Goal: Information Seeking & Learning: Learn about a topic

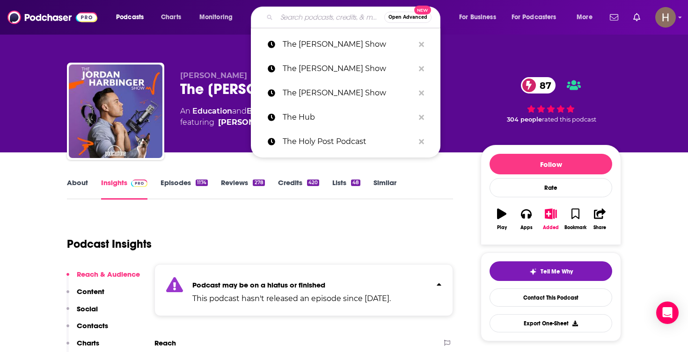
click at [308, 16] on input "Search podcasts, credits, & more..." at bounding box center [331, 17] width 108 height 15
paste input "The Karol Markowicz"
type input "The Karol Markowicz"
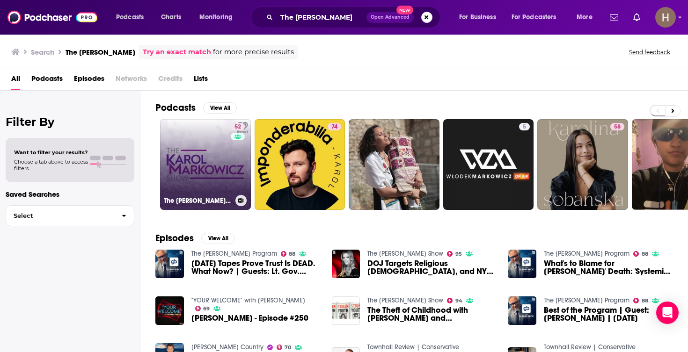
click at [198, 157] on link "52 The Karol Markowicz Show" at bounding box center [205, 164] width 91 height 91
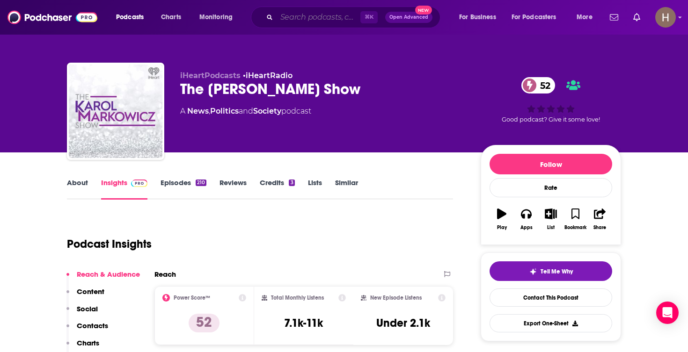
click at [322, 16] on input "Search podcasts, credits, & more..." at bounding box center [319, 17] width 84 height 15
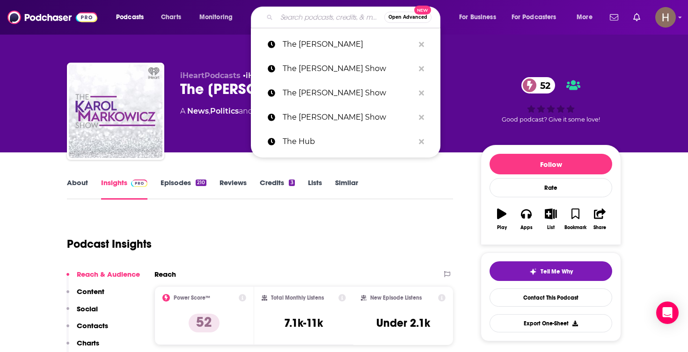
paste input "The Kim Monson Show"
type input "The Kim Monson Show"
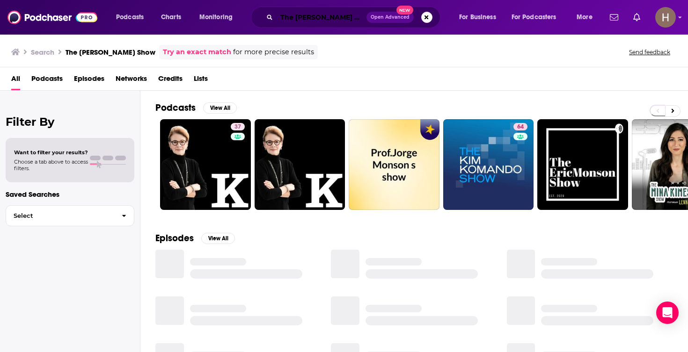
click at [335, 14] on input "The Kim Monson Show" at bounding box center [322, 17] width 90 height 15
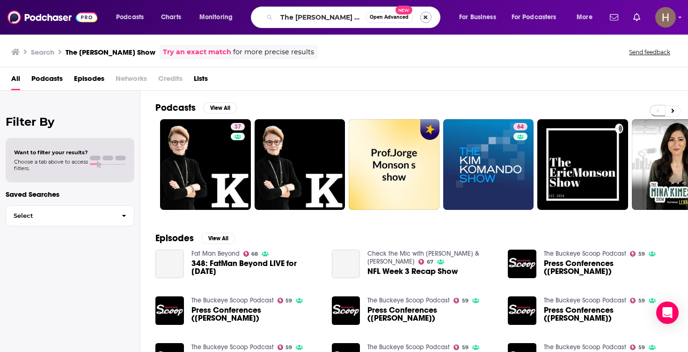
click at [426, 18] on button "Search podcasts, credits, & more..." at bounding box center [425, 17] width 11 height 11
type input "v"
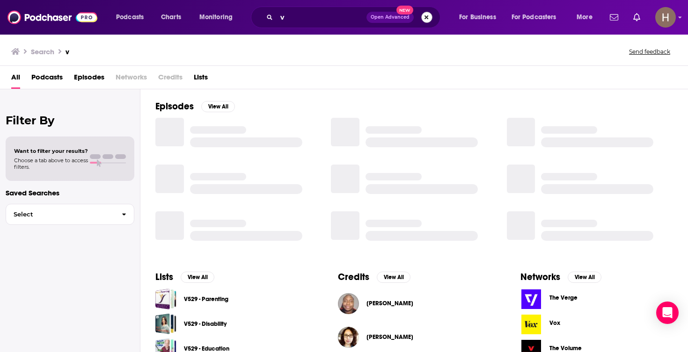
click at [425, 21] on button "Search podcasts, credits, & more..." at bounding box center [426, 17] width 11 height 11
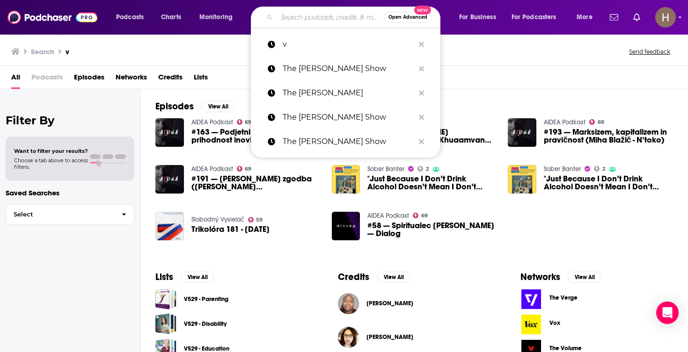
paste input "The Knowledge Project with Shane Parrish"
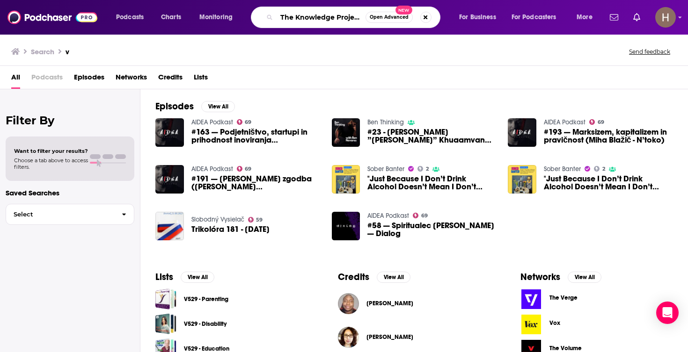
type input "The Knowledge Project with Shane Parrish"
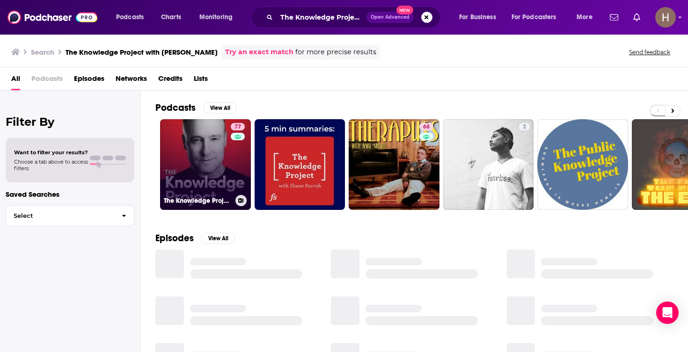
click at [213, 144] on link "77 The Knowledge Project with Shane Parrish" at bounding box center [205, 164] width 91 height 91
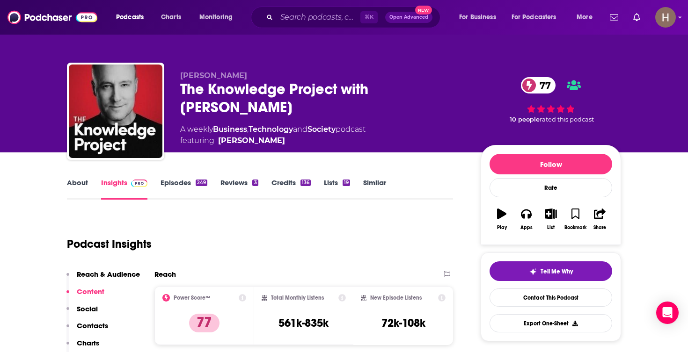
click at [550, 221] on button "List" at bounding box center [551, 220] width 24 height 34
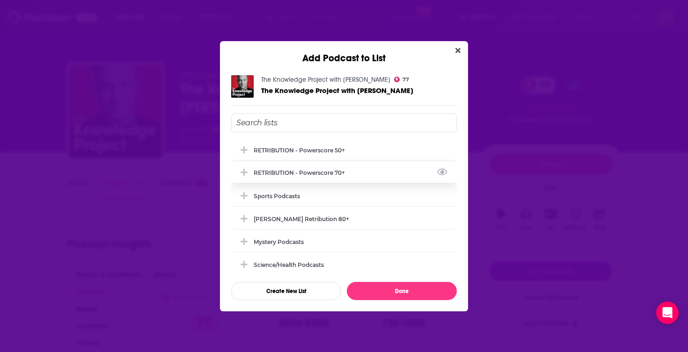
click at [316, 171] on div "RETRIBUTION - Powerscore 70+" at bounding box center [344, 172] width 226 height 21
click at [385, 289] on button "Done" at bounding box center [402, 291] width 110 height 18
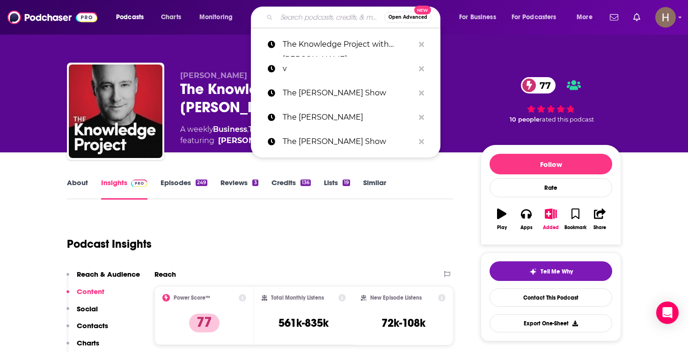
click at [326, 23] on input "Search podcasts, credits, & more..." at bounding box center [331, 17] width 108 height 15
paste input "The Learning Leader Show"
type input "The Learning Leader Show"
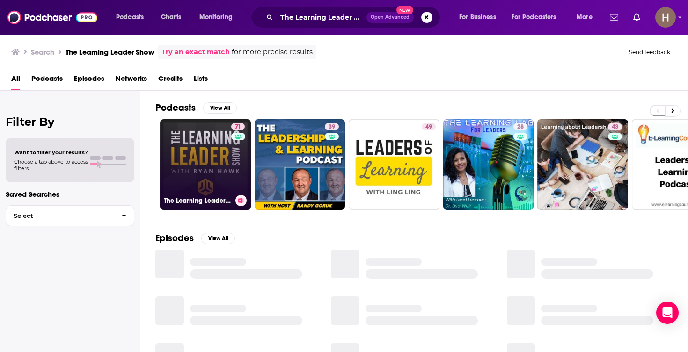
click at [193, 172] on link "71 The Learning Leader Show With Ryan Hawk" at bounding box center [205, 164] width 91 height 91
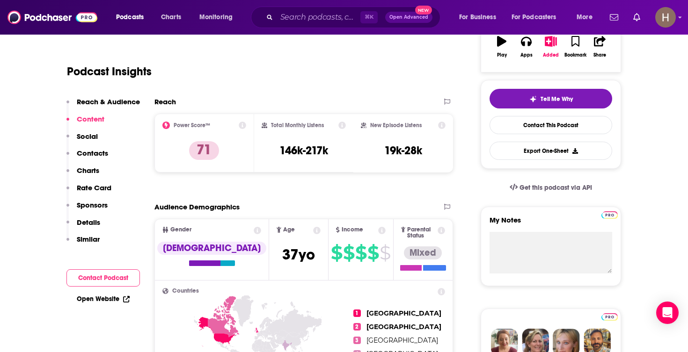
scroll to position [51, 0]
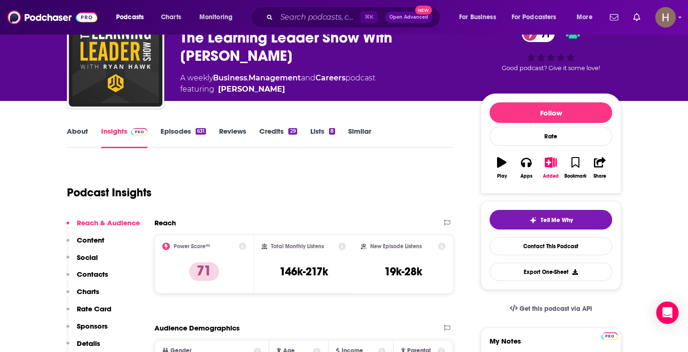
click at [553, 164] on icon "button" at bounding box center [551, 162] width 12 height 10
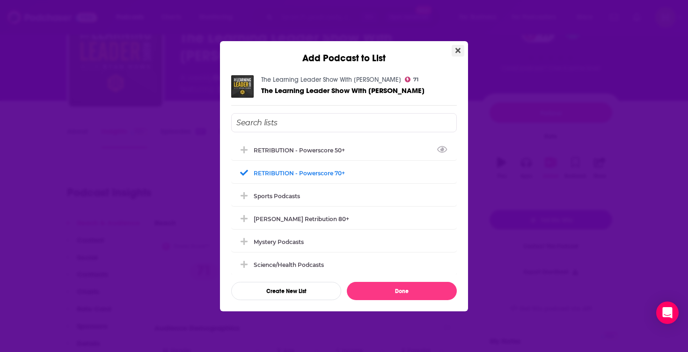
click at [460, 48] on icon "Close" at bounding box center [457, 50] width 5 height 5
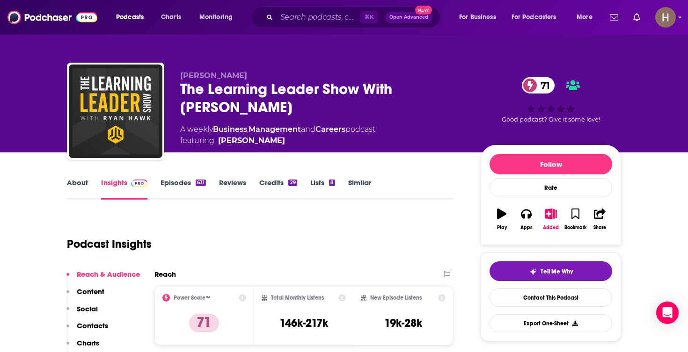
scroll to position [51, 0]
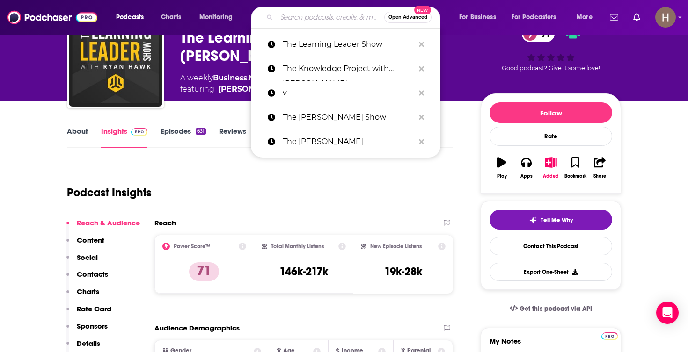
click at [320, 21] on input "Search podcasts, credits, & more..." at bounding box center [331, 17] width 108 height 15
paste input "The Liz Wheeler Show"
type input "The Liz Wheeler Show"
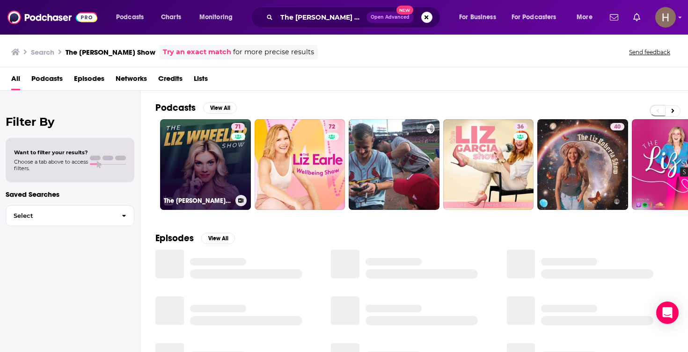
click at [209, 160] on link "71 The Liz Wheeler Show" at bounding box center [205, 164] width 91 height 91
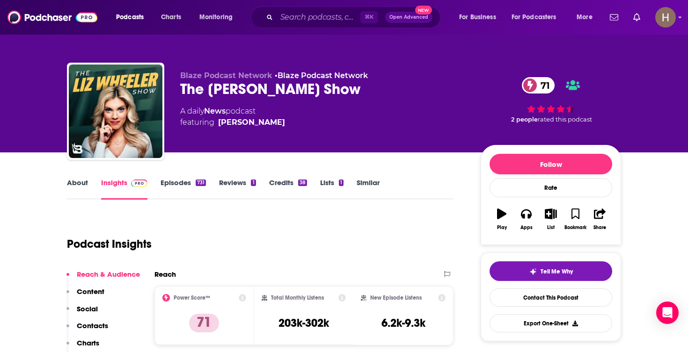
click at [548, 213] on icon "button" at bounding box center [551, 214] width 12 height 10
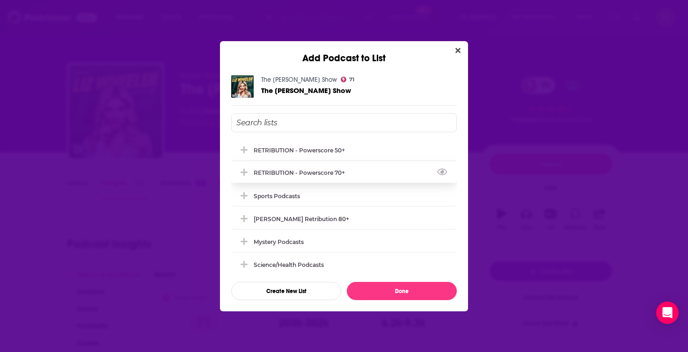
click at [304, 168] on div "RETRIBUTION - Powerscore 70+" at bounding box center [344, 172] width 226 height 21
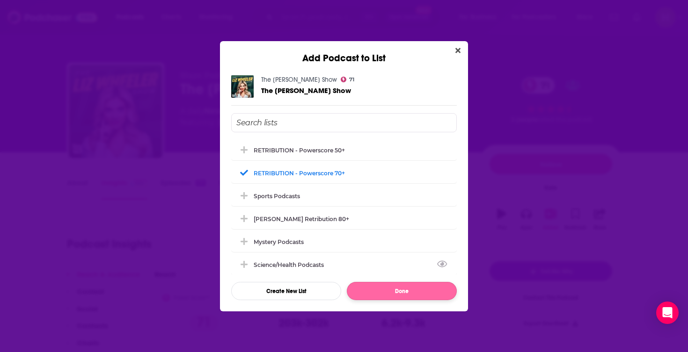
click at [419, 296] on button "Done" at bounding box center [402, 291] width 110 height 18
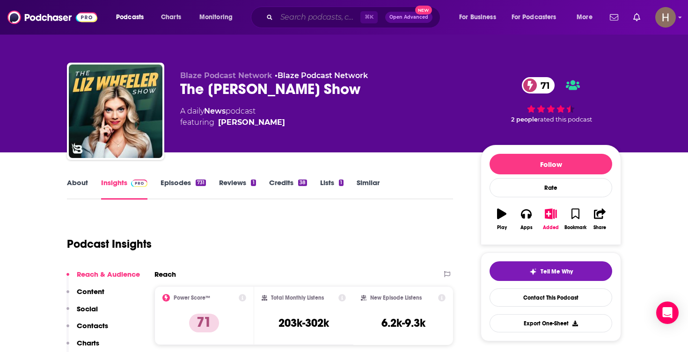
click at [335, 14] on input "Search podcasts, credits, & more..." at bounding box center [319, 17] width 84 height 15
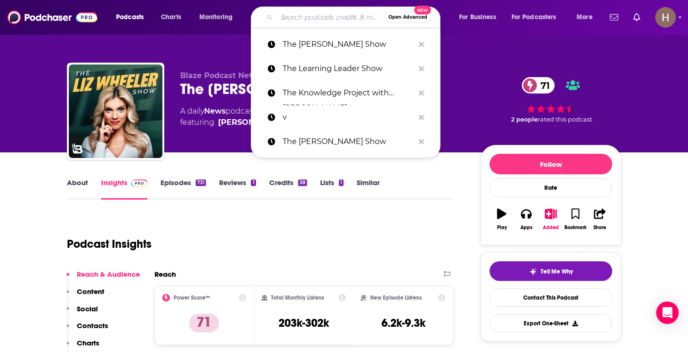
paste input "THE LOBBY WITH LIAM DONOVAN"
type input "THE LOBBY WITH LIAM DONOVAN"
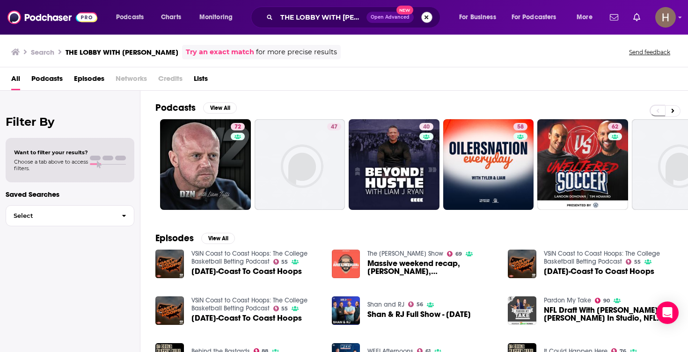
click at [425, 20] on button "Search podcasts, credits, & more..." at bounding box center [426, 17] width 11 height 11
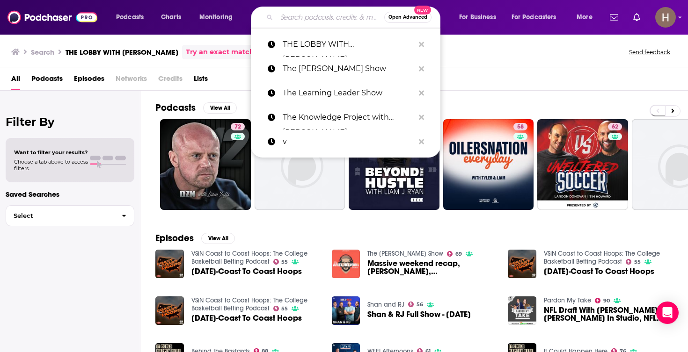
paste input "The Loopcast"
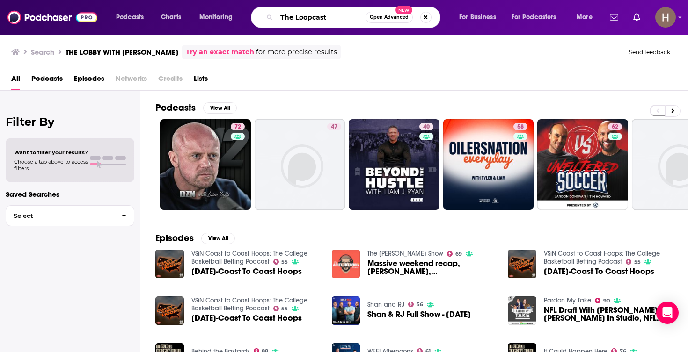
type input "The Loopcast"
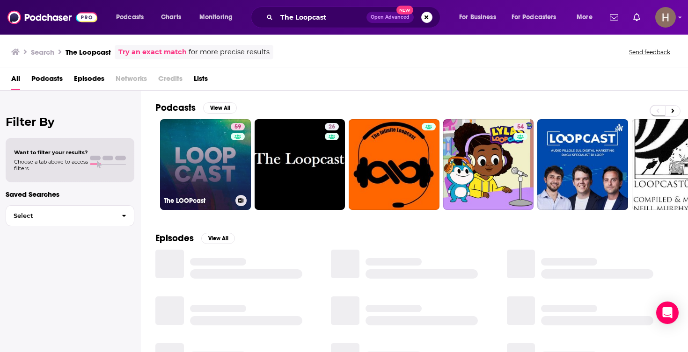
click at [219, 171] on link "59 The LOOPcast" at bounding box center [205, 164] width 91 height 91
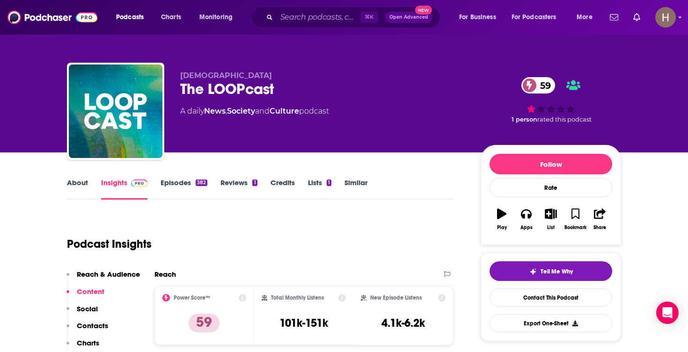
click at [550, 212] on icon "button" at bounding box center [551, 214] width 12 height 10
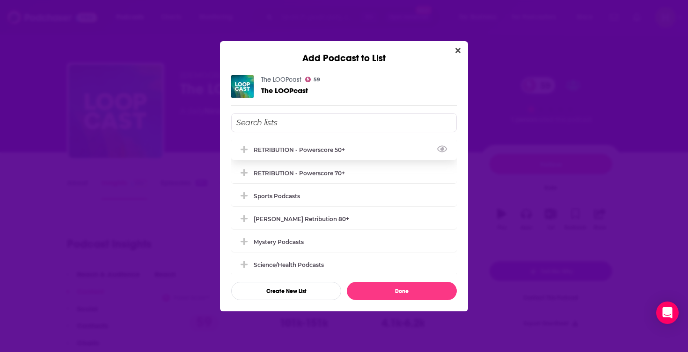
click at [343, 150] on div "RETRIBUTION - Powerscore 50+" at bounding box center [302, 149] width 97 height 7
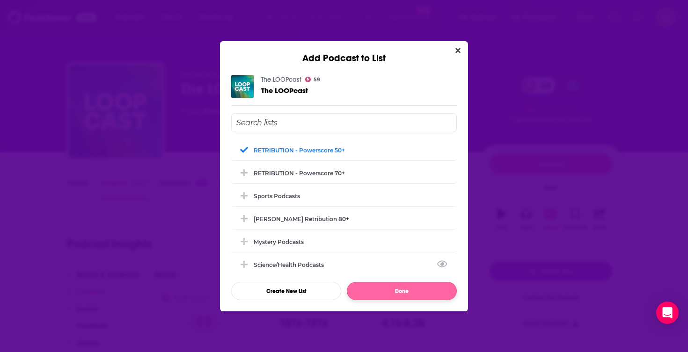
click at [391, 292] on button "Done" at bounding box center [402, 291] width 110 height 18
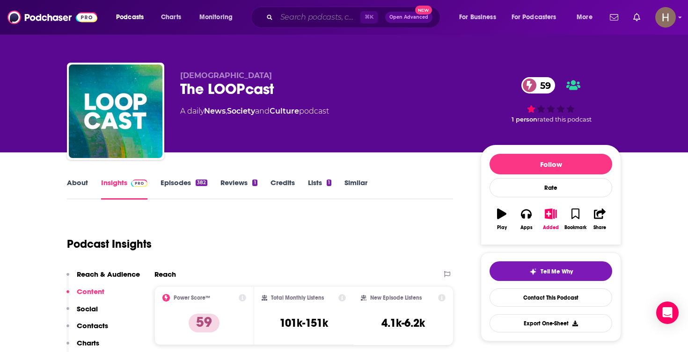
click at [317, 22] on input "Search podcasts, credits, & more..." at bounding box center [319, 17] width 84 height 15
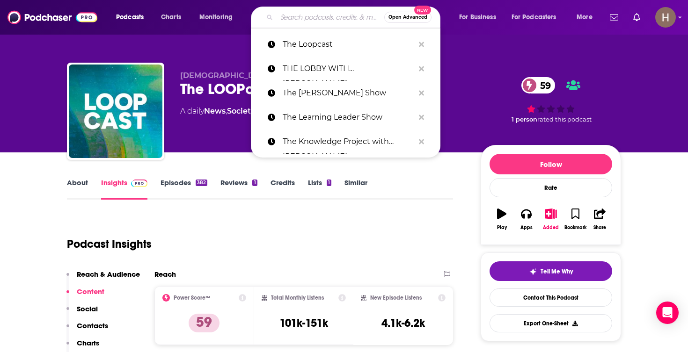
paste input "The Lost Debate"
type input "The Lost Debate"
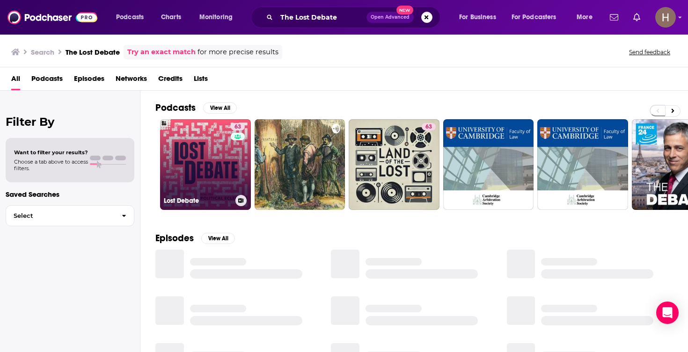
click at [205, 156] on link "63 Lost Debate" at bounding box center [205, 164] width 91 height 91
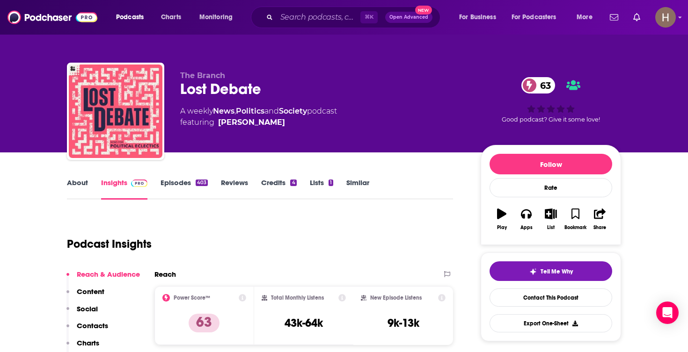
click at [549, 214] on icon "button" at bounding box center [551, 214] width 12 height 10
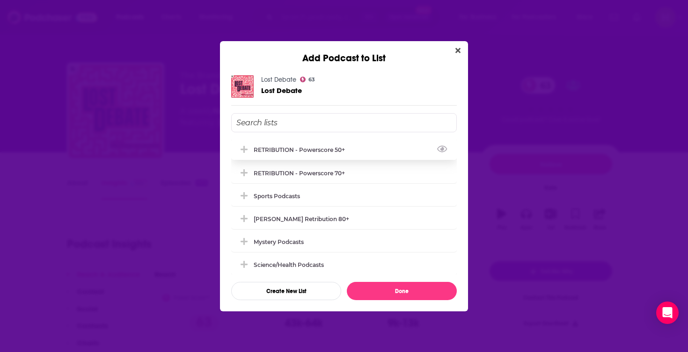
click at [320, 153] on div "RETRIBUTION - Powerscore 50+" at bounding box center [302, 149] width 97 height 7
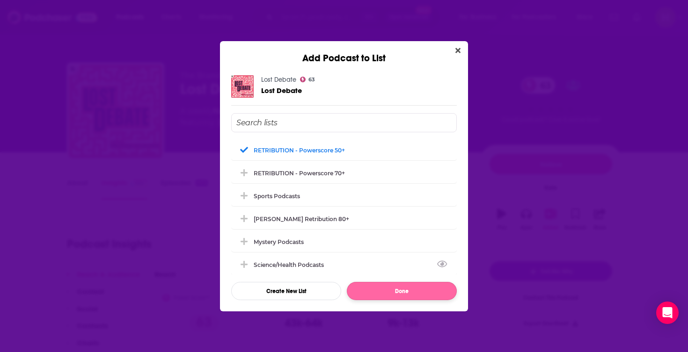
click at [397, 293] on button "Done" at bounding box center [402, 291] width 110 height 18
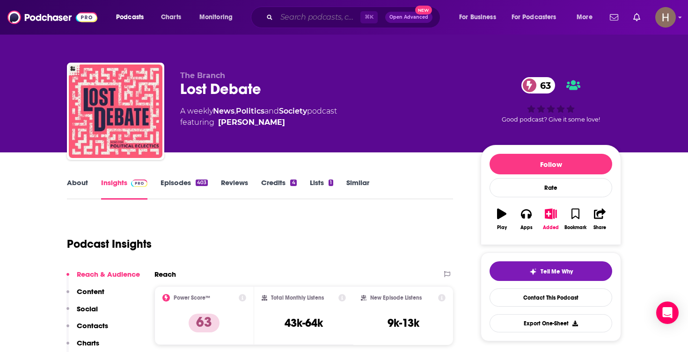
click at [326, 14] on input "Search podcasts, credits, & more..." at bounding box center [319, 17] width 84 height 15
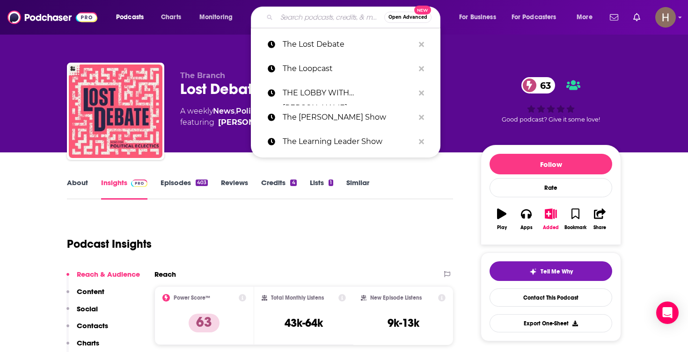
paste input "The Majority Report with Sam Seder"
type input "The Majority Report with Sam Seder"
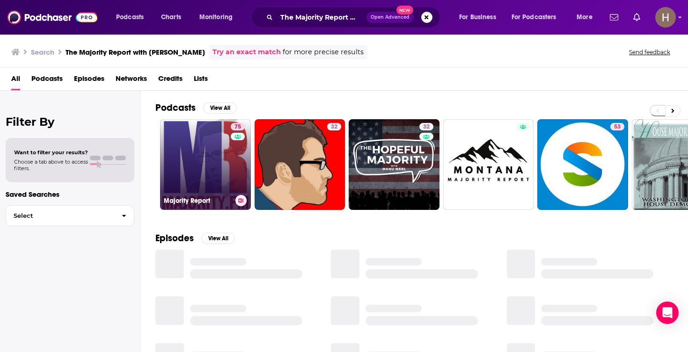
click at [215, 160] on link "75 Majority Report" at bounding box center [205, 164] width 91 height 91
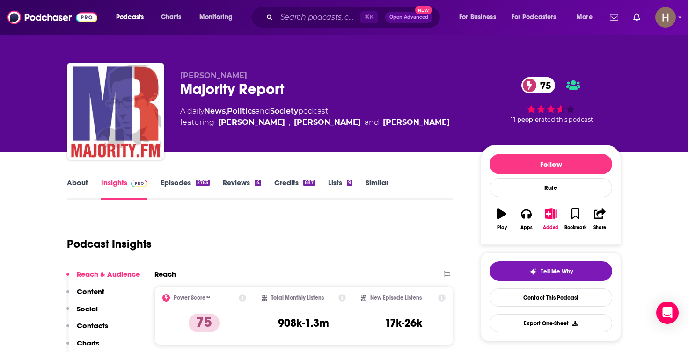
click at [556, 215] on icon "button" at bounding box center [551, 214] width 12 height 10
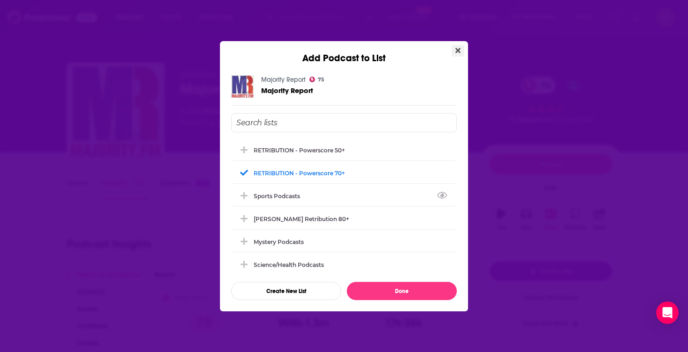
click at [461, 50] on button "Close" at bounding box center [458, 51] width 13 height 12
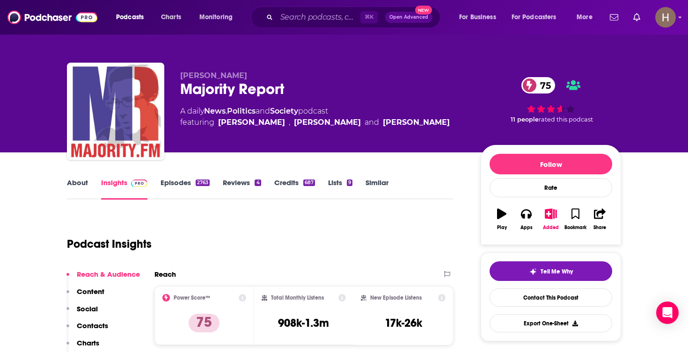
click at [304, 8] on div "⌘ K Open Advanced New" at bounding box center [346, 18] width 190 height 22
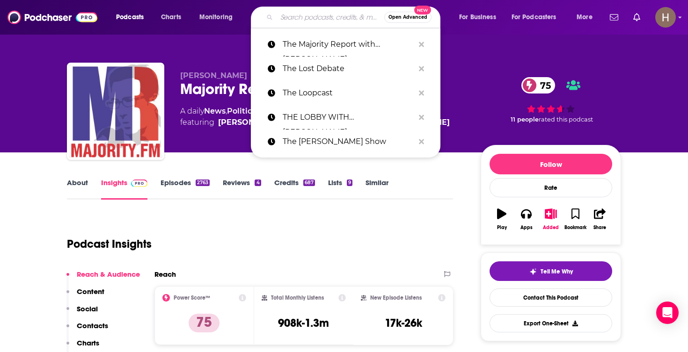
click at [304, 16] on input "Search podcasts, credits, & more..." at bounding box center [331, 17] width 108 height 15
paste input "The Mark Divine Show"
type input "The Mark Divine Show"
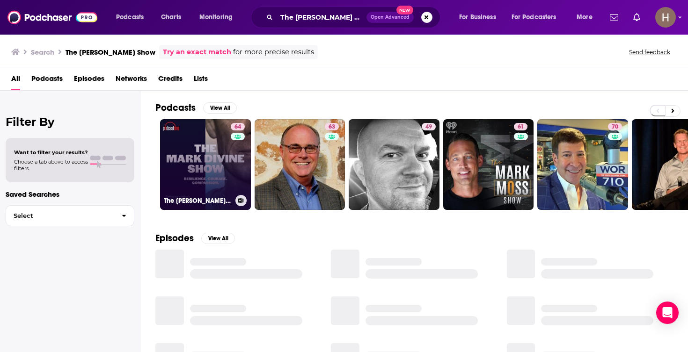
click at [212, 161] on link "64 The Mark Divine Show" at bounding box center [205, 164] width 91 height 91
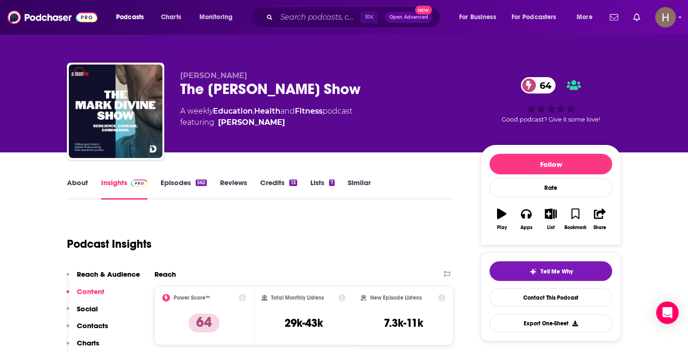
click at [547, 216] on icon "button" at bounding box center [551, 214] width 12 height 10
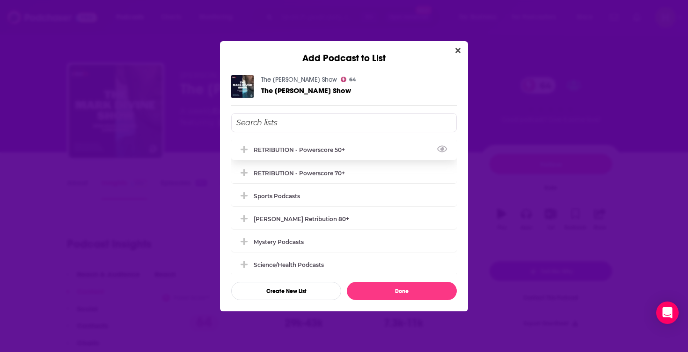
click at [361, 155] on div "RETRIBUTION - Powerscore 50+" at bounding box center [344, 149] width 226 height 21
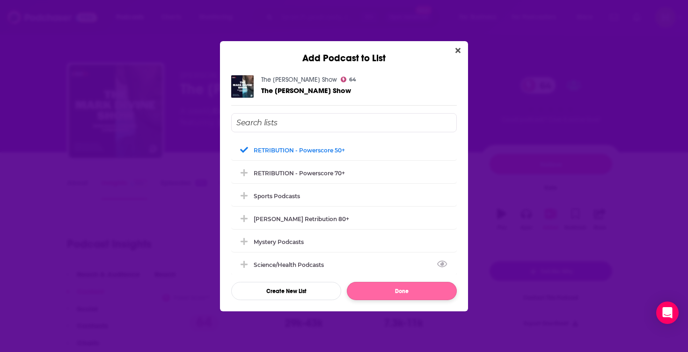
click at [396, 289] on button "Done" at bounding box center [402, 291] width 110 height 18
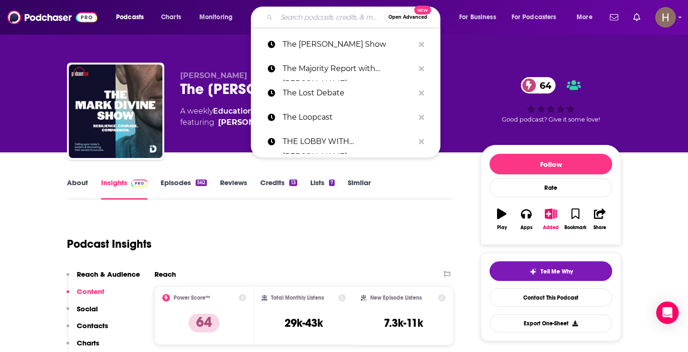
click at [308, 22] on input "Search podcasts, credits, & more..." at bounding box center [331, 17] width 108 height 15
paste input "The Mary Marantz Show"
type input "The Mary Marantz Show"
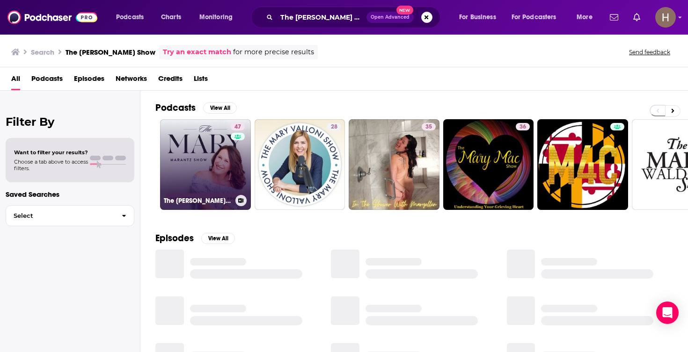
click at [196, 169] on link "47 The Mary Marantz Show" at bounding box center [205, 164] width 91 height 91
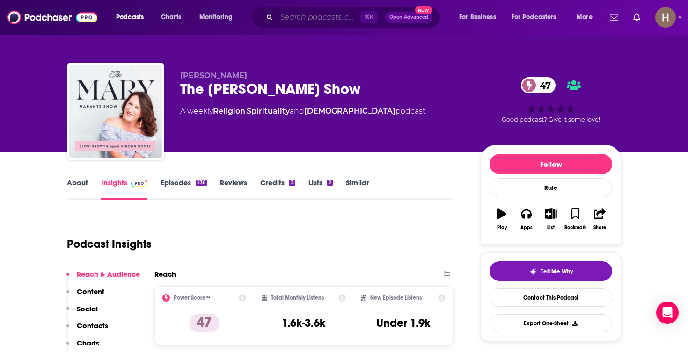
click at [338, 20] on input "Search podcasts, credits, & more..." at bounding box center [319, 17] width 84 height 15
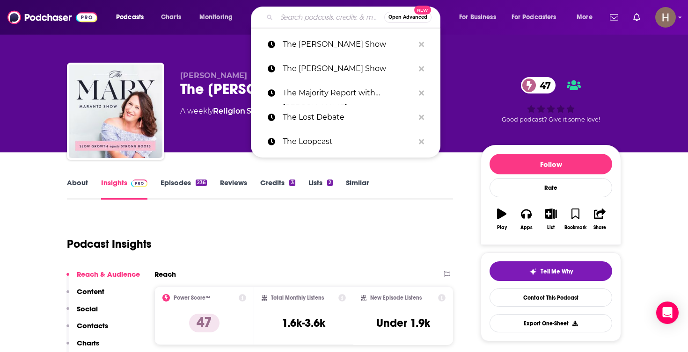
paste input "The Meidas Touch"
type input "The Meidas Touch"
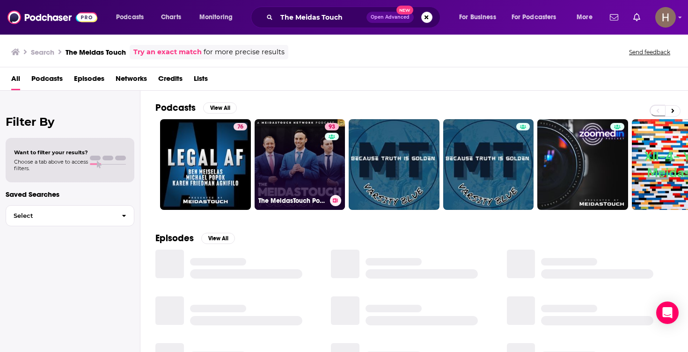
click at [289, 162] on link "93 The MeidasTouch Podcast" at bounding box center [300, 164] width 91 height 91
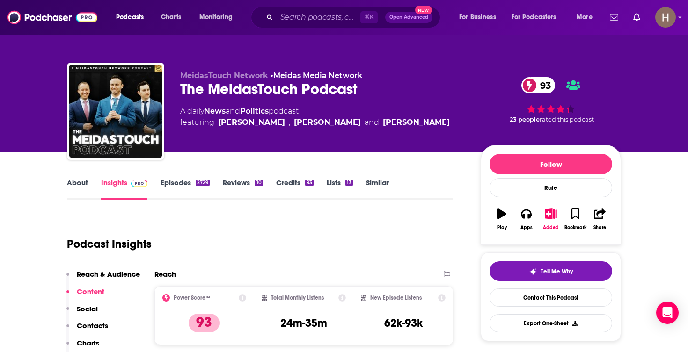
click at [555, 214] on icon "button" at bounding box center [551, 214] width 12 height 10
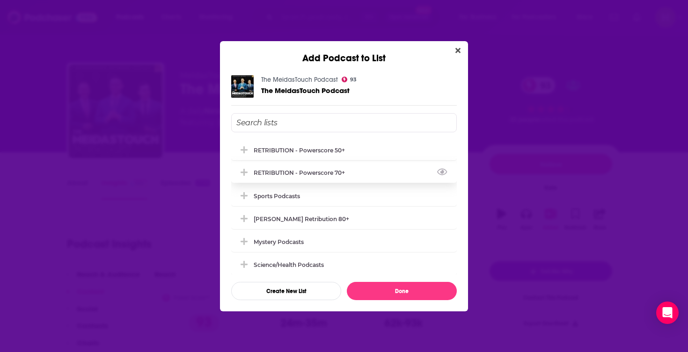
click at [387, 171] on div "RETRIBUTION - Powerscore 70+" at bounding box center [344, 172] width 226 height 21
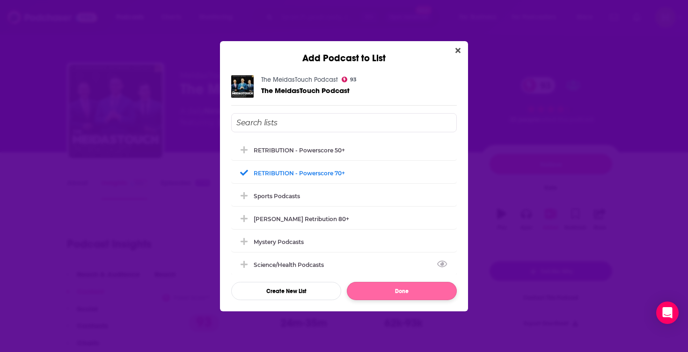
click at [403, 299] on button "Done" at bounding box center [402, 291] width 110 height 18
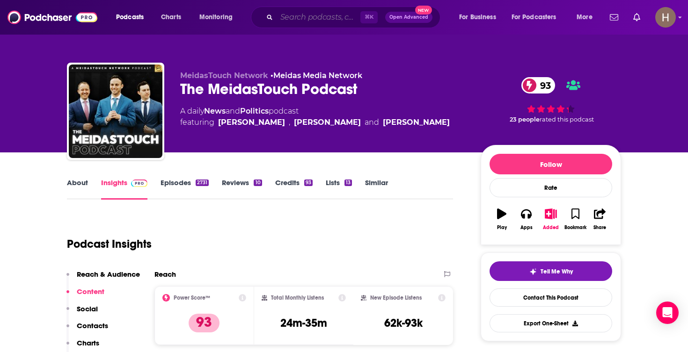
click at [338, 20] on input "Search podcasts, credits, & more..." at bounding box center [319, 17] width 84 height 15
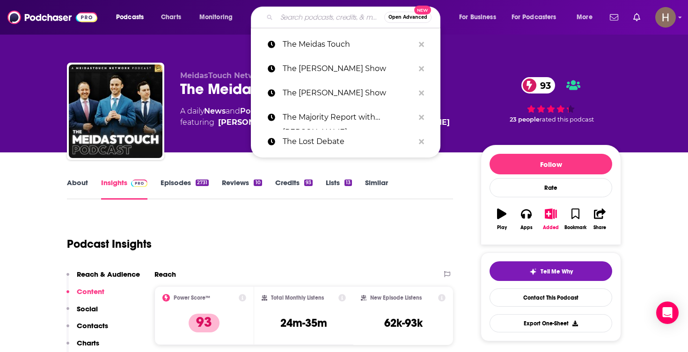
paste input "The Michael Medved Show"
type input "The Michael Medved Show"
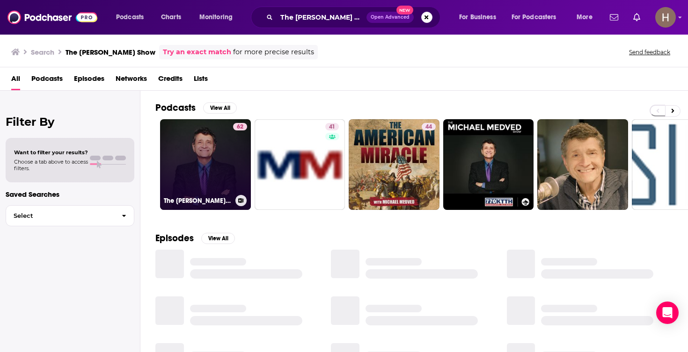
click at [202, 167] on link "62 The Michael Medved Show" at bounding box center [205, 164] width 91 height 91
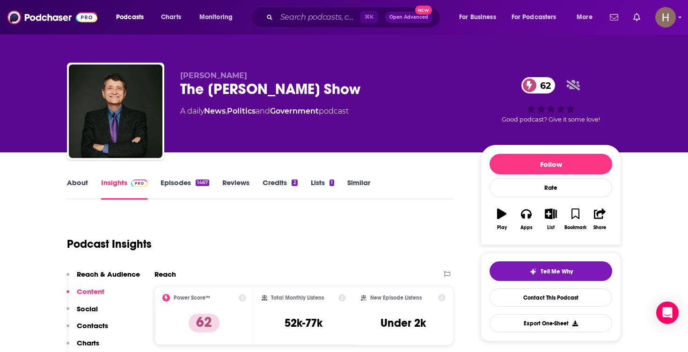
click at [553, 212] on icon "button" at bounding box center [551, 214] width 12 height 10
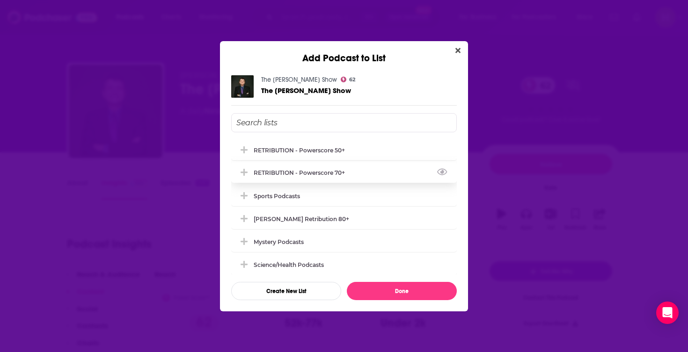
click at [338, 173] on div "RETRIBUTION - Powerscore 70+" at bounding box center [302, 172] width 97 height 7
click at [342, 148] on div "RETRIBUTION - Powerscore 50+" at bounding box center [302, 149] width 97 height 7
click at [334, 171] on div "RETRIBUTION - Powerscore 70+" at bounding box center [344, 172] width 226 height 21
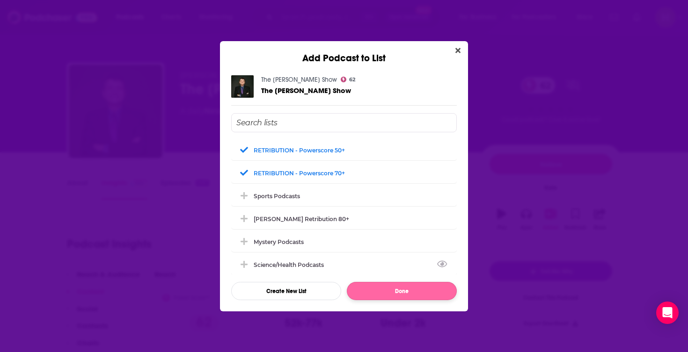
click at [397, 295] on button "Done" at bounding box center [402, 291] width 110 height 18
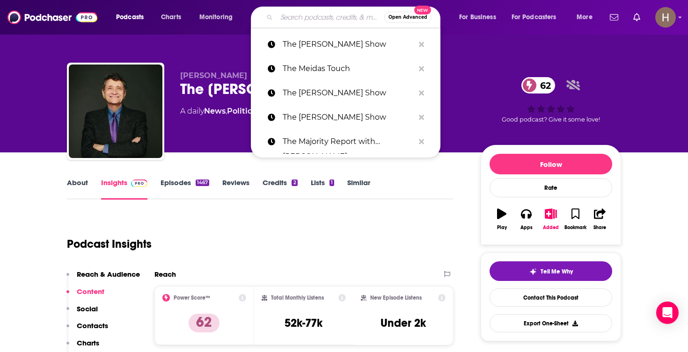
click at [293, 19] on input "Search podcasts, credits, & more..." at bounding box center [331, 17] width 108 height 15
paste input "The [PERSON_NAME] Show"
type input "The [PERSON_NAME] Show"
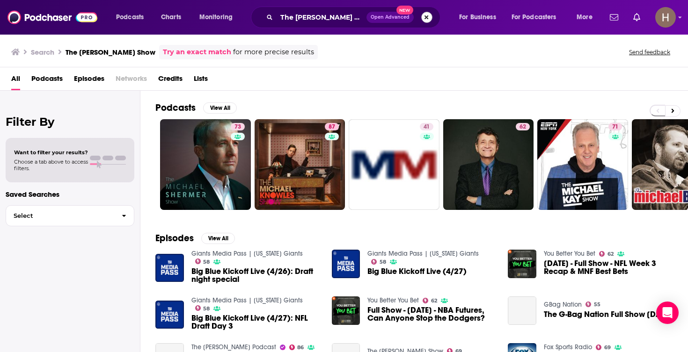
click at [423, 15] on button "Search podcasts, credits, & more..." at bounding box center [426, 17] width 11 height 11
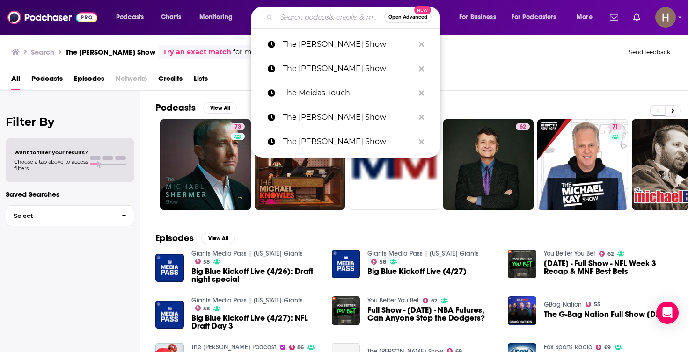
paste input "The Morgan Ortagus Show"
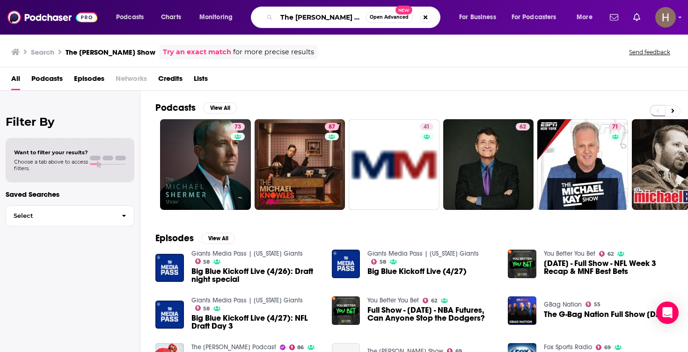
type input "The Morgan Ortagus Show"
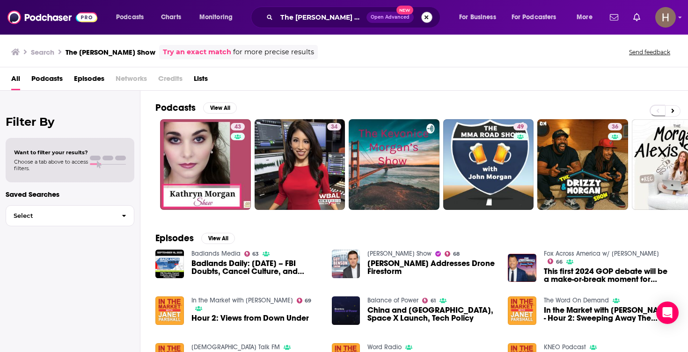
click at [429, 16] on button "Search podcasts, credits, & more..." at bounding box center [426, 17] width 11 height 11
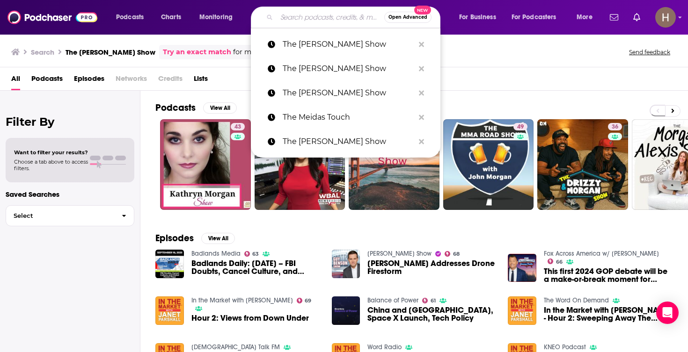
paste input "The Naked Pravda"
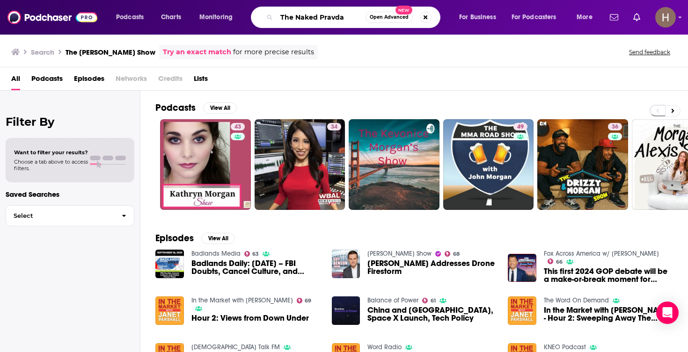
type input "The Naked Pravda"
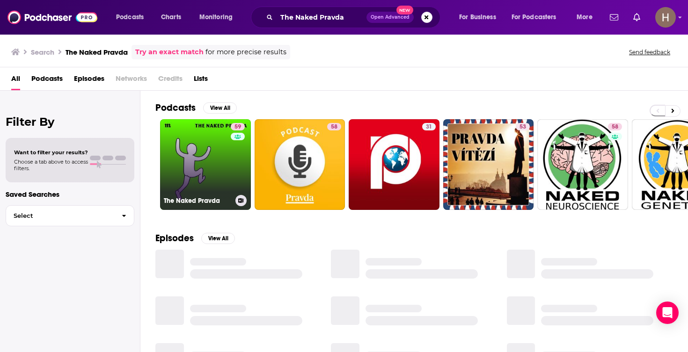
click at [211, 164] on link "59 The Naked Pravda" at bounding box center [205, 164] width 91 height 91
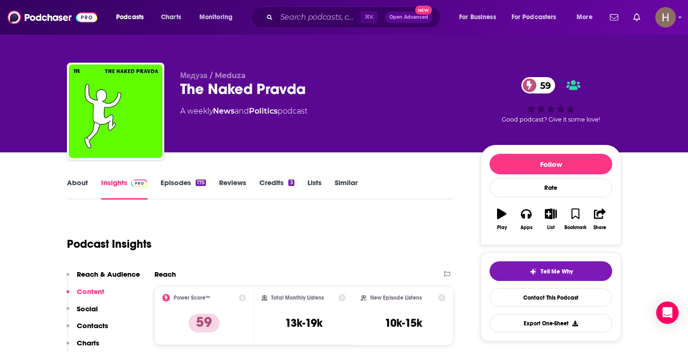
click at [547, 220] on button "List" at bounding box center [551, 220] width 24 height 34
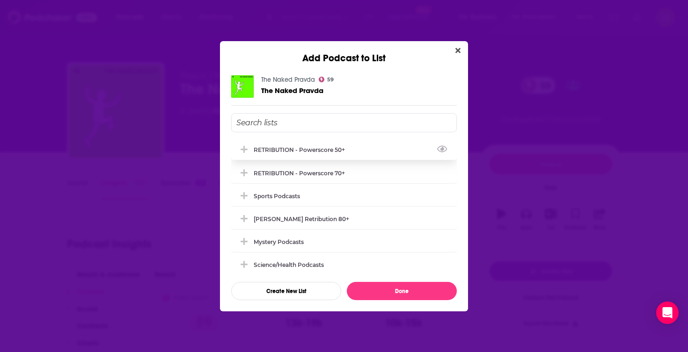
click at [344, 152] on div "RETRIBUTION - Powerscore 50+" at bounding box center [302, 149] width 97 height 7
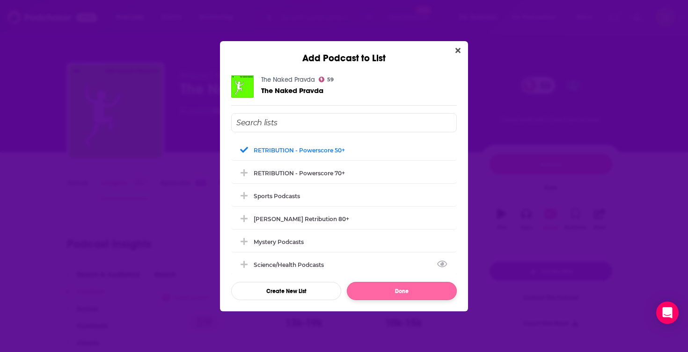
click at [359, 285] on button "Done" at bounding box center [402, 291] width 110 height 18
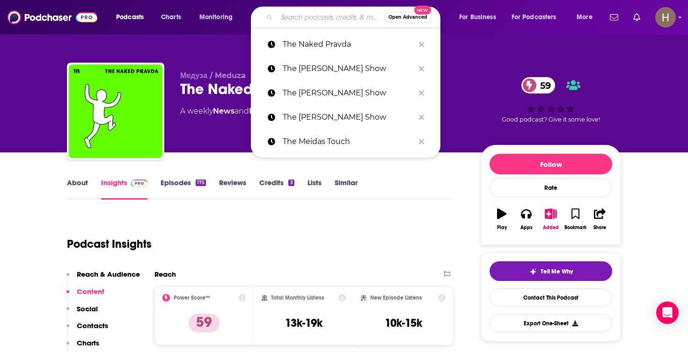
click at [293, 17] on input "Search podcasts, credits, & more..." at bounding box center [331, 17] width 108 height 15
paste input "The Nation"
type input "The Nation"
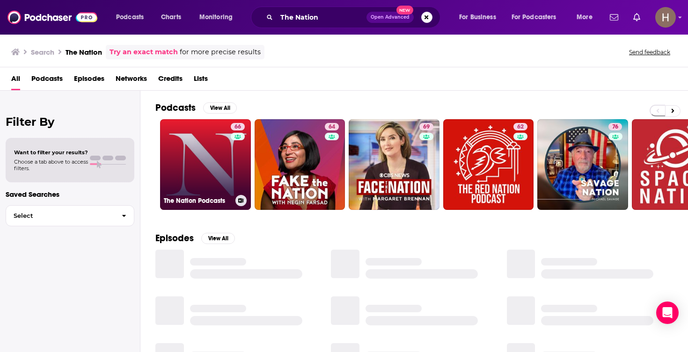
click at [218, 169] on link "66 The Nation Podcasts" at bounding box center [205, 164] width 91 height 91
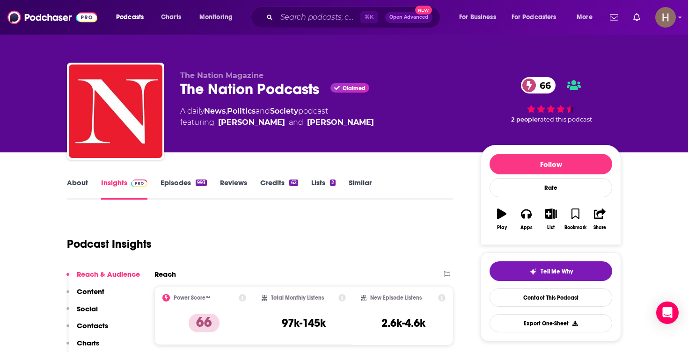
click at [552, 220] on button "List" at bounding box center [551, 220] width 24 height 34
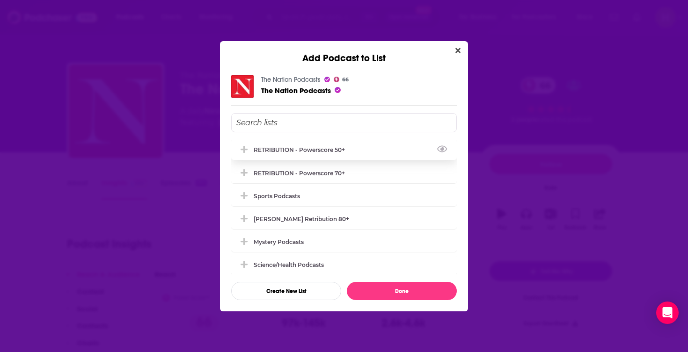
click at [361, 149] on div "RETRIBUTION - Powerscore 50+" at bounding box center [344, 149] width 226 height 21
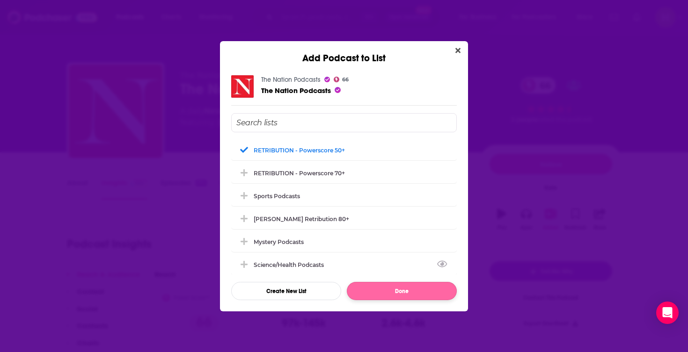
click at [410, 286] on button "Done" at bounding box center [402, 291] width 110 height 18
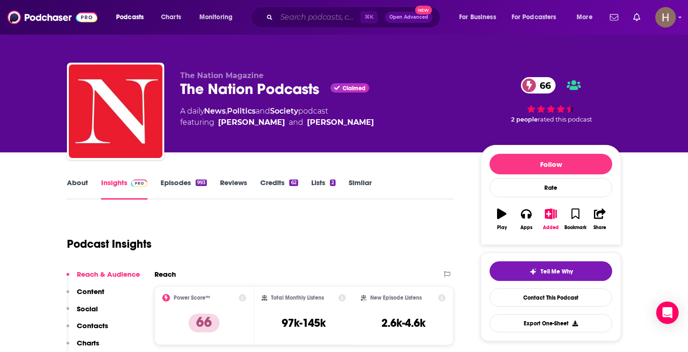
click at [308, 23] on input "Search podcasts, credits, & more..." at bounding box center [319, 17] width 84 height 15
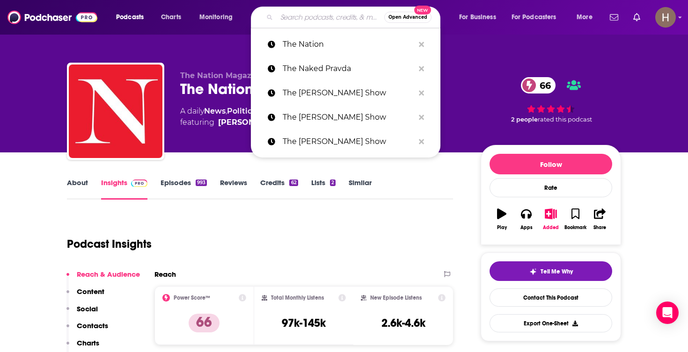
paste input "The New Abnormal"
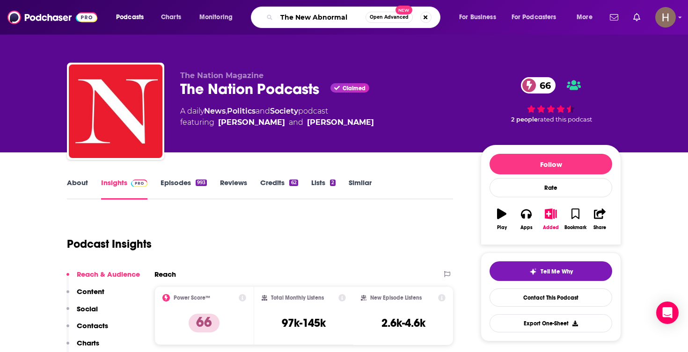
type input "The New Abnormal"
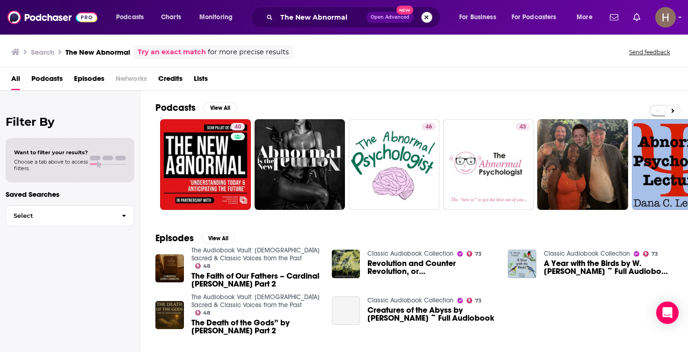
click at [429, 19] on button "Search podcasts, credits, & more..." at bounding box center [426, 17] width 11 height 11
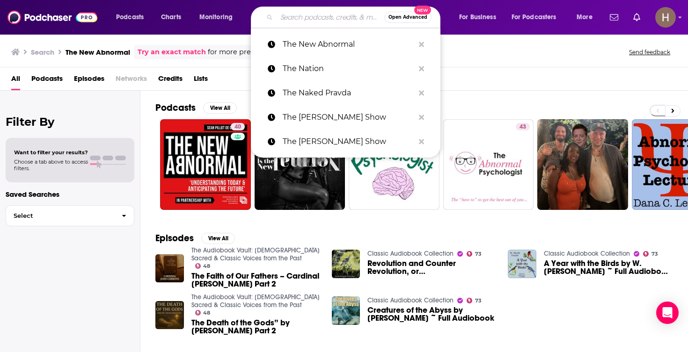
paste input "The Pete Quinones Show"
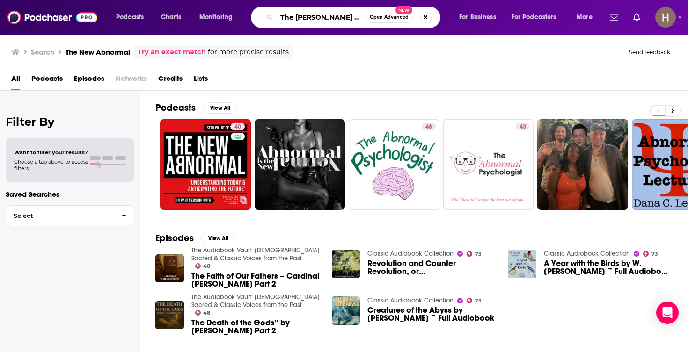
type input "The Pete Quinones Show"
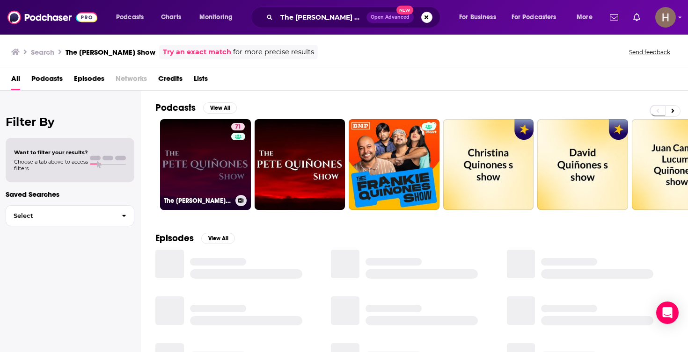
click at [234, 163] on div "71" at bounding box center [239, 159] width 16 height 72
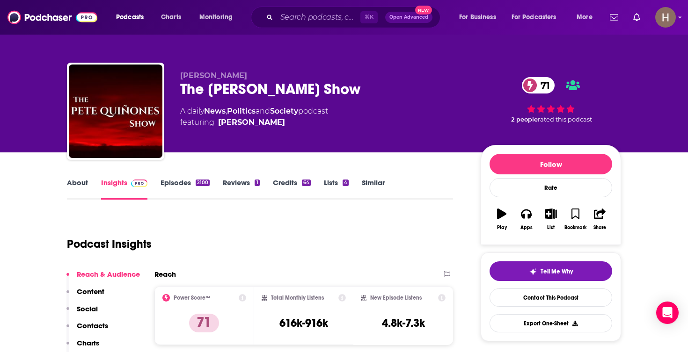
click at [326, 26] on div "⌘ K Open Advanced New" at bounding box center [346, 18] width 190 height 22
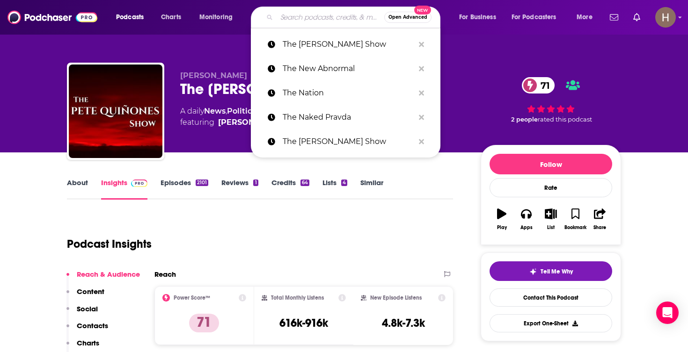
click at [341, 16] on input "Search podcasts, credits, & more..." at bounding box center [331, 17] width 108 height 15
type input "v"
paste input "The Poetry of Reality with Richard Dawkins"
type input "The Poetry of Reality with Richard Dawkins"
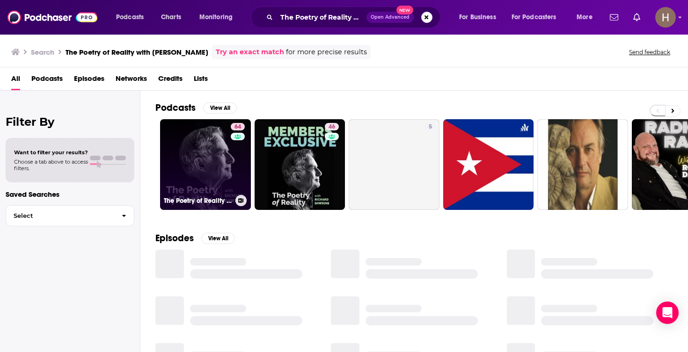
click at [222, 167] on link "64 The Poetry of Reality with Richard Dawkins" at bounding box center [205, 164] width 91 height 91
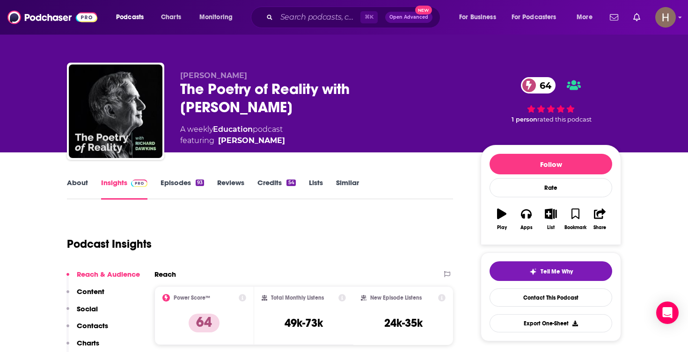
click at [551, 219] on icon "button" at bounding box center [551, 214] width 12 height 10
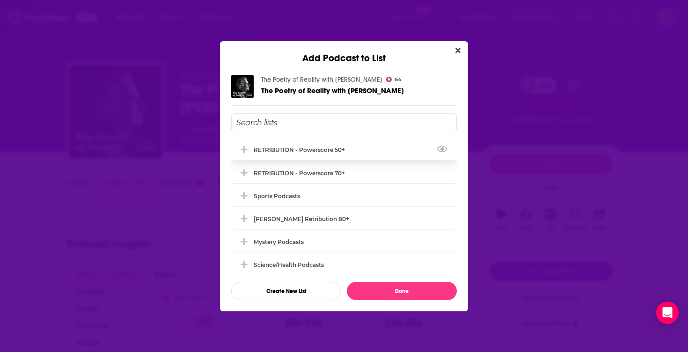
click at [364, 156] on div "RETRIBUTION - Powerscore 50+" at bounding box center [344, 149] width 226 height 21
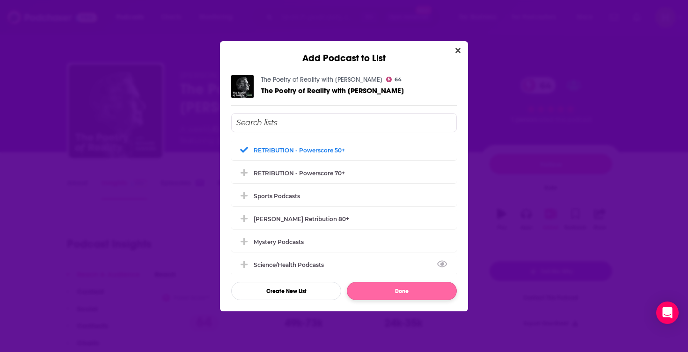
click at [394, 292] on button "Done" at bounding box center [402, 291] width 110 height 18
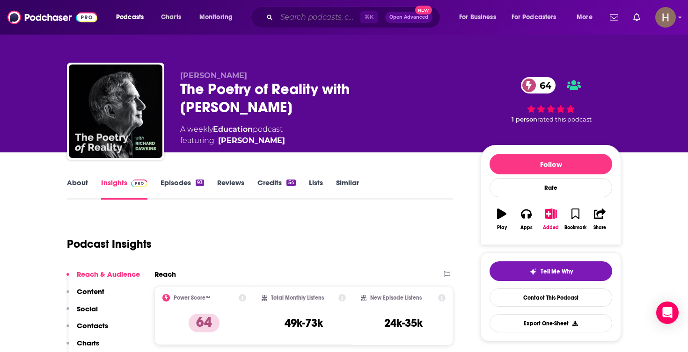
click at [300, 23] on input "Search podcasts, credits, & more..." at bounding box center [319, 17] width 84 height 15
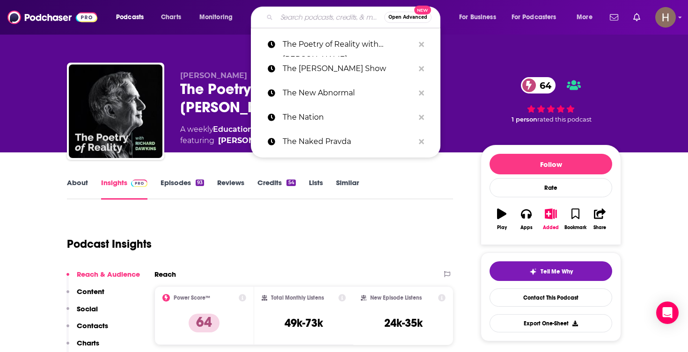
paste input "The Politics Guys"
type input "The Politics Guys"
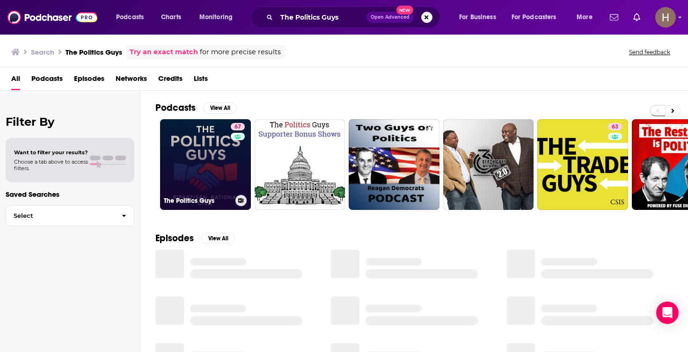
click at [221, 161] on link "67 The Politics Guys" at bounding box center [205, 164] width 91 height 91
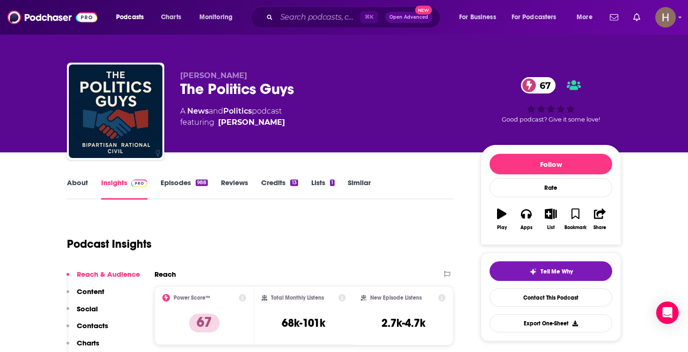
click at [550, 213] on icon "button" at bounding box center [551, 214] width 12 height 10
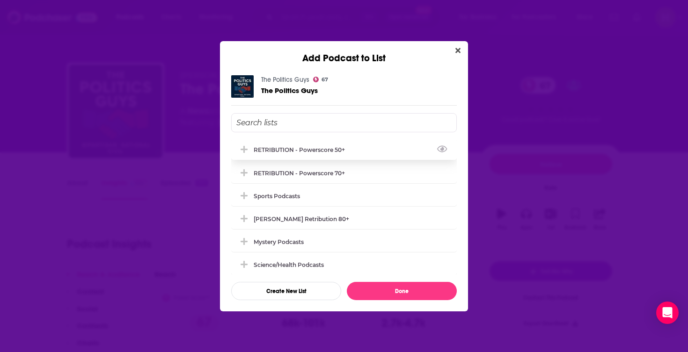
click at [336, 153] on div "RETRIBUTION - Powerscore 50+" at bounding box center [302, 149] width 97 height 7
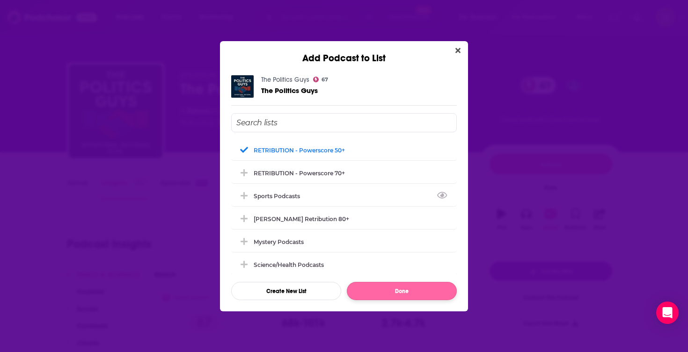
click at [397, 293] on button "Done" at bounding box center [402, 291] width 110 height 18
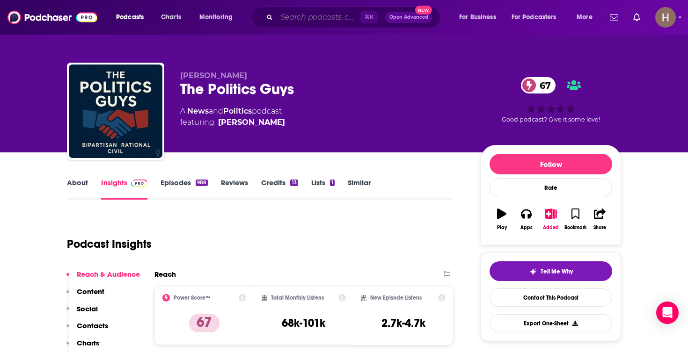
click at [289, 15] on input "Search podcasts, credits, & more..." at bounding box center [319, 17] width 84 height 15
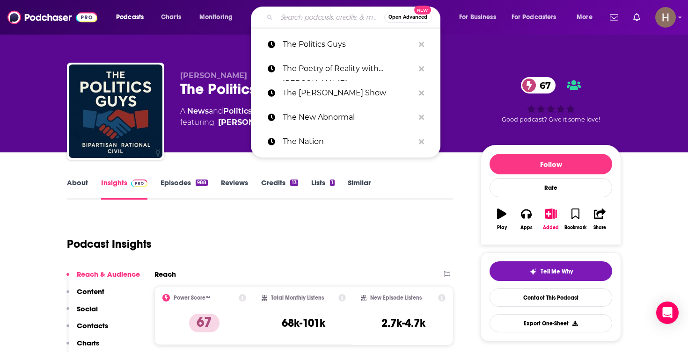
paste input "The Rational View Podcast"
type input "The Rational View Podcast"
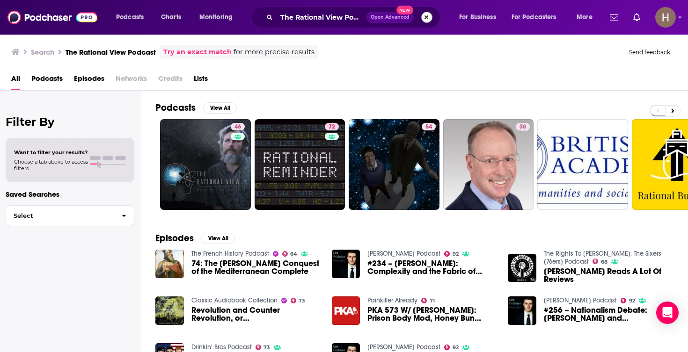
click at [427, 15] on button "Search podcasts, credits, & more..." at bounding box center [426, 17] width 11 height 11
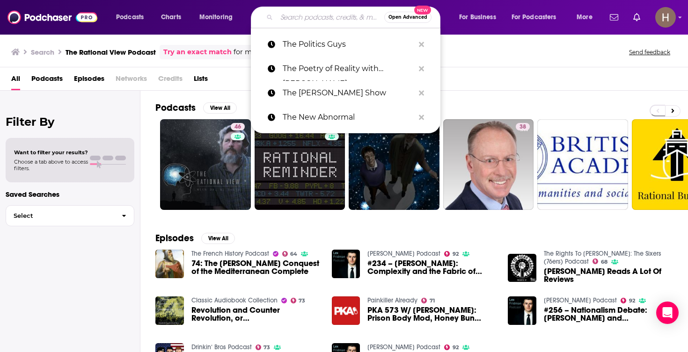
paste input "The Realignment"
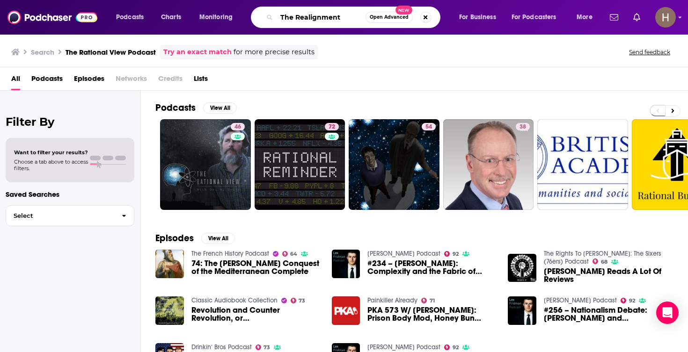
type input "The Realignment"
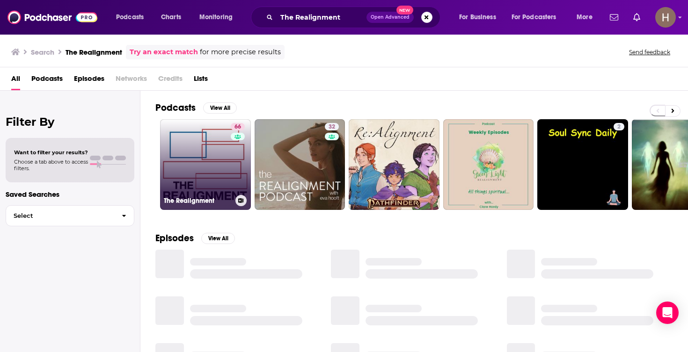
click at [220, 141] on link "66 The Realignment" at bounding box center [205, 164] width 91 height 91
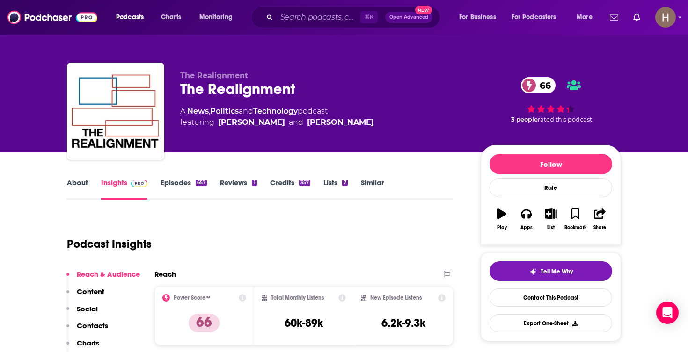
click at [554, 217] on icon "button" at bounding box center [551, 214] width 12 height 10
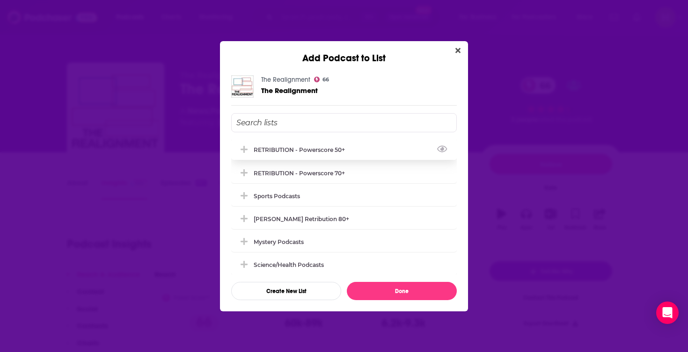
click at [327, 152] on div "RETRIBUTION - Powerscore 50+" at bounding box center [302, 149] width 97 height 7
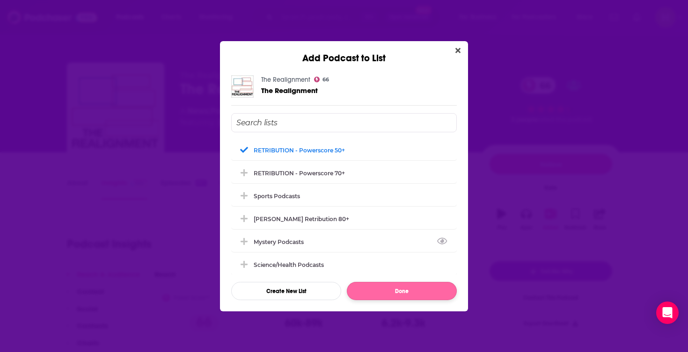
click at [398, 294] on button "Done" at bounding box center [402, 291] width 110 height 18
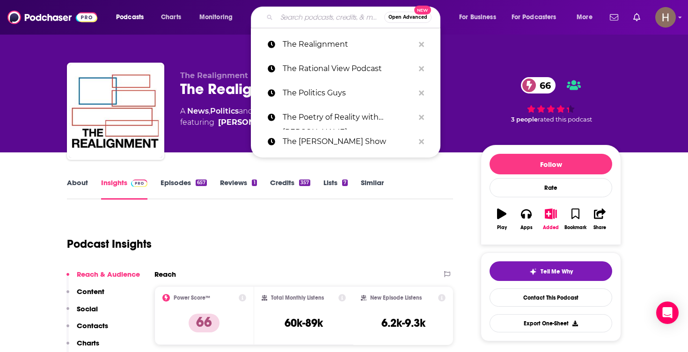
click at [332, 17] on input "Search podcasts, credits, & more..." at bounding box center [331, 17] width 108 height 15
paste input "The Reason Interview with Nick Gillespie"
type input "The Reason Interview with Nick Gillespie"
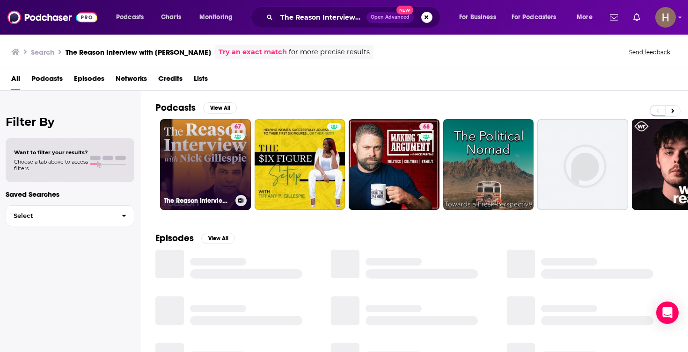
click at [191, 168] on link "67 The Reason Interview With Nick Gillespie" at bounding box center [205, 164] width 91 height 91
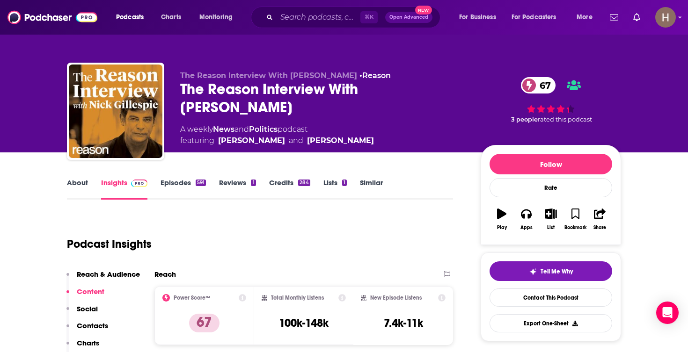
click at [549, 216] on icon "button" at bounding box center [551, 214] width 12 height 10
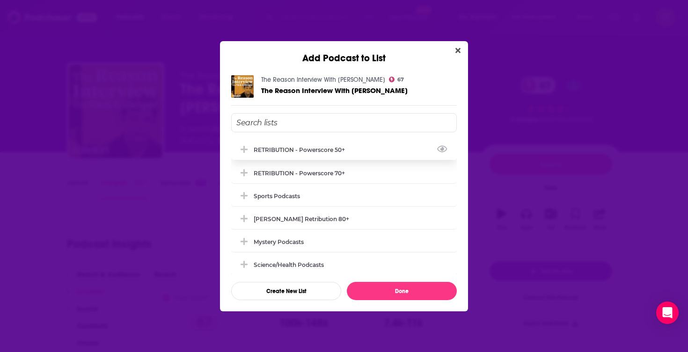
click at [381, 146] on div "RETRIBUTION - Powerscore 50+" at bounding box center [344, 149] width 226 height 21
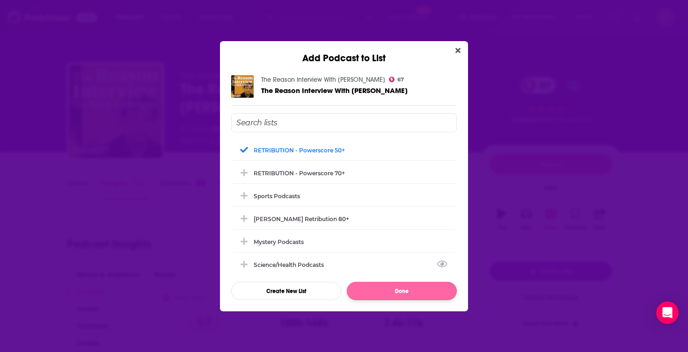
click at [393, 284] on button "Done" at bounding box center [402, 291] width 110 height 18
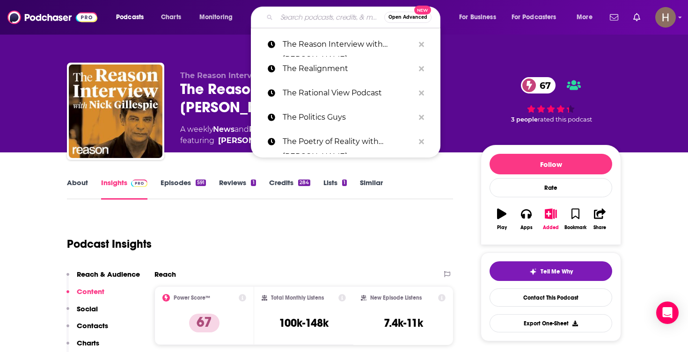
click at [340, 23] on input "Search podcasts, credits, & more..." at bounding box center [331, 17] width 108 height 15
paste input "The Remnant Podcast"
type input "The Remnant Podcast"
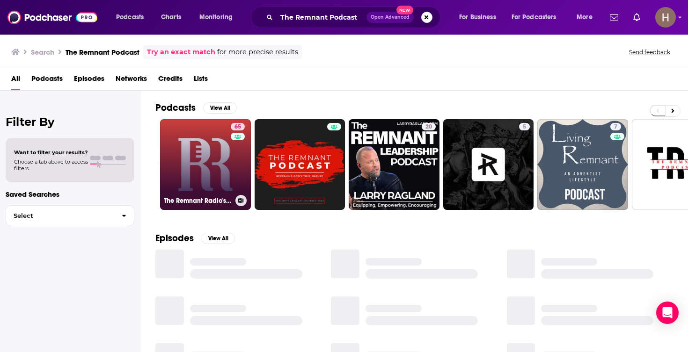
click at [217, 166] on link "65 The Remnant Radio's Podcast" at bounding box center [205, 164] width 91 height 91
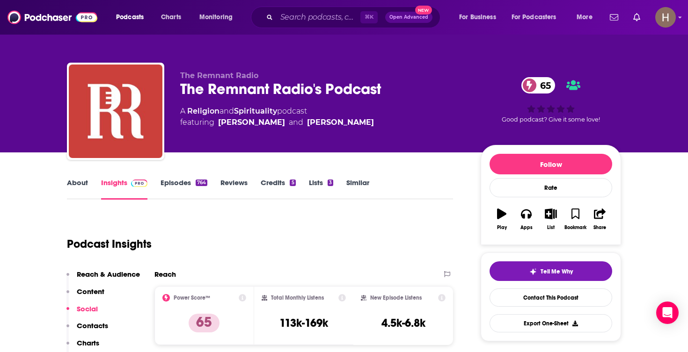
click at [553, 216] on icon "button" at bounding box center [551, 214] width 12 height 10
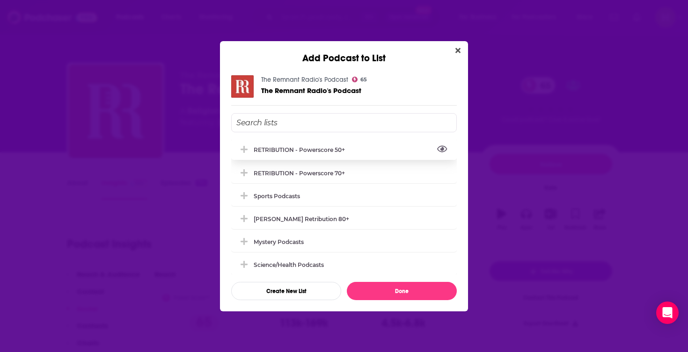
click at [347, 152] on button "View Link" at bounding box center [348, 152] width 6 height 1
click at [344, 150] on div "RETRIBUTION - Powerscore 50+" at bounding box center [302, 149] width 97 height 7
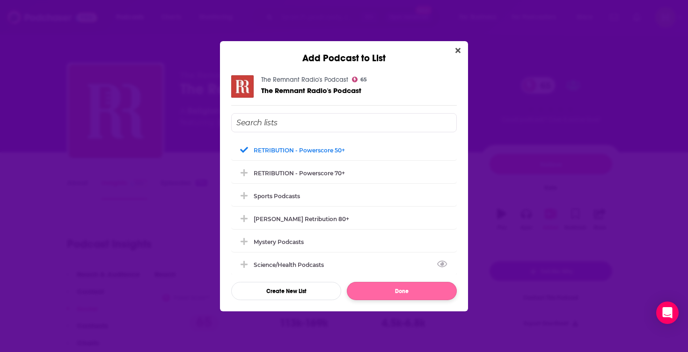
click at [372, 285] on button "Done" at bounding box center [402, 291] width 110 height 18
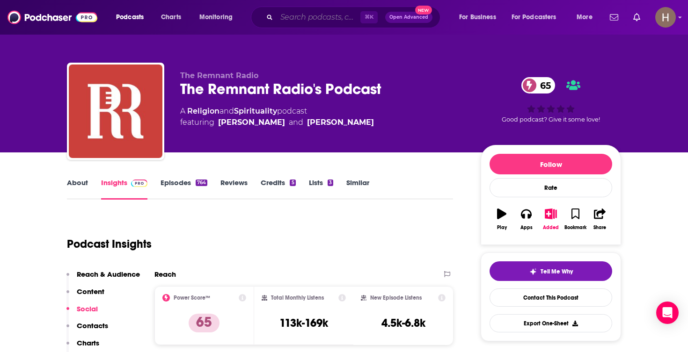
click at [333, 15] on input "Search podcasts, credits, & more..." at bounding box center [319, 17] width 84 height 15
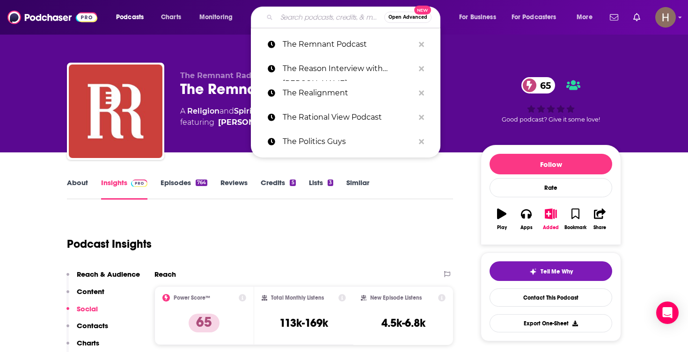
paste input "The Ringer"
type input "The Ringer"
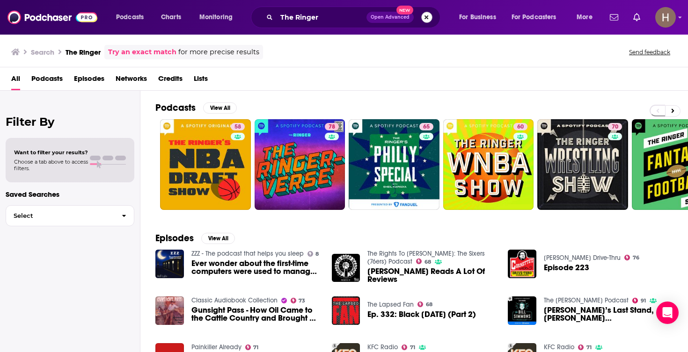
click at [424, 15] on button "Search podcasts, credits, & more..." at bounding box center [426, 17] width 11 height 11
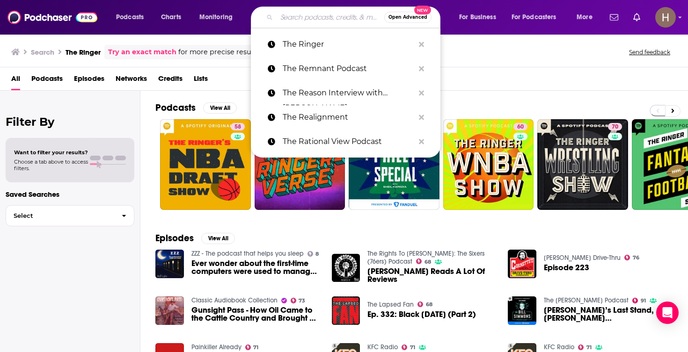
paste input "The Ross Kaminsky Show"
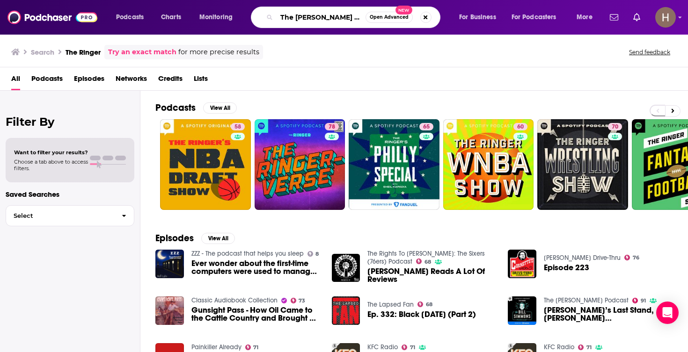
type input "The Ross Kaminsky Show"
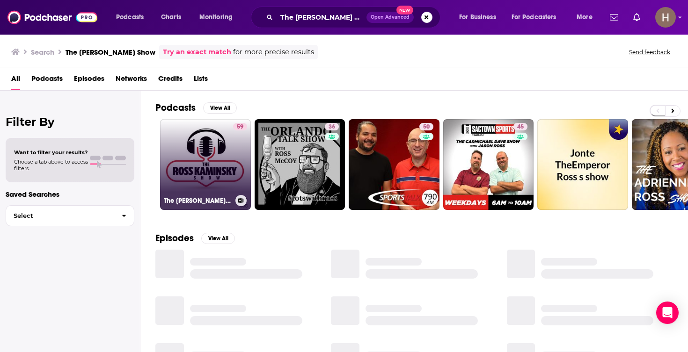
click at [210, 158] on link "59 The Ross Kaminsky Show" at bounding box center [205, 164] width 91 height 91
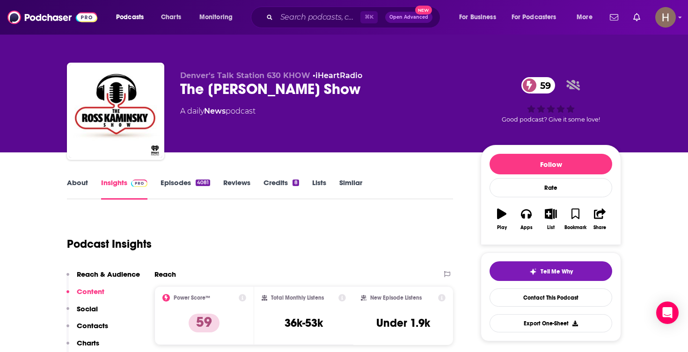
click at [547, 215] on icon "button" at bounding box center [551, 214] width 12 height 10
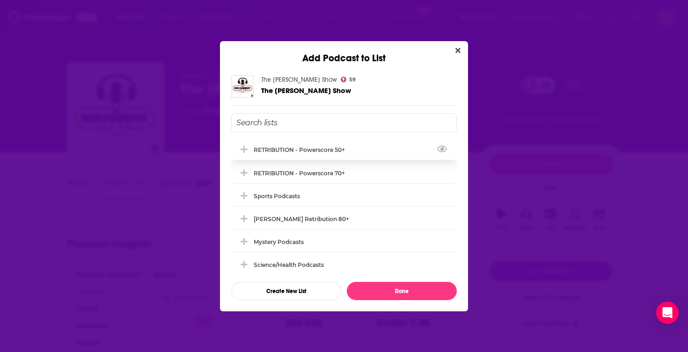
click at [311, 152] on div "RETRIBUTION - Powerscore 50+" at bounding box center [302, 149] width 97 height 7
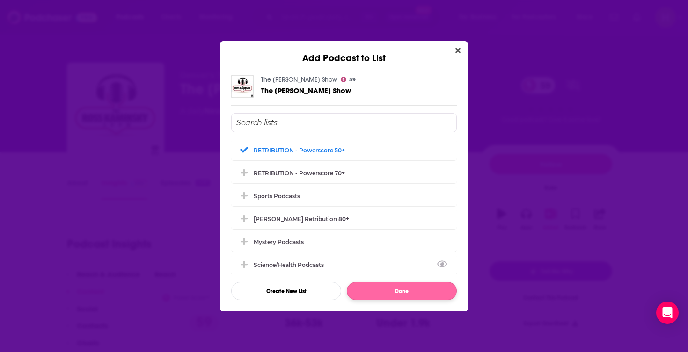
click at [407, 296] on button "Done" at bounding box center [402, 291] width 110 height 18
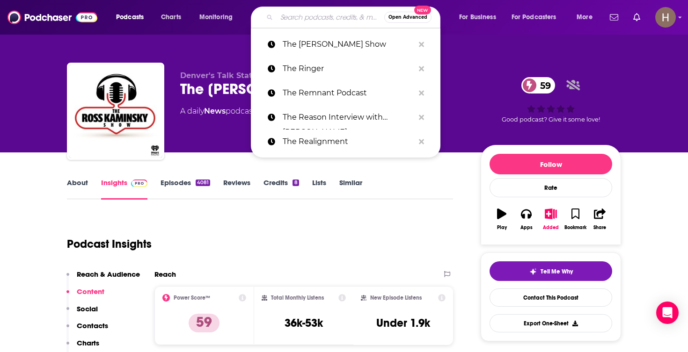
click at [316, 14] on input "Search podcasts, credits, & more..." at bounding box center [331, 17] width 108 height 15
paste input "The Rubin Report"
type input "The Rubin Report"
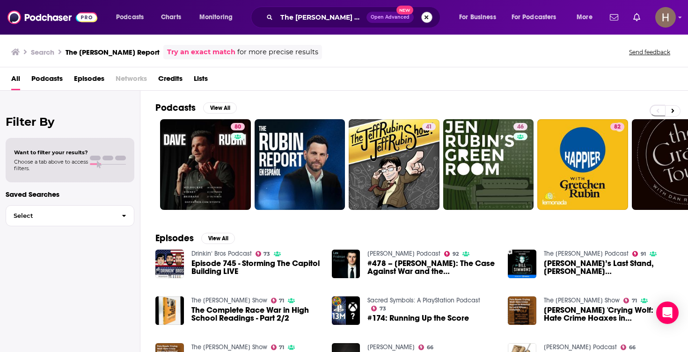
click at [423, 16] on button "Search podcasts, credits, & more..." at bounding box center [426, 17] width 11 height 11
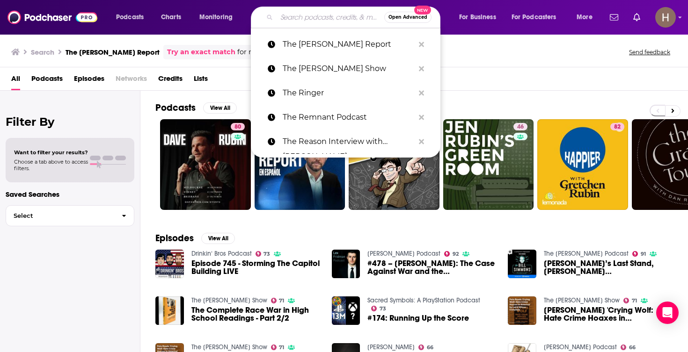
paste input "The Russell Moore Show"
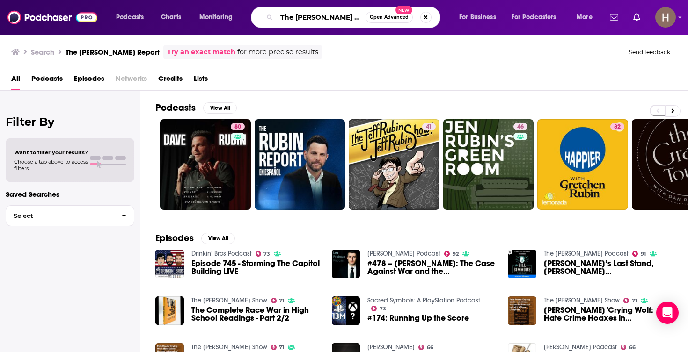
type input "The Russell Moore Show"
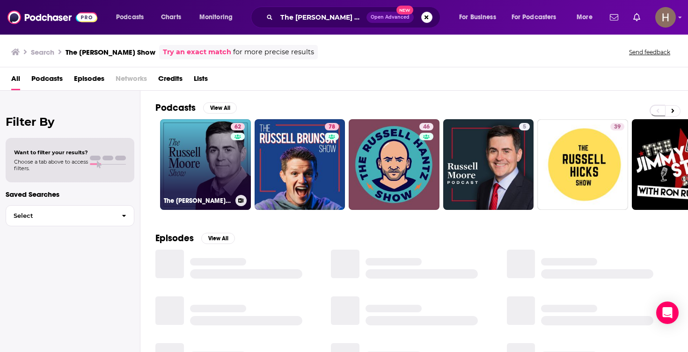
click at [211, 164] on link "62 The Russell Moore Show" at bounding box center [205, 164] width 91 height 91
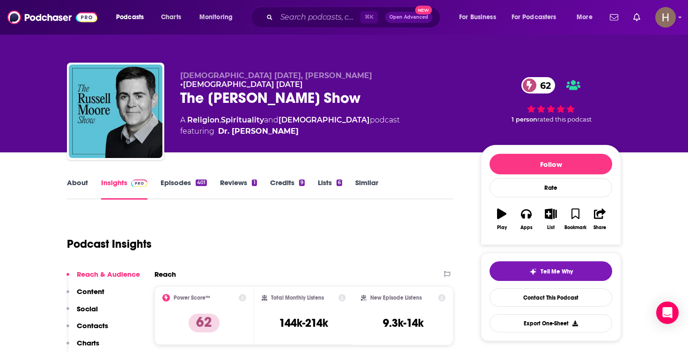
click at [553, 214] on icon "button" at bounding box center [551, 214] width 12 height 10
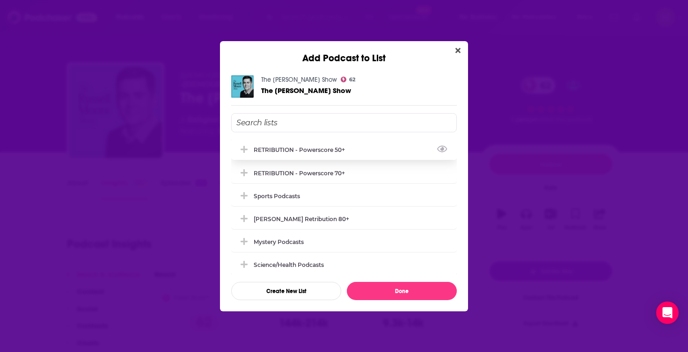
click at [366, 150] on div "RETRIBUTION - Powerscore 50+" at bounding box center [344, 149] width 226 height 21
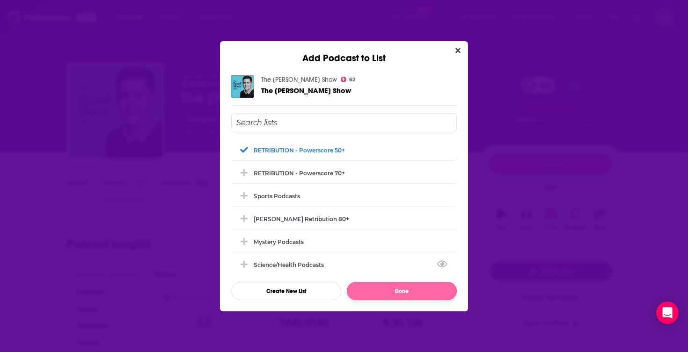
click at [410, 300] on button "Done" at bounding box center [402, 291] width 110 height 18
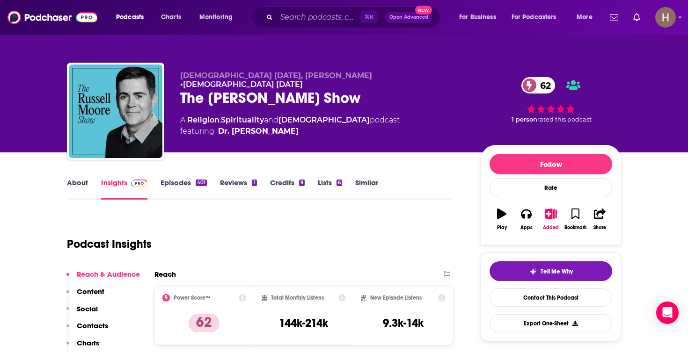
click at [150, 2] on div "Podcasts Charts Monitoring ⌘ K Open Advanced New For Business For Podcasters Mo…" at bounding box center [344, 17] width 688 height 35
click at [333, 21] on input "Search podcasts, credits, & more..." at bounding box center [319, 17] width 84 height 15
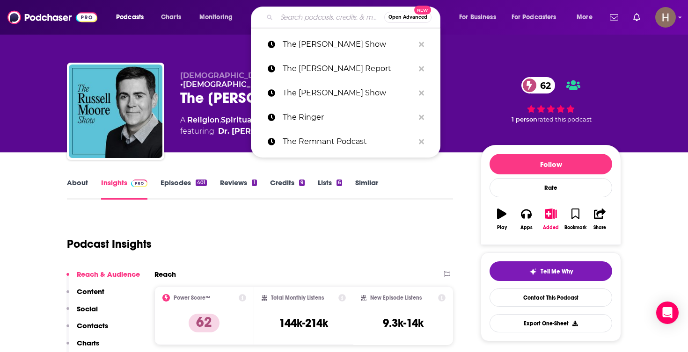
paste input "The Saad Truth with Dr. Saad"
type input "The Saad Truth with Dr. Saad"
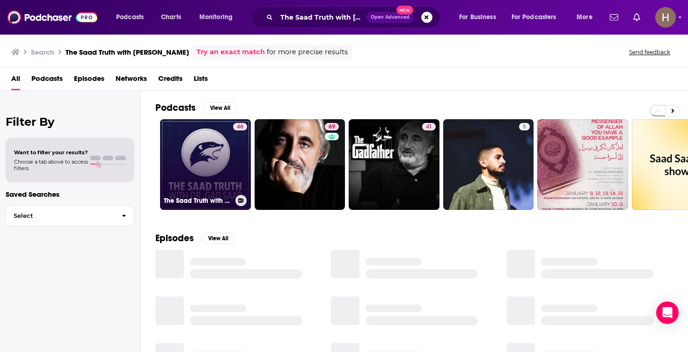
click at [200, 166] on link "46 The Saad Truth with Dr Gad Saad" at bounding box center [205, 164] width 91 height 91
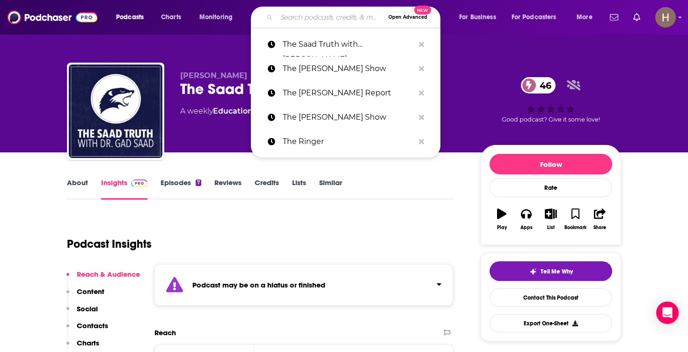
click at [333, 23] on input "Search podcasts, credits, & more..." at bounding box center [331, 17] width 108 height 15
paste input "The Seth Gruber Show"
type input "The Seth Gruber Show"
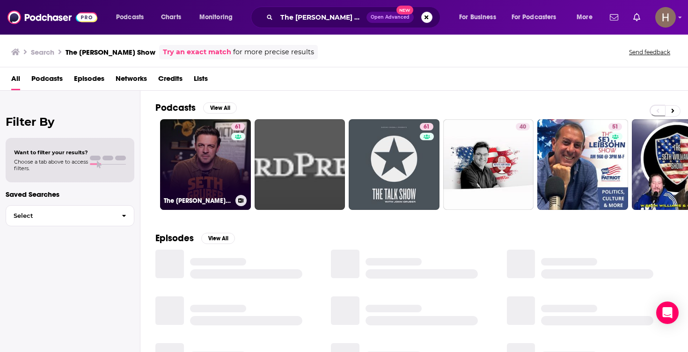
click at [227, 152] on link "61 The Seth Gruber Show" at bounding box center [205, 164] width 91 height 91
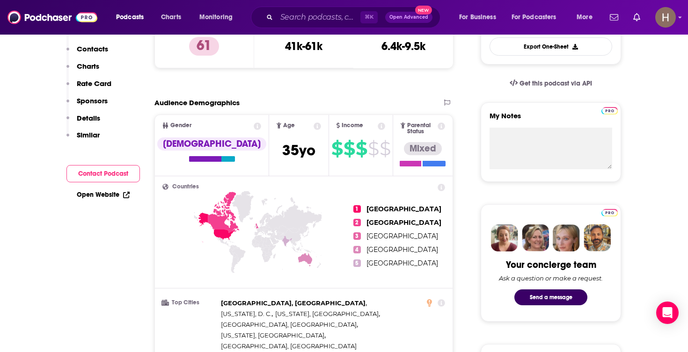
scroll to position [465, 0]
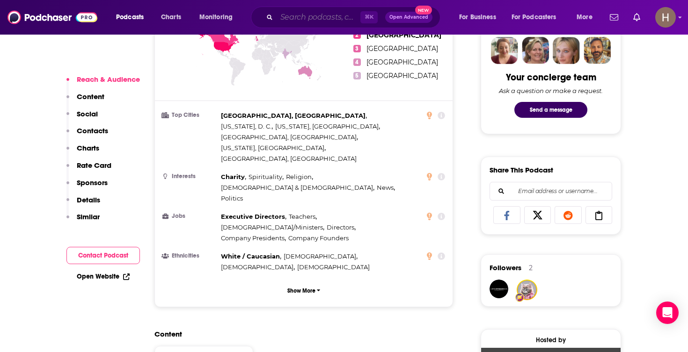
click at [308, 17] on input "Search podcasts, credits, & more..." at bounding box center [319, 17] width 84 height 15
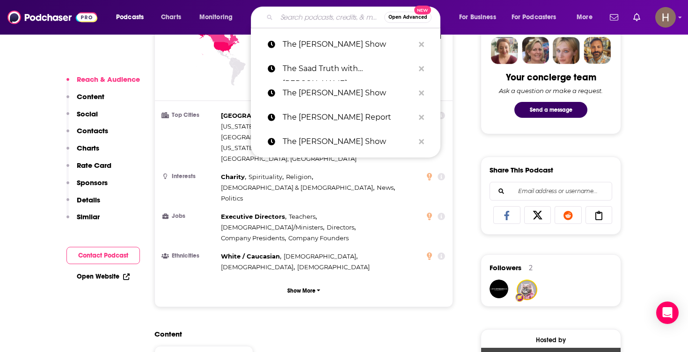
paste input "The Skimm - 9to5ish podcast"
type input "The Skimm - 9to5ish podcast"
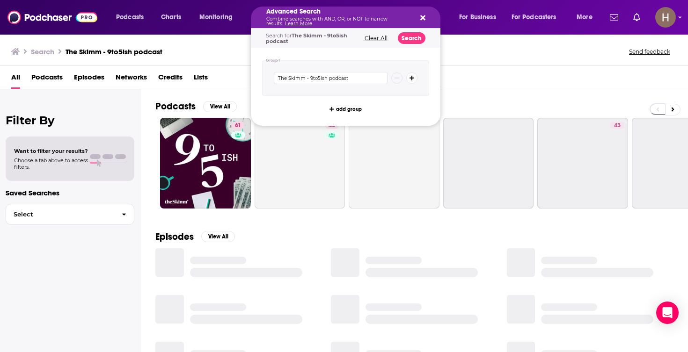
click at [424, 17] on icon "Search podcasts, credits, & more..." at bounding box center [422, 17] width 5 height 5
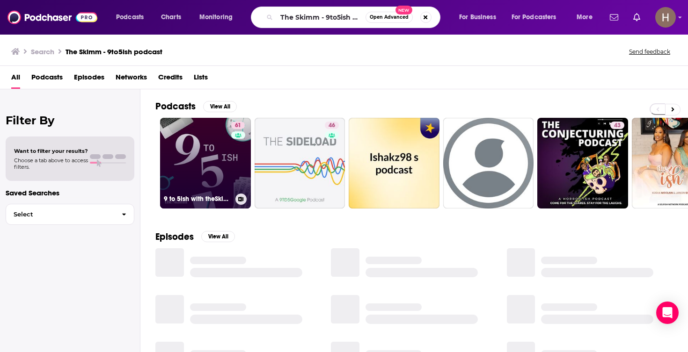
click at [209, 171] on link "61 9 to 5ish with theSkimm" at bounding box center [205, 163] width 91 height 91
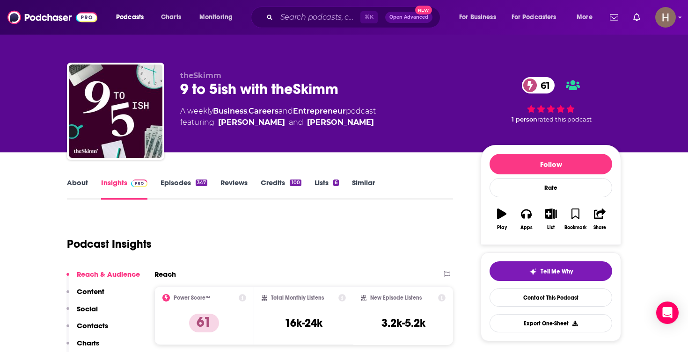
click at [550, 219] on icon "button" at bounding box center [551, 214] width 12 height 10
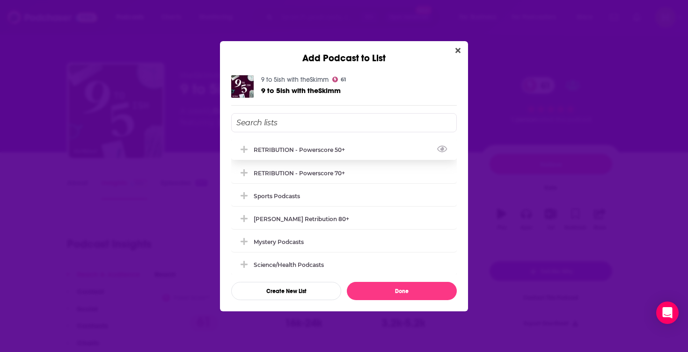
click at [384, 154] on div "RETRIBUTION - Powerscore 50+" at bounding box center [344, 149] width 226 height 21
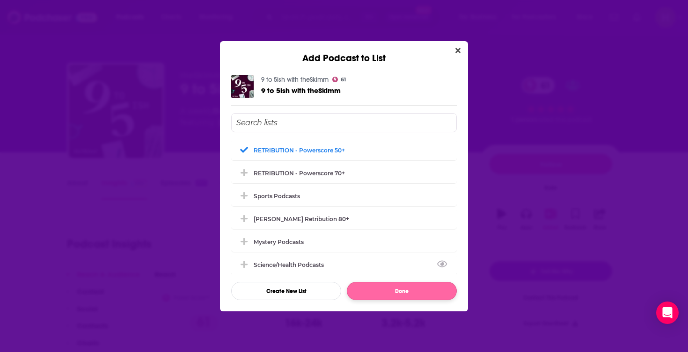
click at [389, 283] on button "Done" at bounding box center [402, 291] width 110 height 18
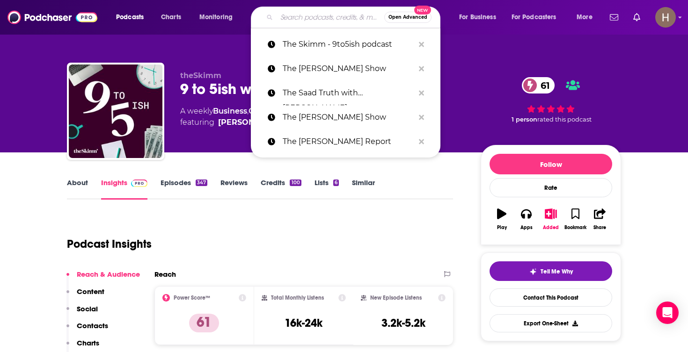
click at [318, 21] on input "Search podcasts, credits, & more..." at bounding box center [331, 17] width 108 height 15
paste input "The Spectator's Americano"
type input "The Spectator's Americano"
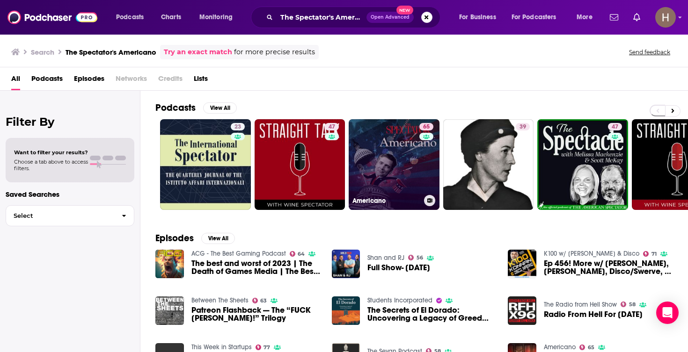
click at [397, 173] on link "65 Americano" at bounding box center [394, 164] width 91 height 91
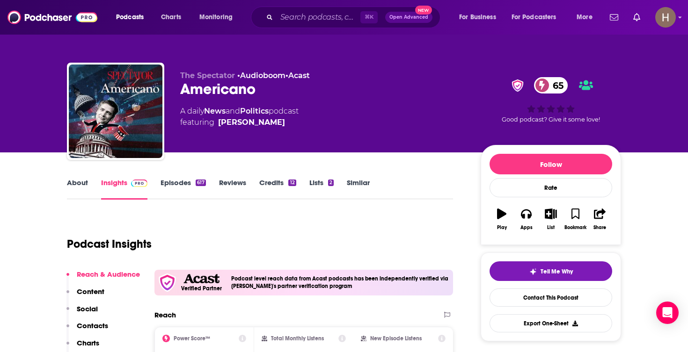
click at [553, 216] on icon "button" at bounding box center [551, 214] width 12 height 10
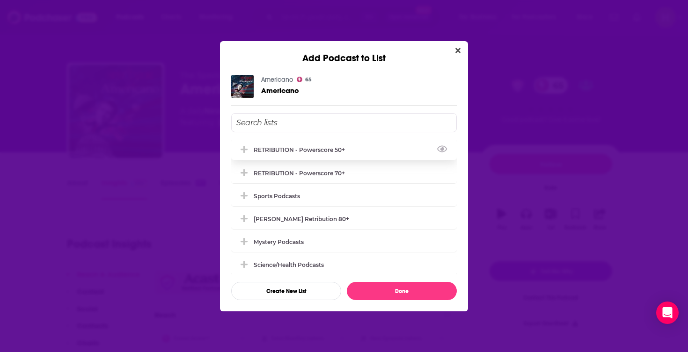
click at [293, 150] on div "RETRIBUTION - Powerscore 50+" at bounding box center [302, 149] width 97 height 7
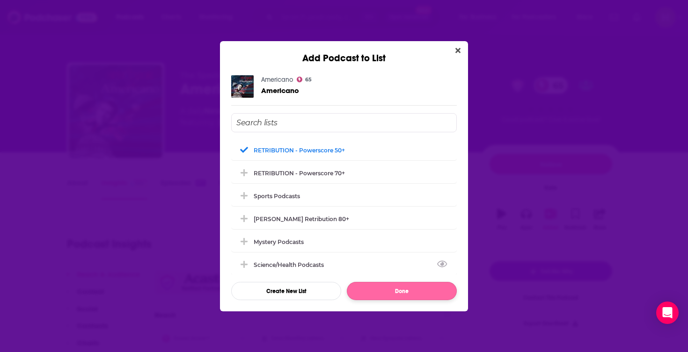
click at [381, 295] on button "Done" at bounding box center [402, 291] width 110 height 18
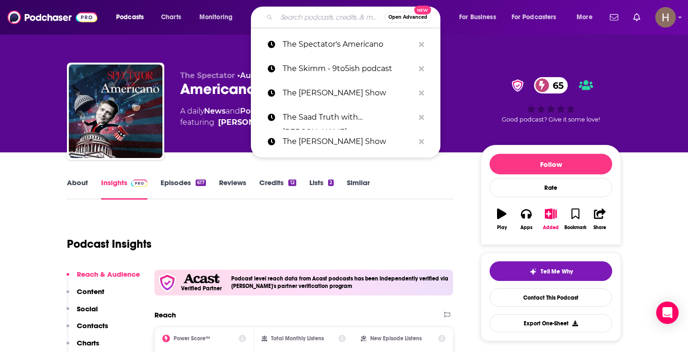
click at [324, 17] on input "Search podcasts, credits, & more..." at bounding box center [331, 17] width 108 height 15
paste input "The Spillover with Alex Clark"
type input "The Spillover with Alex Clark"
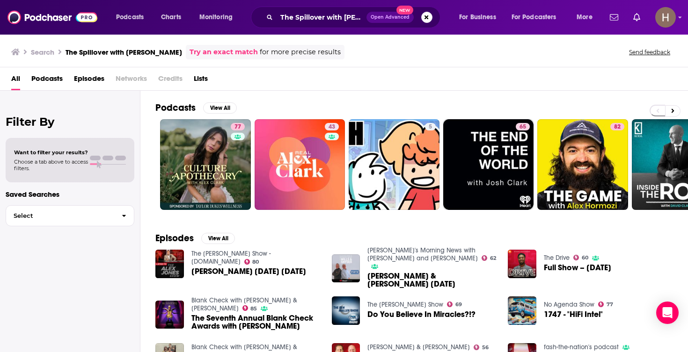
click at [433, 20] on div "The Spillover with Alex Clark Open Advanced New" at bounding box center [346, 18] width 190 height 22
click at [426, 19] on button "Search podcasts, credits, & more..." at bounding box center [426, 17] width 11 height 11
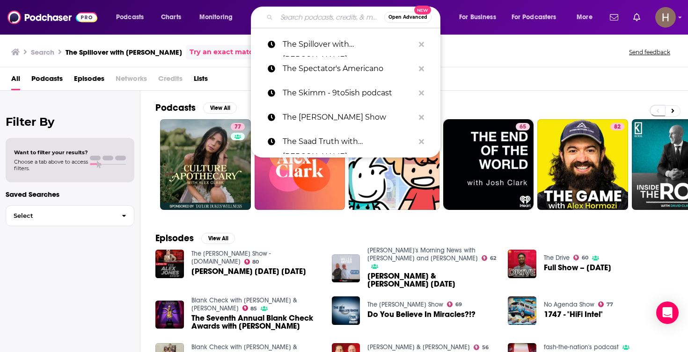
paste input "The Stakscast Podcast"
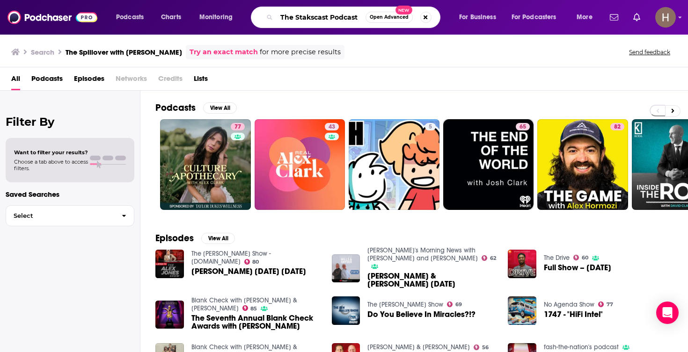
type input "The Stakscast Podcast"
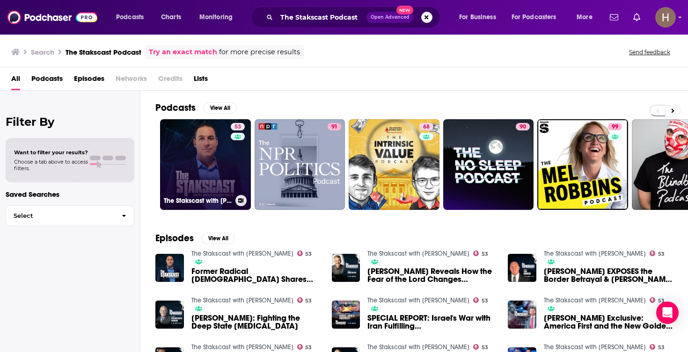
click at [197, 167] on link "53 The Stakscast with Erick Stakelbeck" at bounding box center [205, 164] width 91 height 91
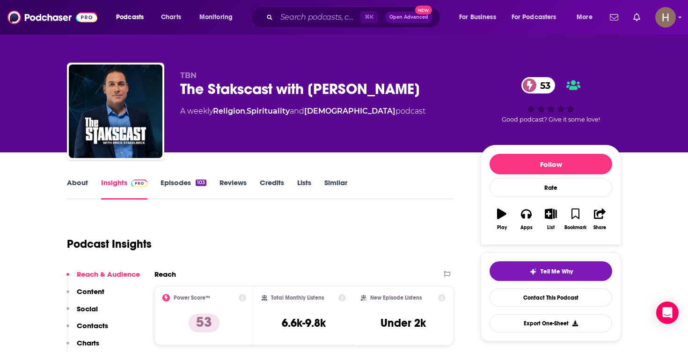
click at [550, 220] on button "List" at bounding box center [551, 220] width 24 height 34
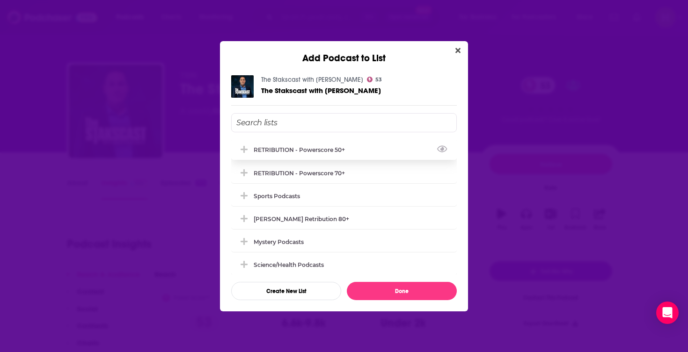
click at [361, 155] on div "RETRIBUTION - Powerscore 50+" at bounding box center [344, 149] width 226 height 21
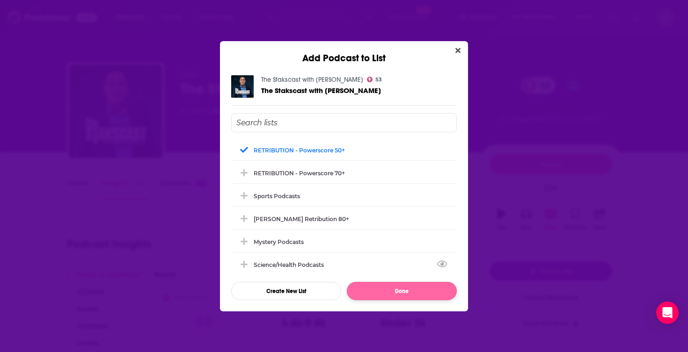
click at [418, 297] on button "Done" at bounding box center [402, 291] width 110 height 18
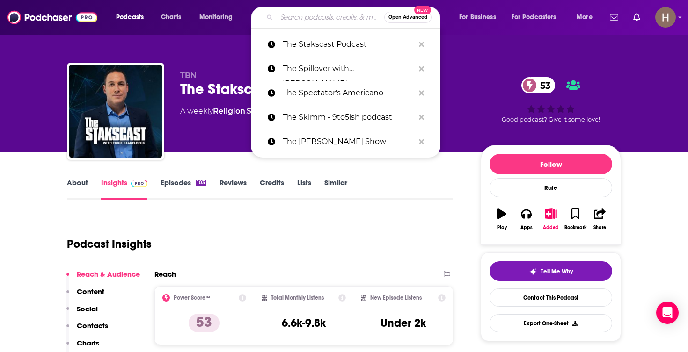
click at [309, 22] on input "Search podcasts, credits, & more..." at bounding box center [331, 17] width 108 height 15
paste input "The Stay True Podcast"
type input "The Stay True Podcast"
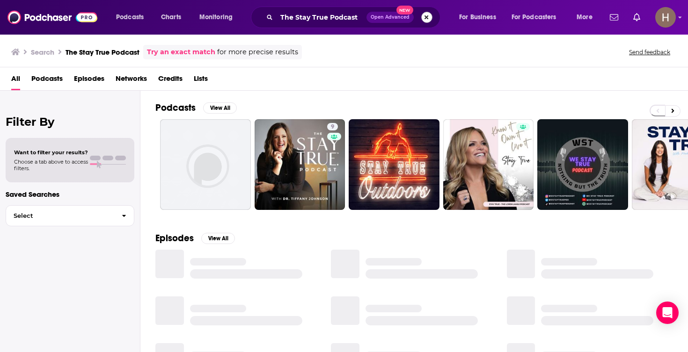
click at [425, 17] on button "Search podcasts, credits, & more..." at bounding box center [426, 17] width 11 height 11
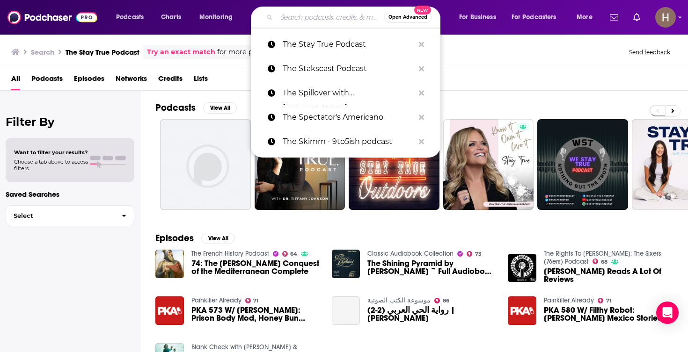
paste input "The [PERSON_NAME] Show"
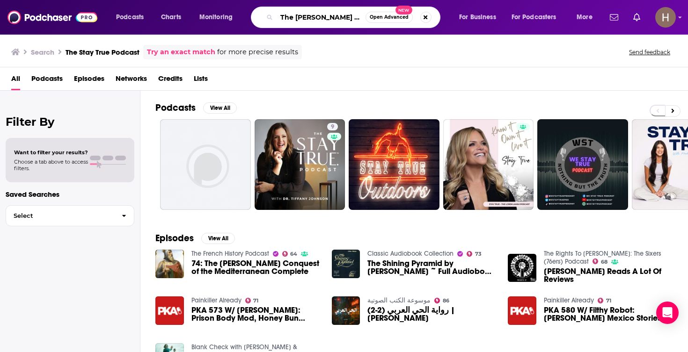
type input "The [PERSON_NAME] Show"
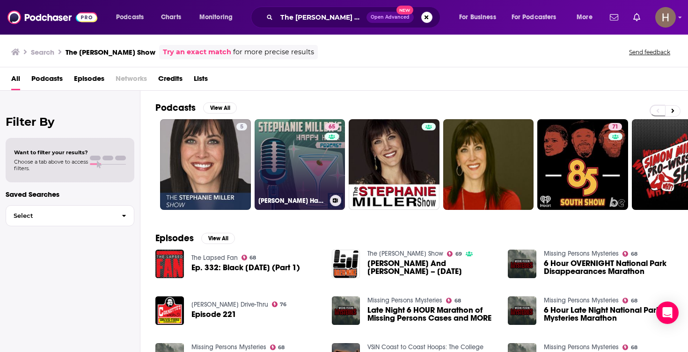
click at [326, 176] on div "65" at bounding box center [333, 159] width 16 height 72
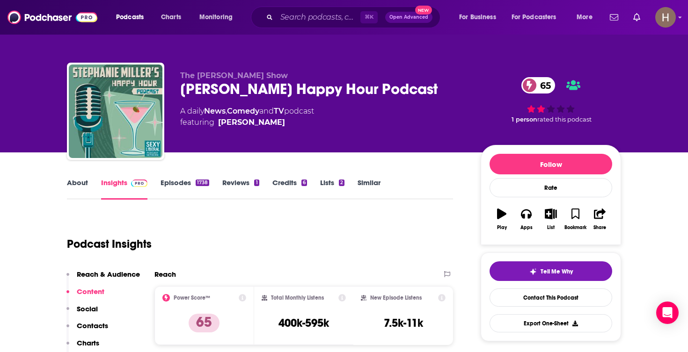
click at [549, 217] on icon "button" at bounding box center [551, 214] width 12 height 10
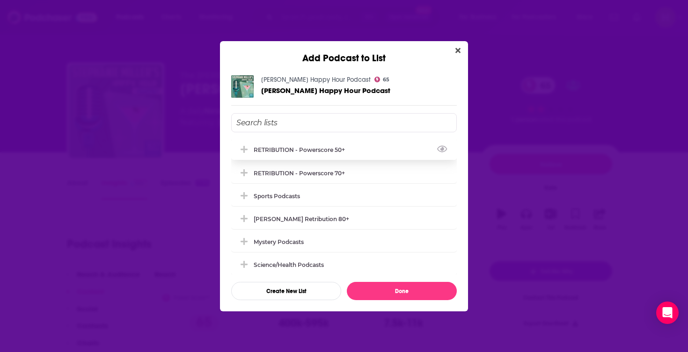
click at [342, 155] on div "RETRIBUTION - Powerscore 50+" at bounding box center [344, 149] width 226 height 21
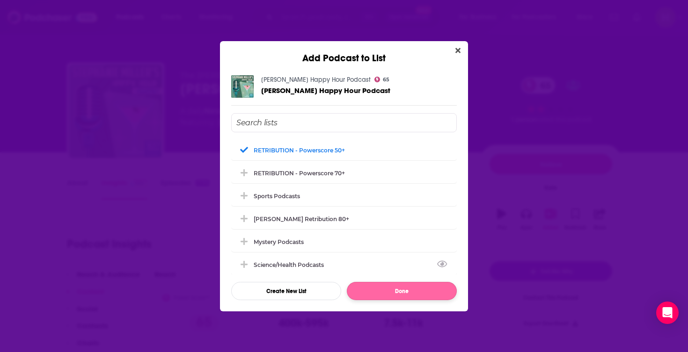
click at [392, 289] on button "Done" at bounding box center [402, 291] width 110 height 18
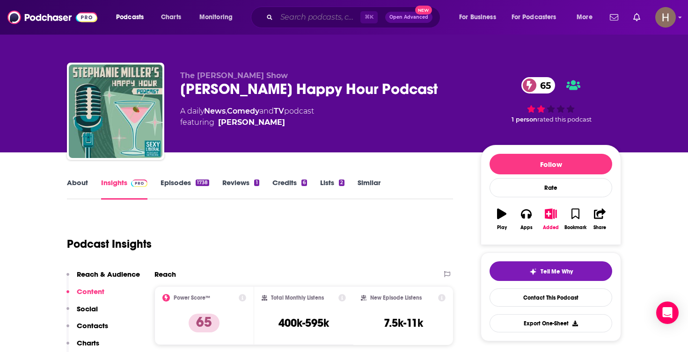
click at [336, 18] on input "Search podcasts, credits, & more..." at bounding box center [319, 17] width 84 height 15
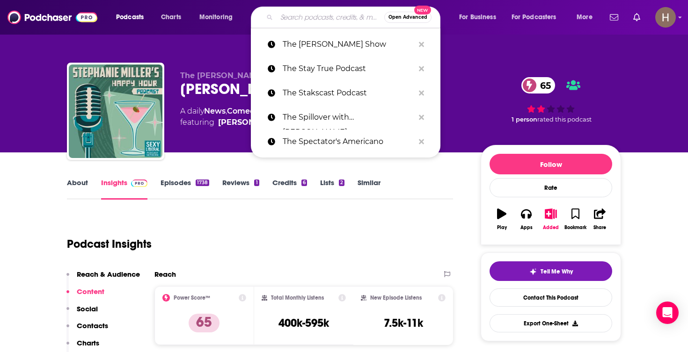
paste input "The Tavern Podcast"
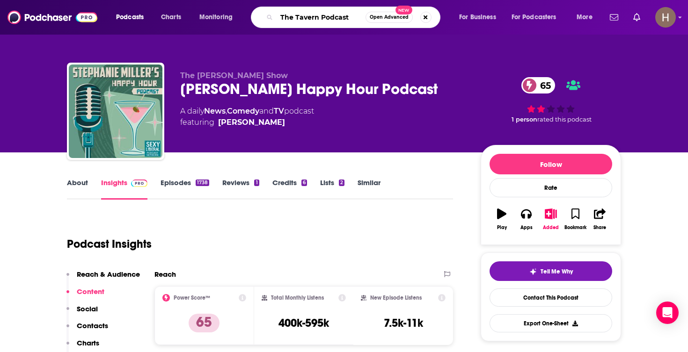
type input "The Tavern Podcast"
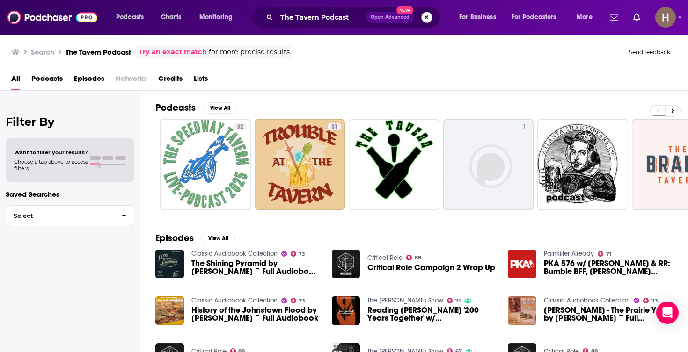
click at [431, 21] on span "Open Advanced New" at bounding box center [399, 17] width 66 height 11
click at [431, 20] on button "Search podcasts, credits, & more..." at bounding box center [426, 17] width 11 height 11
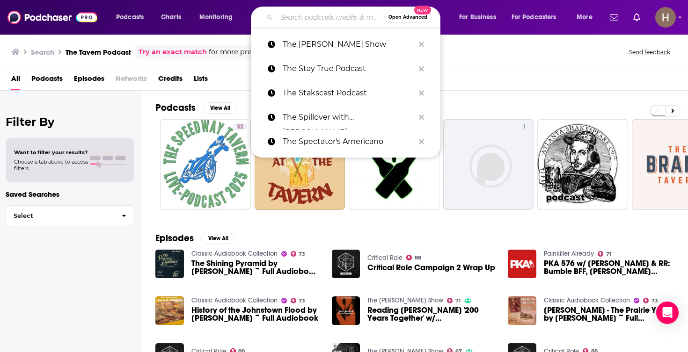
paste input "The Truth with [PERSON_NAME]"
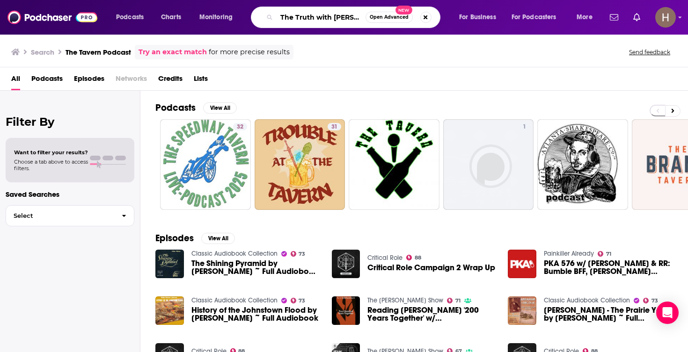
type input "The Truth with [PERSON_NAME]"
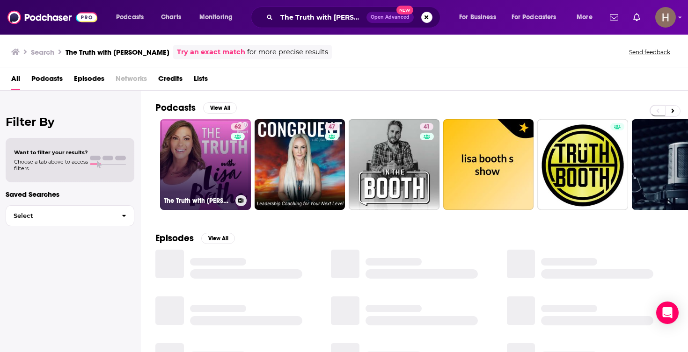
click at [220, 163] on link "62 The Truth with Lisa Boothe" at bounding box center [205, 164] width 91 height 91
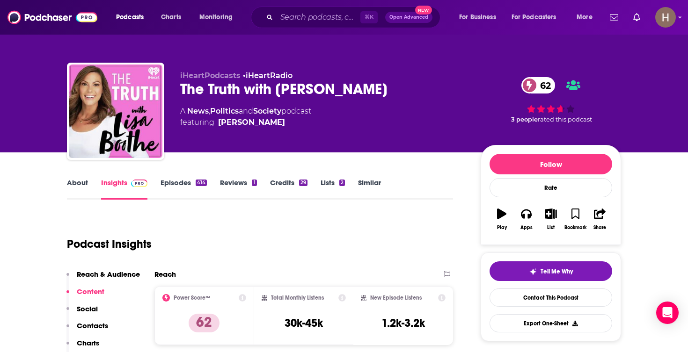
click at [546, 219] on icon "button" at bounding box center [551, 214] width 12 height 10
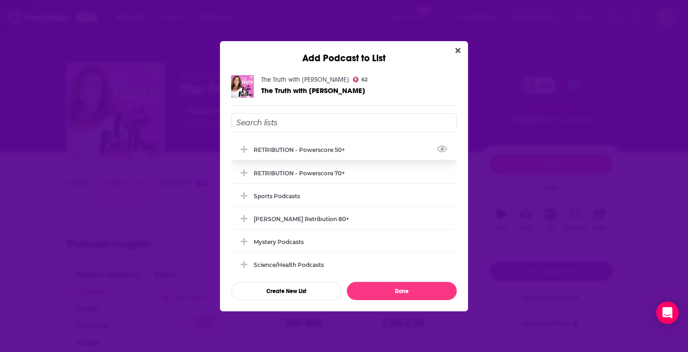
click at [356, 156] on div "RETRIBUTION - Powerscore 50+" at bounding box center [344, 149] width 226 height 21
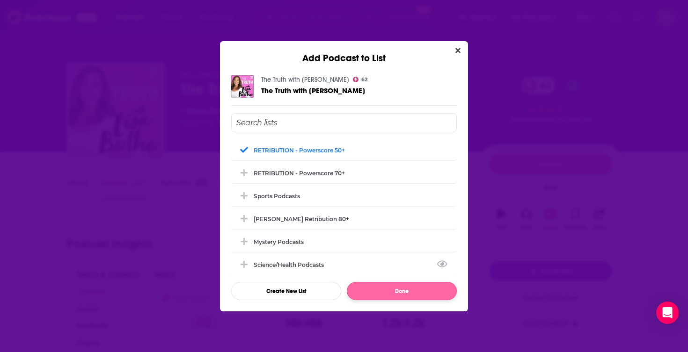
click at [384, 284] on button "Done" at bounding box center [402, 291] width 110 height 18
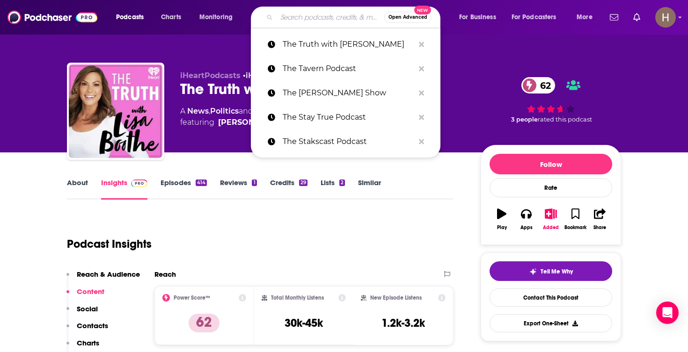
click at [318, 22] on input "Search podcasts, credits, & more..." at bounding box center [331, 17] width 108 height 15
paste input "The Unspeakable Podcast"
type input "The Unspeakable Podcast"
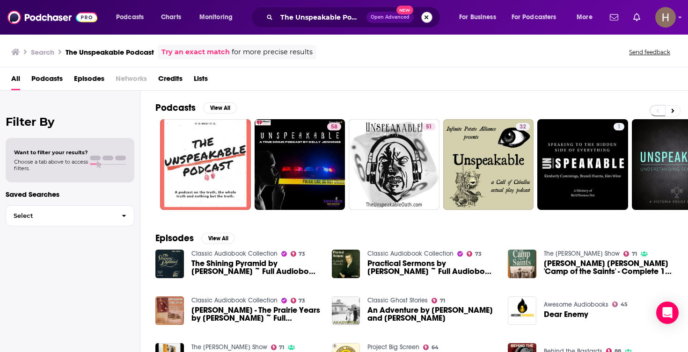
click at [431, 17] on button "Search podcasts, credits, & more..." at bounding box center [426, 17] width 11 height 11
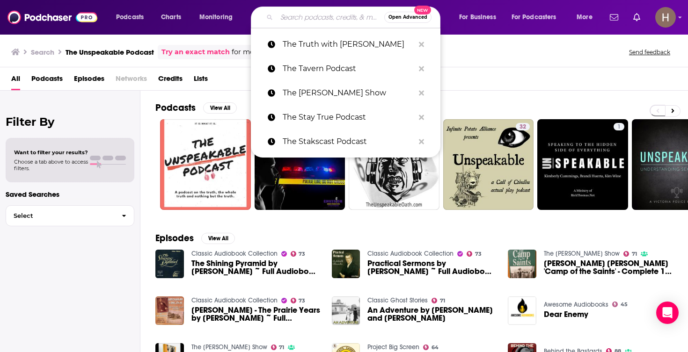
paste input "The Unspeakable with [PERSON_NAME]"
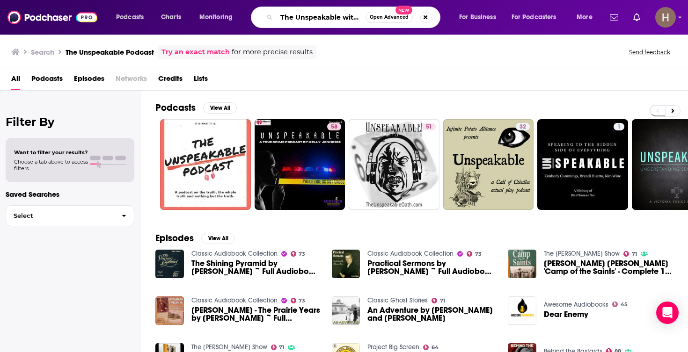
type input "The Unspeakable with [PERSON_NAME]"
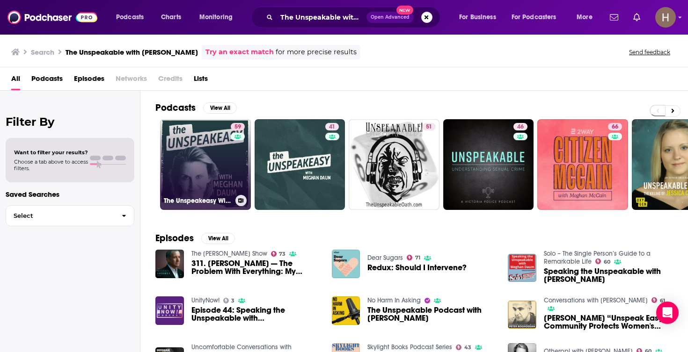
click at [196, 161] on link "59 The Unspeakeasy With [PERSON_NAME]" at bounding box center [205, 164] width 91 height 91
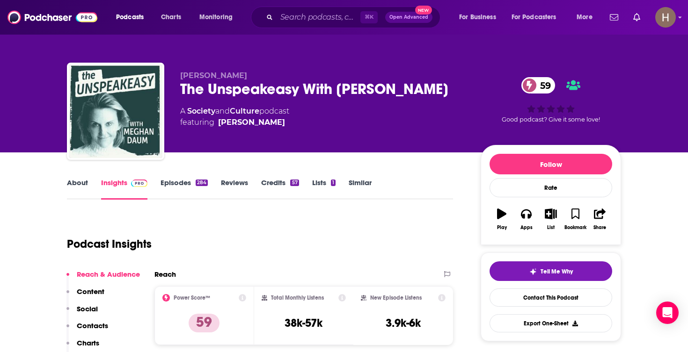
click at [551, 219] on icon "button" at bounding box center [551, 214] width 12 height 10
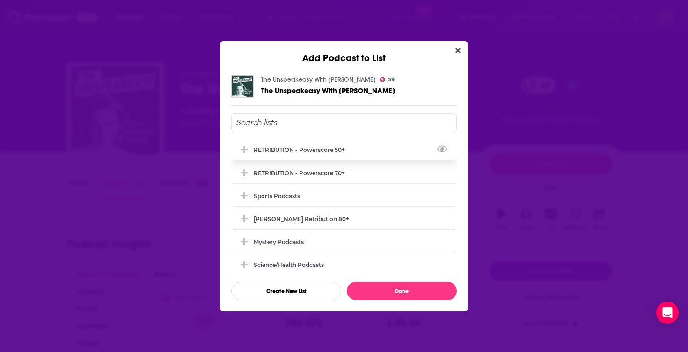
click at [407, 153] on div "RETRIBUTION - Powerscore 50+" at bounding box center [344, 149] width 226 height 21
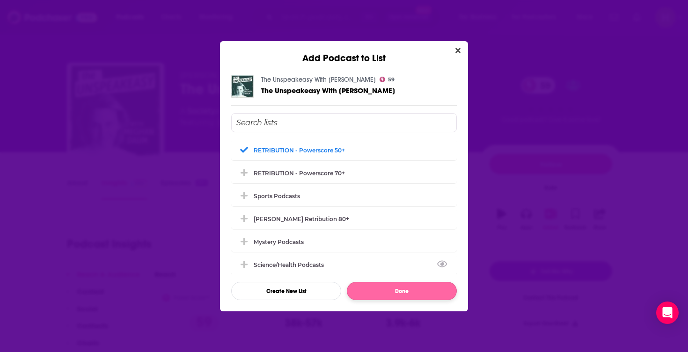
click at [401, 299] on button "Done" at bounding box center [402, 291] width 110 height 18
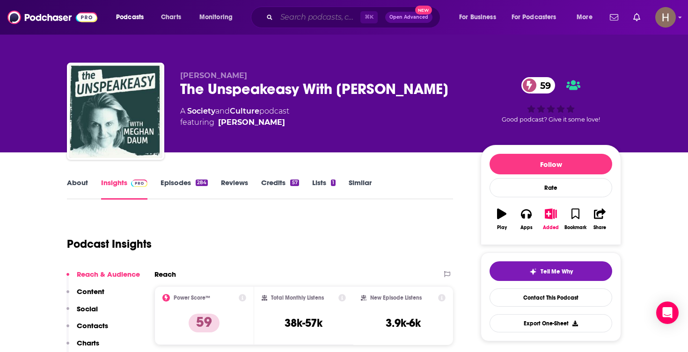
click at [307, 23] on input "Search podcasts, credits, & more..." at bounding box center [319, 17] width 84 height 15
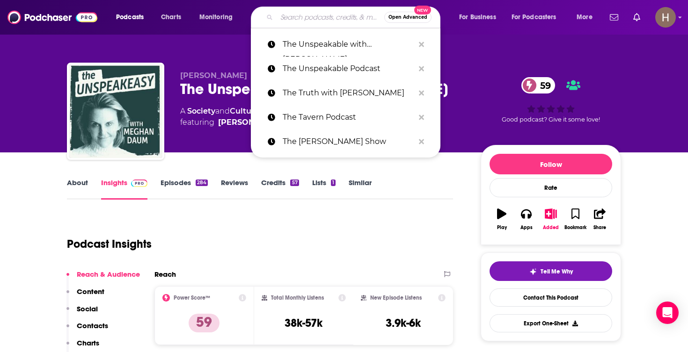
paste input "The WallBuilders Show"
type input "The WallBuilders Show"
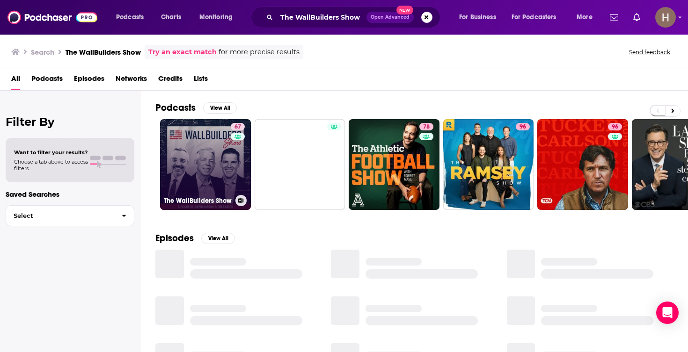
click at [207, 174] on link "67 The WallBuilders Show" at bounding box center [205, 164] width 91 height 91
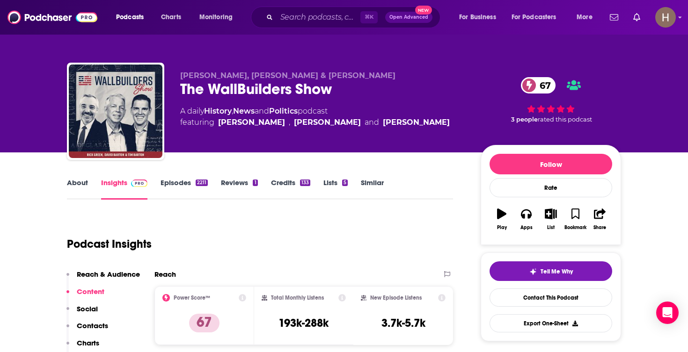
scroll to position [0, 0]
click at [317, 21] on input "Search podcasts, credits, & more..." at bounding box center [319, 17] width 84 height 15
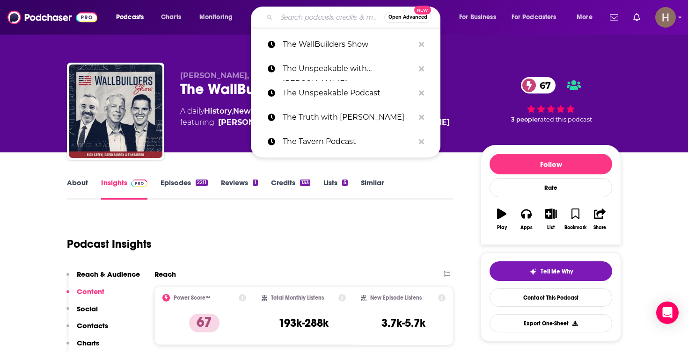
paste input "The Weekly Show with [PERSON_NAME]"
type input "The Weekly Show with [PERSON_NAME]"
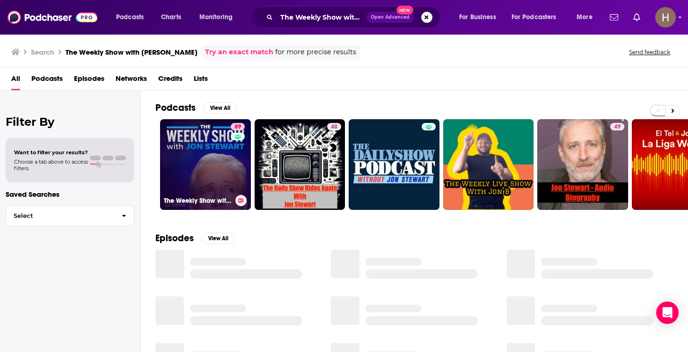
click at [242, 200] on icon at bounding box center [241, 200] width 5 height 5
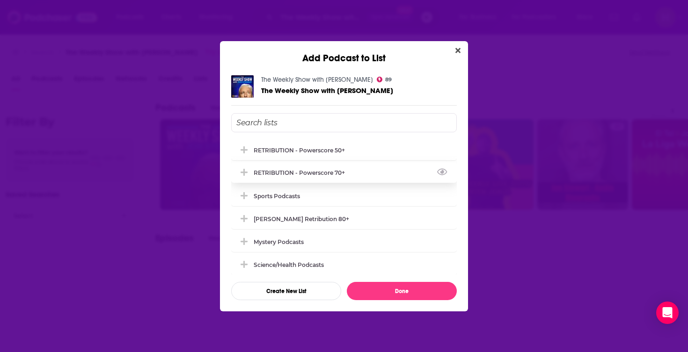
click at [361, 169] on div "RETRIBUTION - Powerscore 70+" at bounding box center [344, 172] width 226 height 21
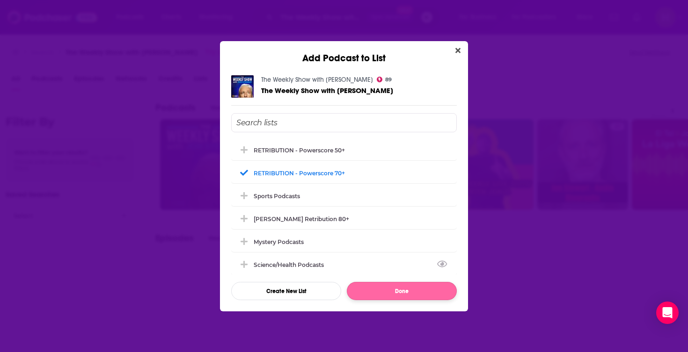
click at [407, 299] on button "Done" at bounding box center [402, 291] width 110 height 18
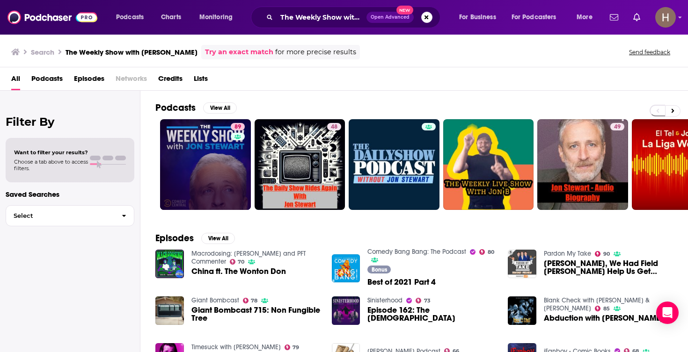
click at [425, 11] on div "The Weekly Show with [PERSON_NAME] Open Advanced New" at bounding box center [346, 18] width 190 height 22
click at [426, 21] on button "Search podcasts, credits, & more..." at bounding box center [426, 17] width 11 height 11
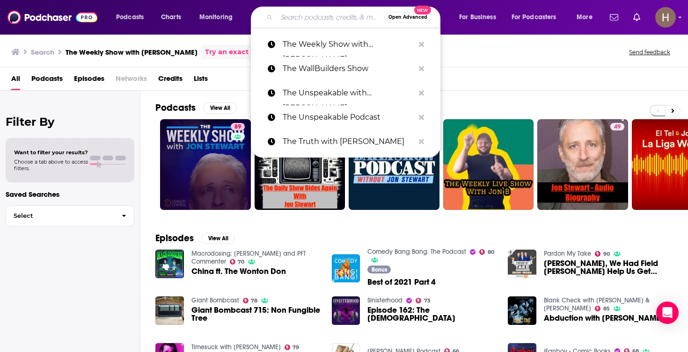
paste input "The World and Everything in It"
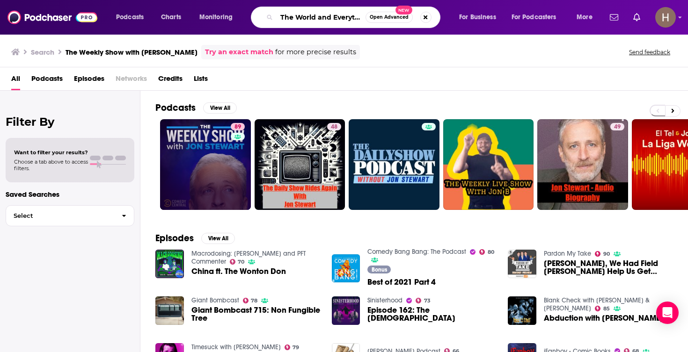
type input "The World and Everything in It"
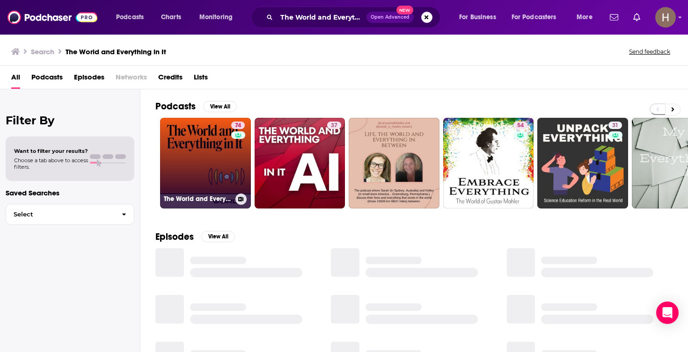
click at [242, 195] on button at bounding box center [240, 199] width 11 height 11
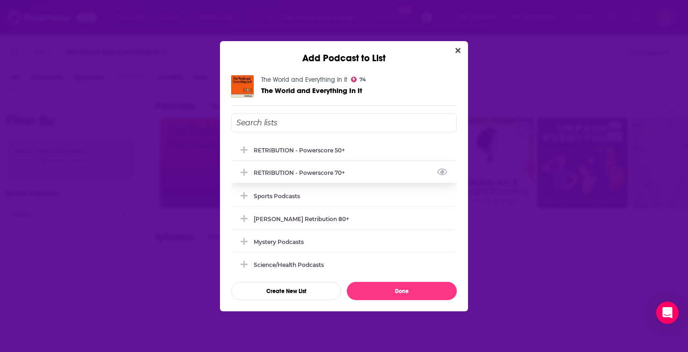
click at [323, 171] on div "RETRIBUTION - Powerscore 70+" at bounding box center [344, 172] width 226 height 21
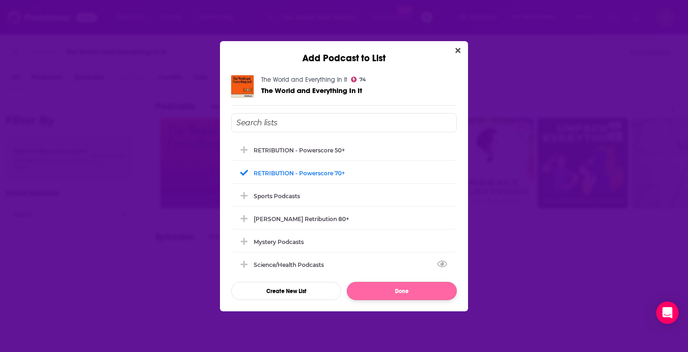
click at [393, 291] on button "Done" at bounding box center [402, 291] width 110 height 18
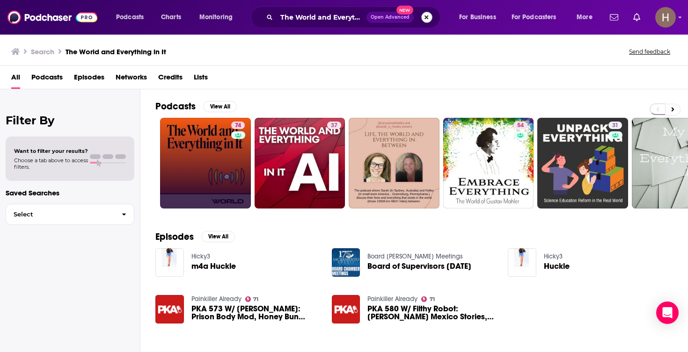
click at [424, 22] on button "Search podcasts, credits, & more..." at bounding box center [426, 17] width 11 height 11
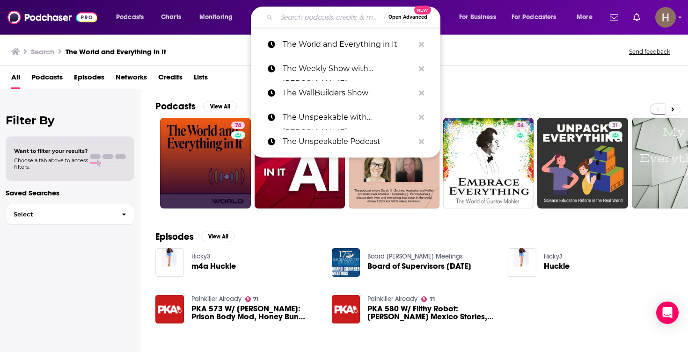
paste input "The World's First Podcast with [PERSON_NAME] & [PERSON_NAME]"
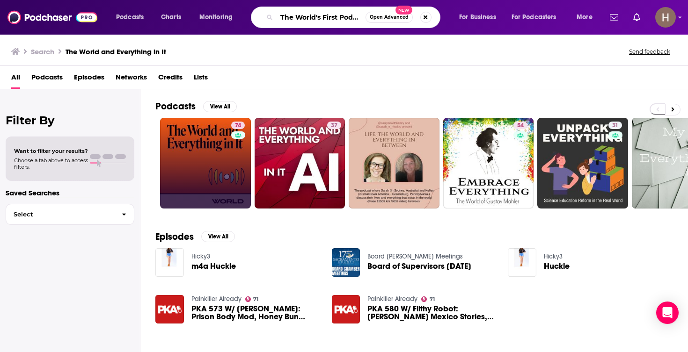
type input "The World's First Podcast with [PERSON_NAME] & [PERSON_NAME]"
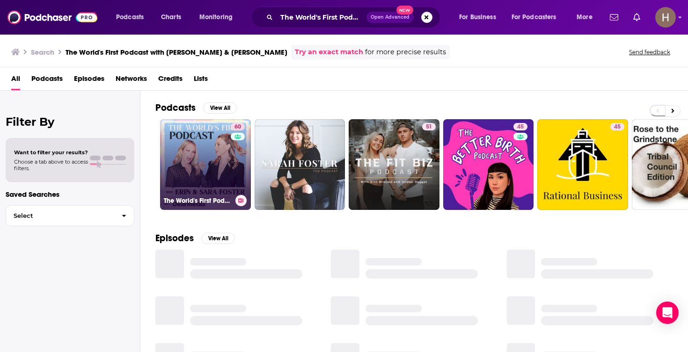
click at [237, 201] on button at bounding box center [240, 200] width 11 height 11
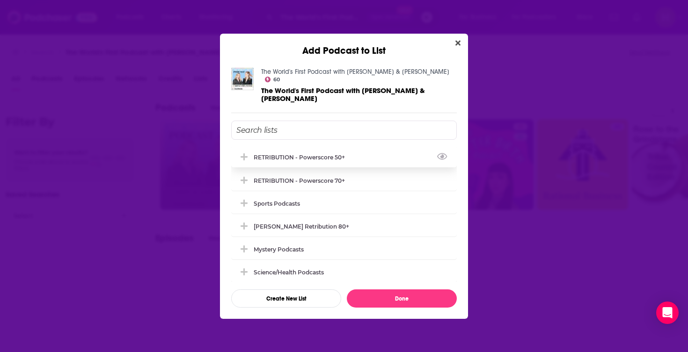
click at [313, 154] on div "RETRIBUTION - Powerscore 50+" at bounding box center [302, 157] width 97 height 7
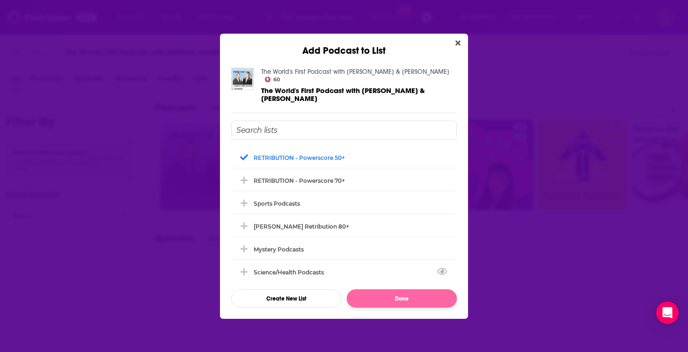
click at [387, 293] on button "Done" at bounding box center [402, 299] width 110 height 18
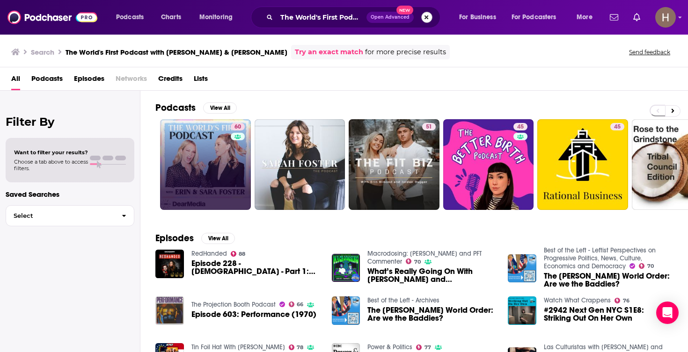
click at [421, 18] on button "Search podcasts, credits, & more..." at bounding box center [426, 17] width 11 height 11
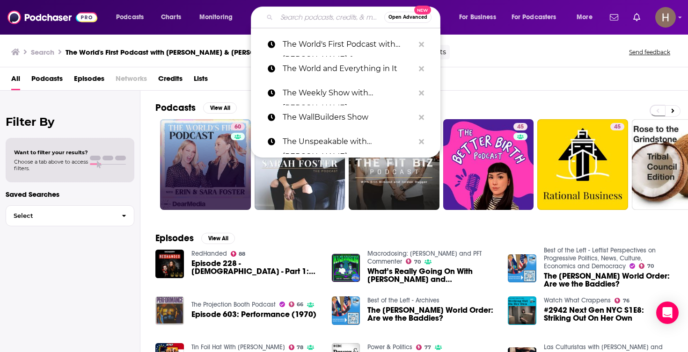
paste input "Theory of Change Podcast"
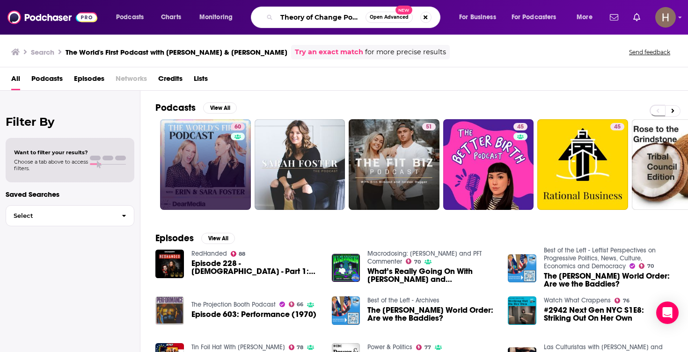
type input "Theory of Change Podcast"
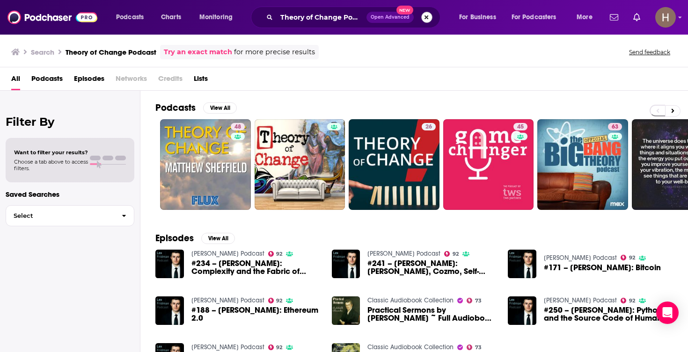
click at [425, 22] on button "Search podcasts, credits, & more..." at bounding box center [426, 17] width 11 height 11
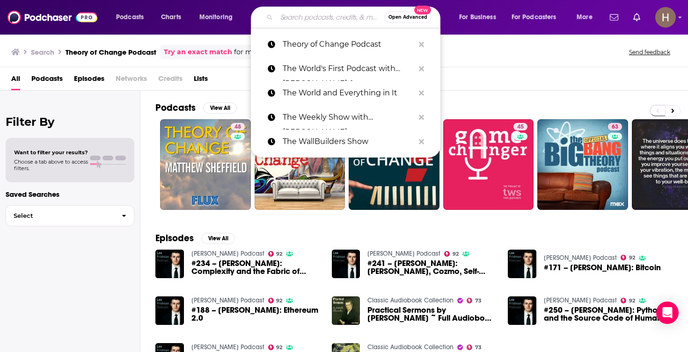
paste input "This American President Podcast"
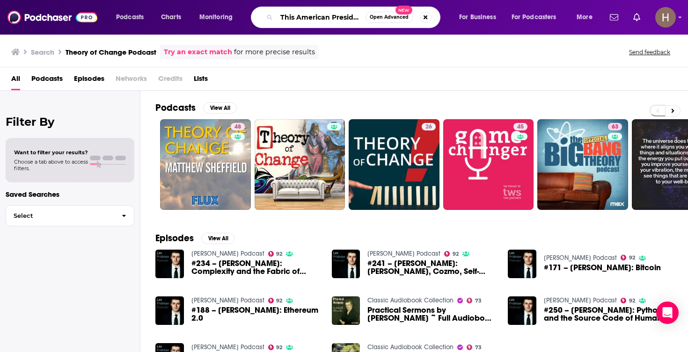
type input "This American President Podcast"
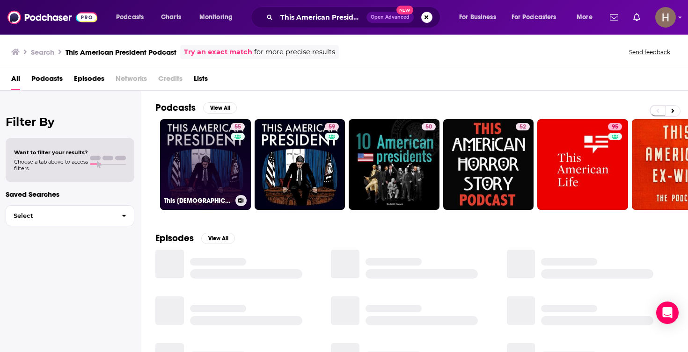
click at [174, 160] on link "55 This [DEMOGRAPHIC_DATA] President" at bounding box center [205, 164] width 91 height 91
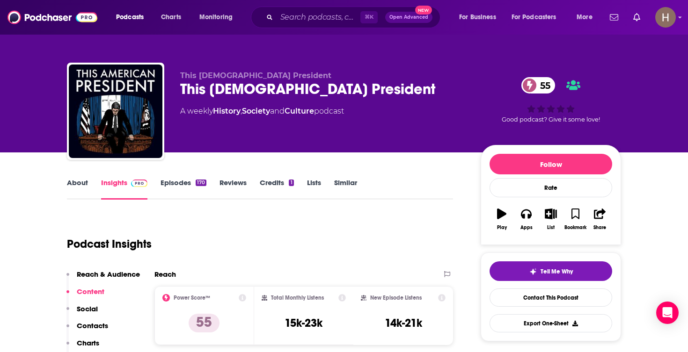
click at [552, 215] on icon "button" at bounding box center [551, 214] width 12 height 10
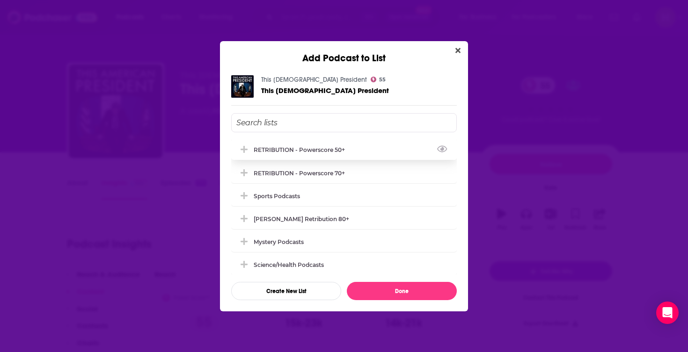
click at [363, 146] on div "RETRIBUTION - Powerscore 50+" at bounding box center [344, 149] width 226 height 21
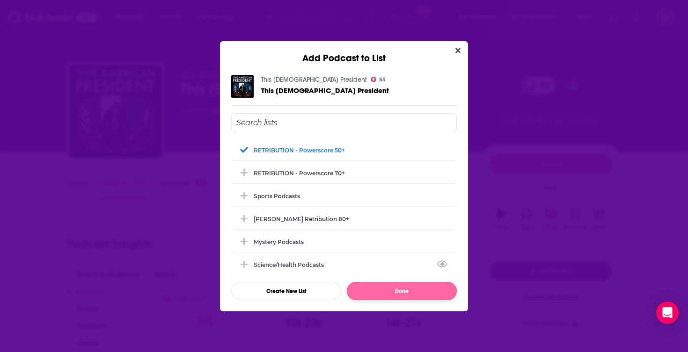
click at [399, 299] on button "Done" at bounding box center [402, 291] width 110 height 18
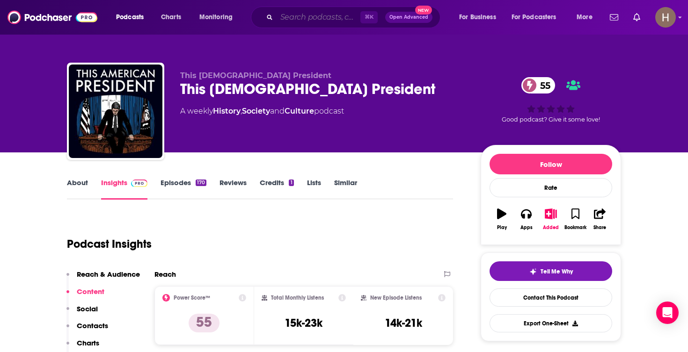
click at [329, 13] on input "Search podcasts, credits, & more..." at bounding box center [319, 17] width 84 height 15
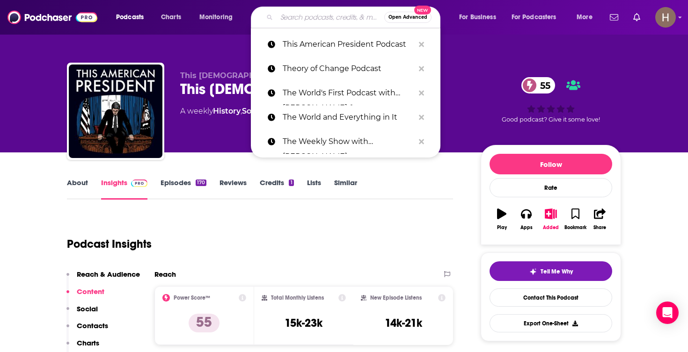
paste input "This is Hell! With [PERSON_NAME]"
type input "This is Hell! With [PERSON_NAME]"
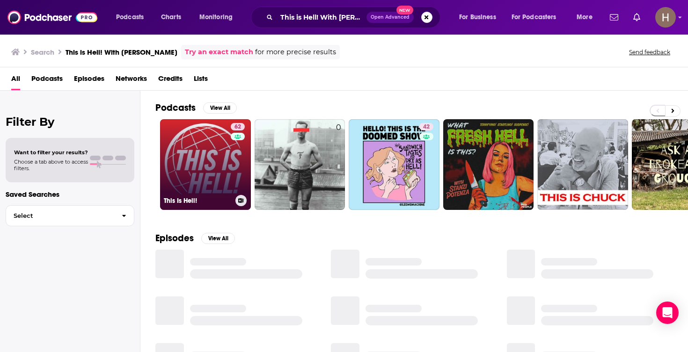
click at [224, 167] on link "62 This Is Hell!" at bounding box center [205, 164] width 91 height 91
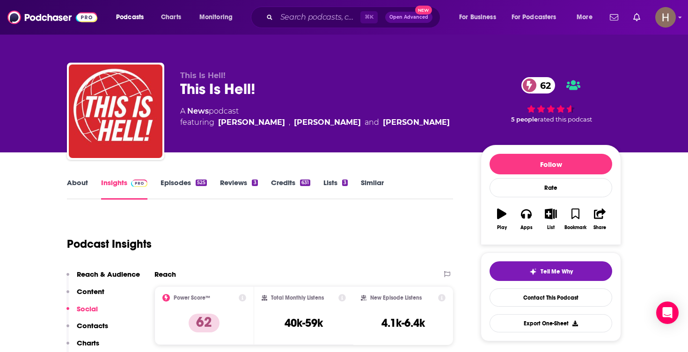
click at [549, 217] on icon "button" at bounding box center [551, 214] width 12 height 10
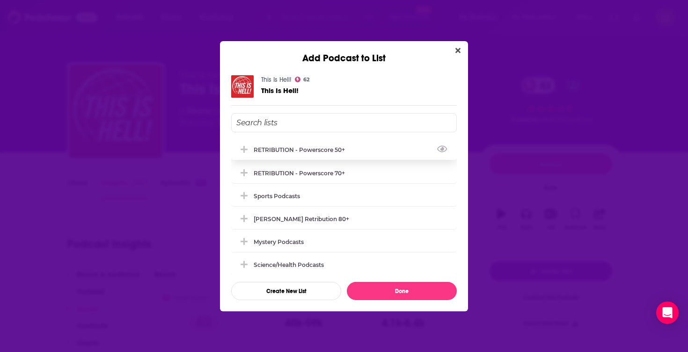
click at [313, 151] on div "RETRIBUTION - Powerscore 50+" at bounding box center [302, 149] width 97 height 7
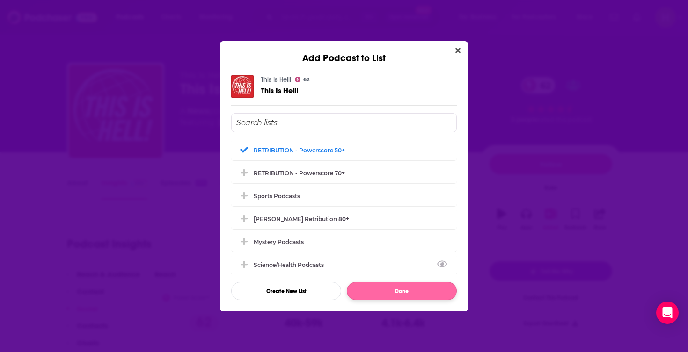
click at [392, 295] on button "Done" at bounding box center [402, 291] width 110 height 18
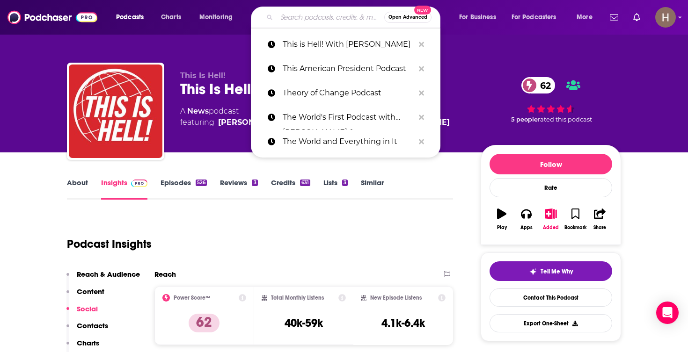
click at [345, 21] on input "Search podcasts, credits, & more..." at bounding box center [331, 17] width 108 height 15
paste input "This is Woman's Work"
type input "This is Woman's Work"
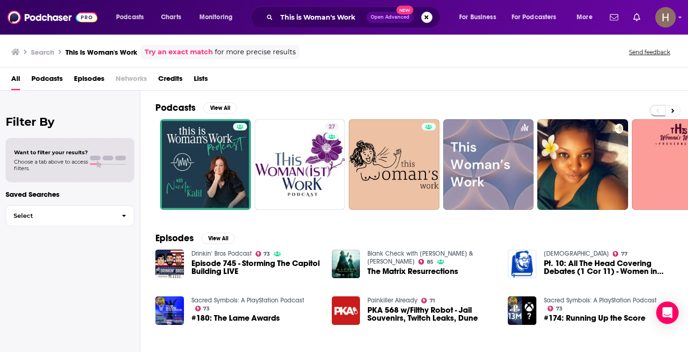
click at [432, 17] on div "This is Woman's Work Open Advanced New" at bounding box center [346, 18] width 190 height 22
click at [424, 17] on button "Search podcasts, credits, & more..." at bounding box center [426, 17] width 11 height 11
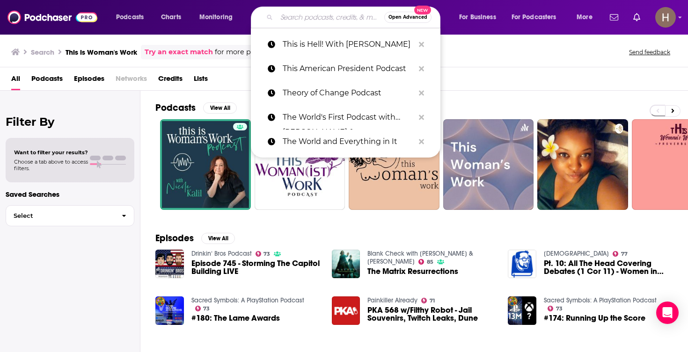
paste input "Time To Say Goodbye"
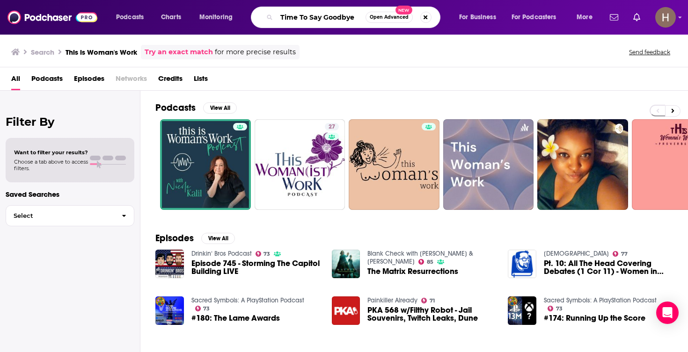
type input "Time To Say Goodbye"
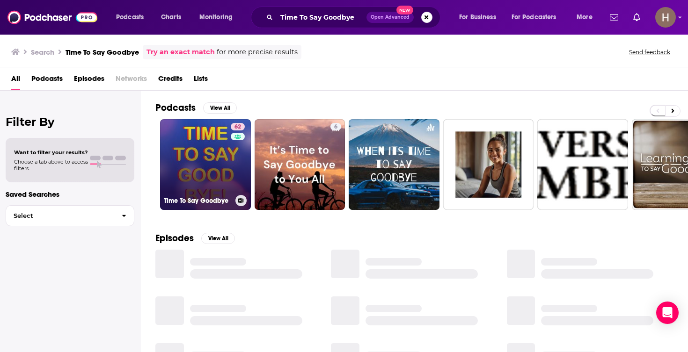
click at [233, 158] on div "62" at bounding box center [239, 159] width 16 height 72
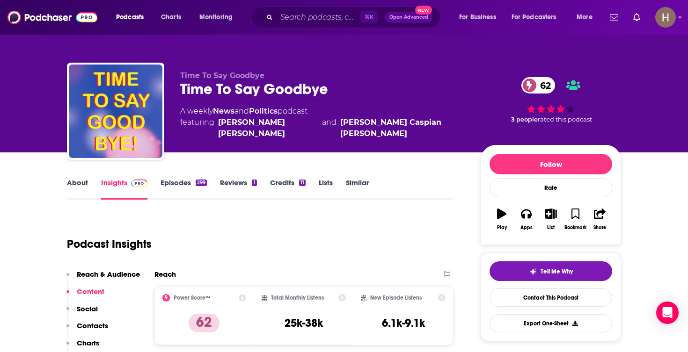
click at [549, 208] on button "List" at bounding box center [551, 220] width 24 height 34
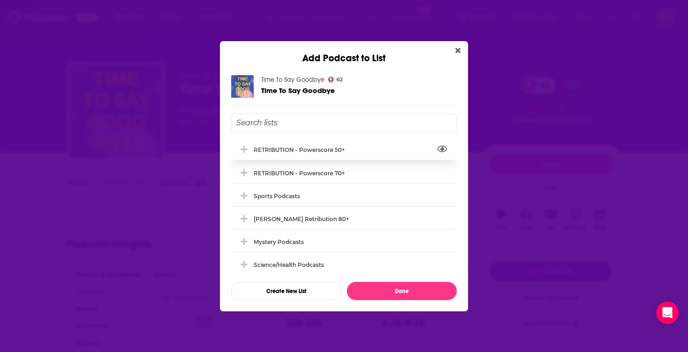
click at [351, 152] on button "View Link" at bounding box center [348, 152] width 6 height 1
click at [319, 152] on div "RETRIBUTION - Powerscore 50+" at bounding box center [302, 149] width 97 height 7
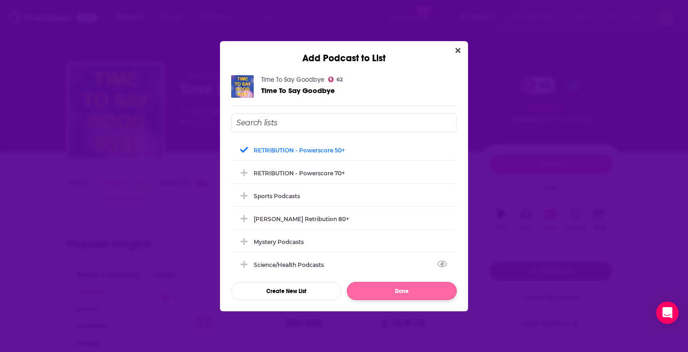
click at [372, 286] on button "Done" at bounding box center [402, 291] width 110 height 18
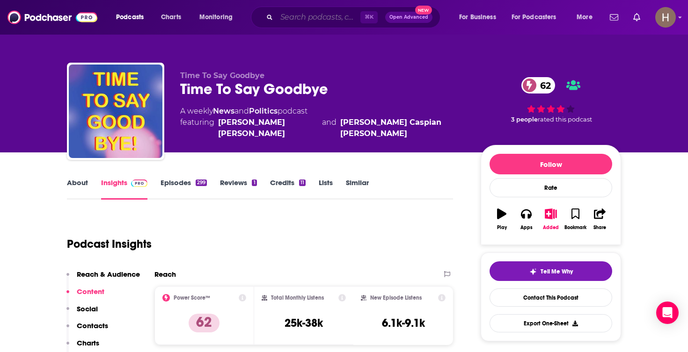
click at [351, 22] on input "Search podcasts, credits, & more..." at bounding box center [319, 17] width 84 height 15
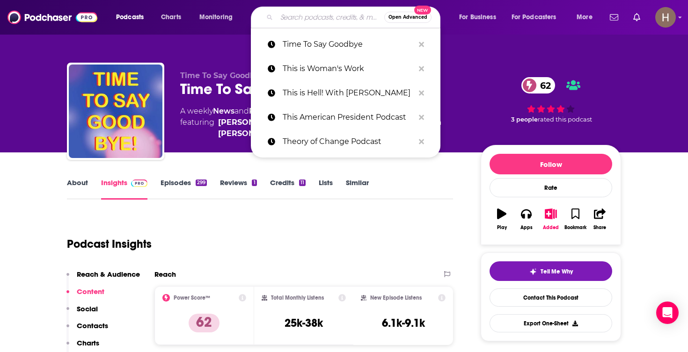
paste input "Time's Arrow Literature"
type input "Time's Arrow Literature"
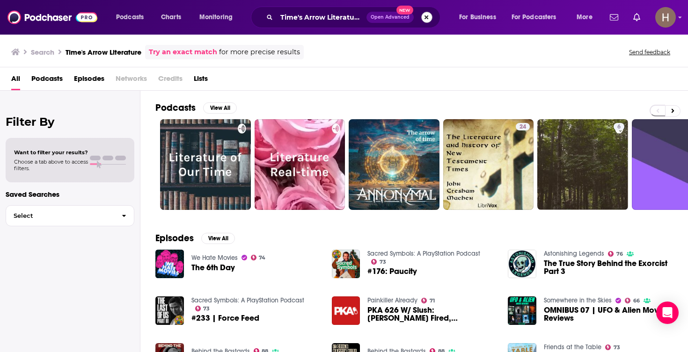
click at [428, 19] on button "Search podcasts, credits, & more..." at bounding box center [426, 17] width 11 height 11
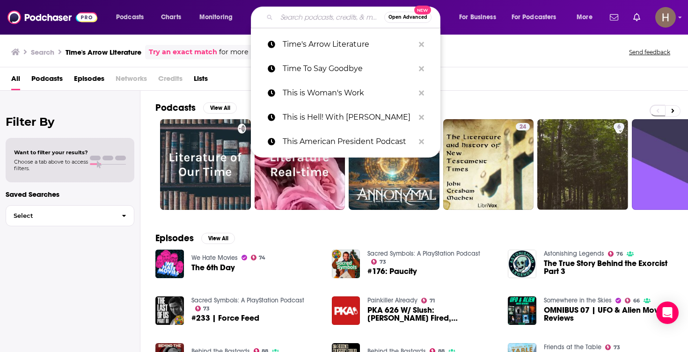
paste input "TO THE CONTRARY WITH [PERSON_NAME]"
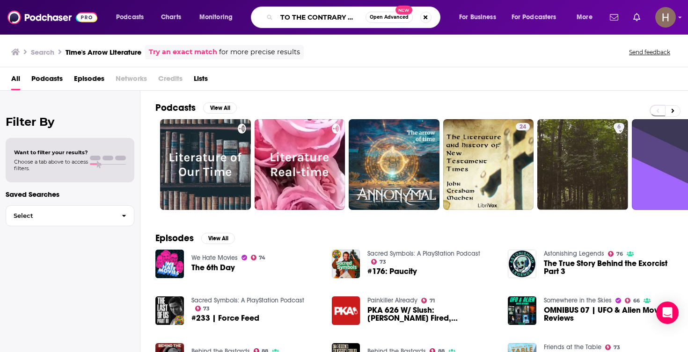
type input "TO THE CONTRARY WITH [PERSON_NAME]"
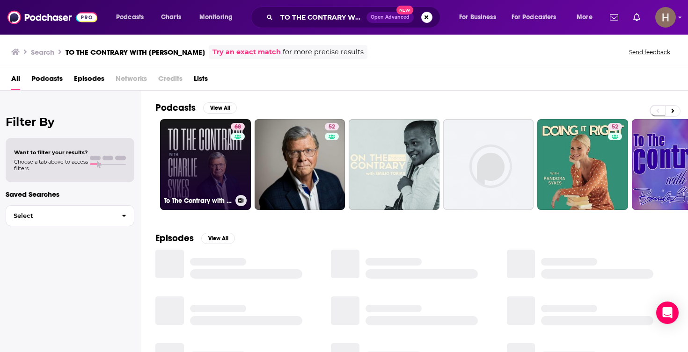
click at [210, 164] on link "68 To The Contrary with [PERSON_NAME]" at bounding box center [205, 164] width 91 height 91
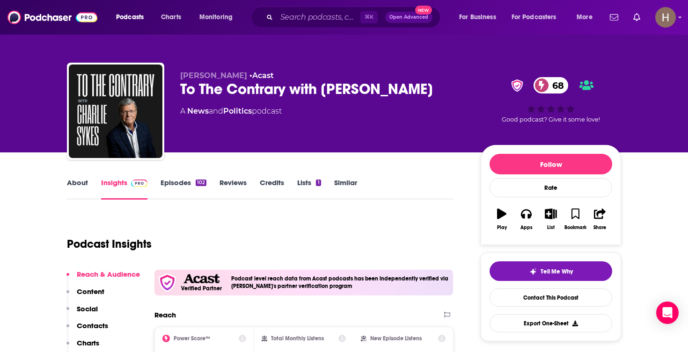
click at [555, 215] on icon "button" at bounding box center [551, 214] width 12 height 10
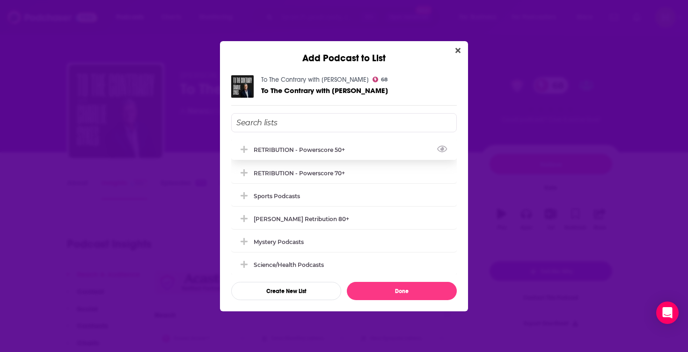
click at [320, 151] on div "RETRIBUTION - Powerscore 50+" at bounding box center [302, 149] width 97 height 7
click at [373, 301] on div "To The Contrary with [PERSON_NAME] 68 To The Contrary with [PERSON_NAME] RETRIB…" at bounding box center [344, 188] width 248 height 248
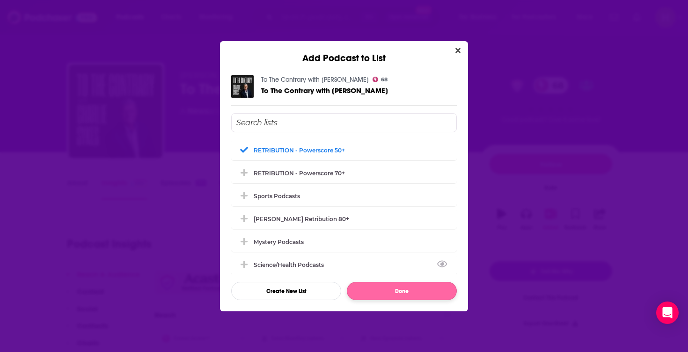
click at [373, 290] on button "Done" at bounding box center [402, 291] width 110 height 18
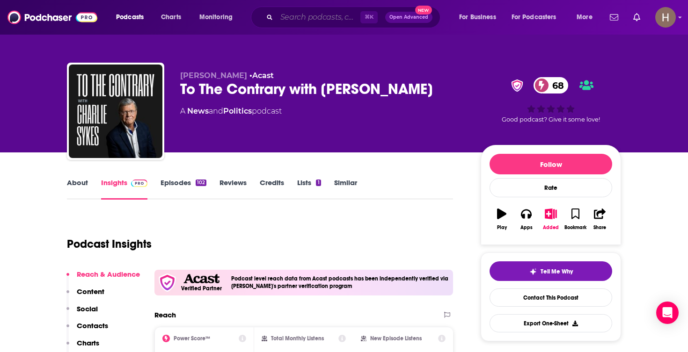
click at [334, 20] on input "Search podcasts, credits, & more..." at bounding box center [319, 17] width 84 height 15
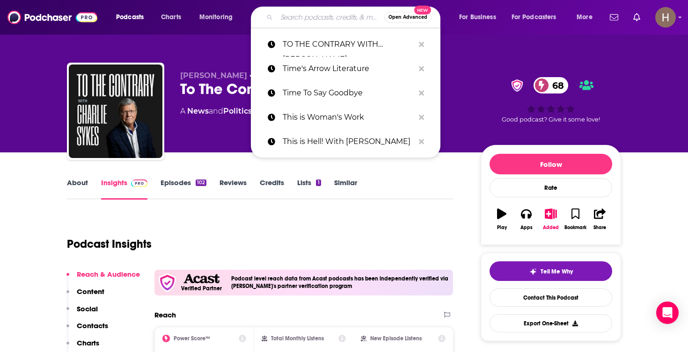
type input "b"
type input "v"
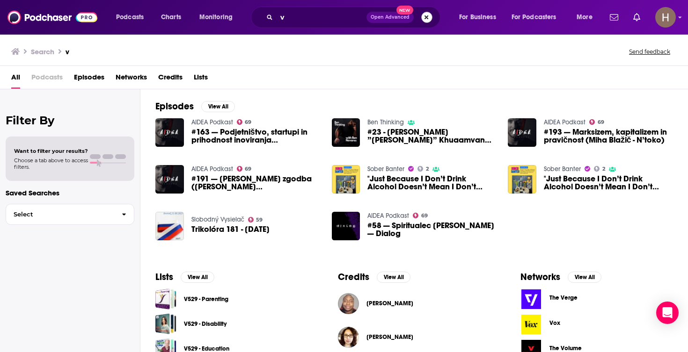
click at [429, 15] on button "Search podcasts, credits, & more..." at bounding box center [426, 17] width 11 height 11
paste input "Trinity Broadcasting Network - [PERSON_NAME] Now"
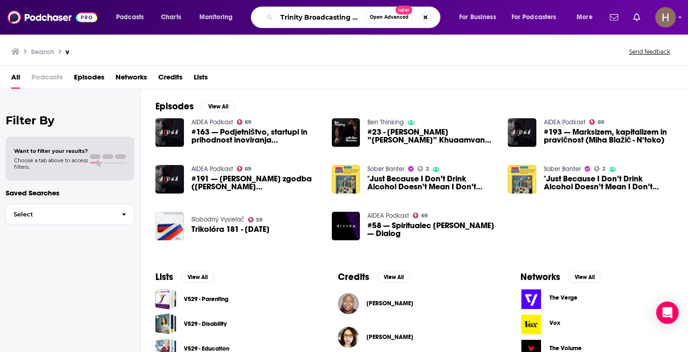
type input "Trinity Broadcasting Network - [PERSON_NAME] Now"
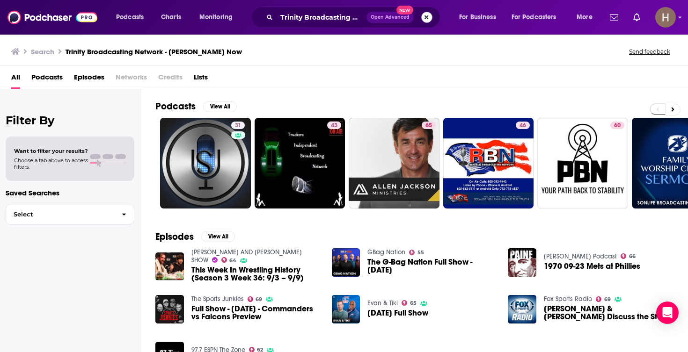
click at [421, 16] on button "Search podcasts, credits, & more..." at bounding box center [426, 17] width 11 height 11
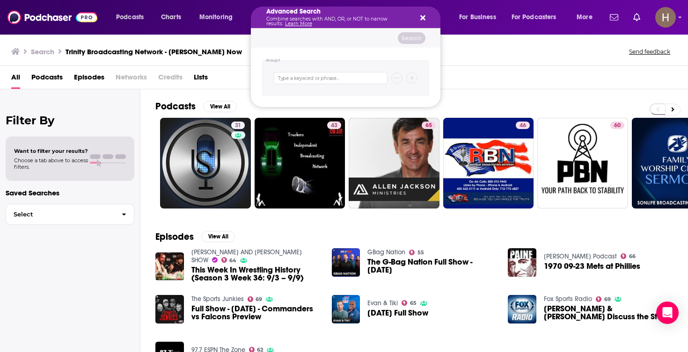
click at [421, 16] on icon "Search podcasts, credits, & more..." at bounding box center [422, 17] width 5 height 5
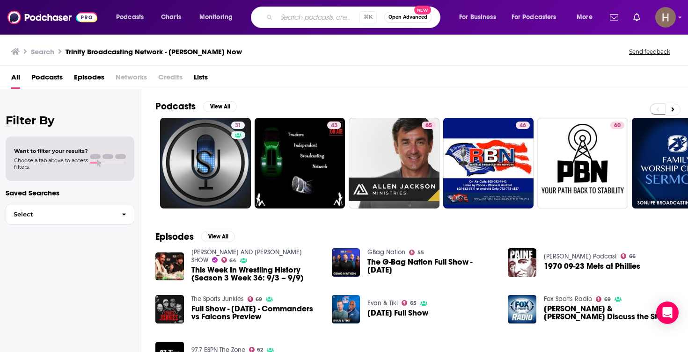
click at [278, 21] on input "Search podcasts, credits, & more..." at bounding box center [318, 17] width 83 height 15
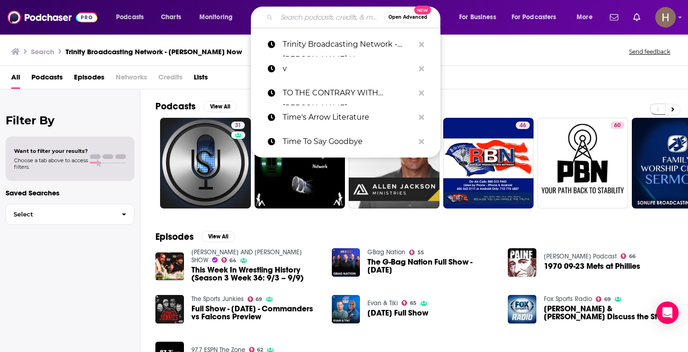
paste input "TRUTHWORKS"
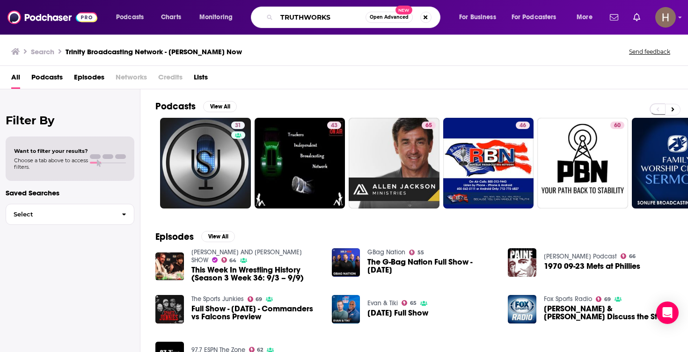
type input "TRUTHWORKS"
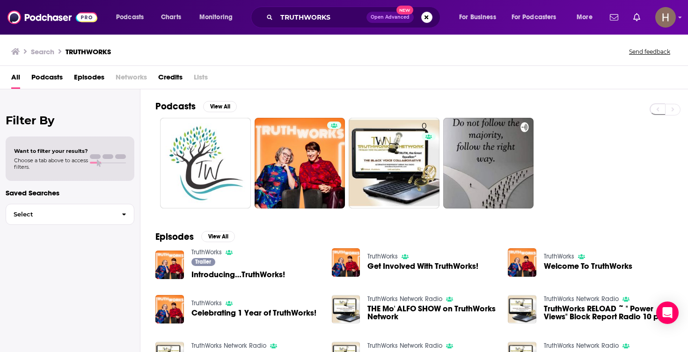
click at [427, 20] on button "Search podcasts, credits, & more..." at bounding box center [426, 17] width 11 height 11
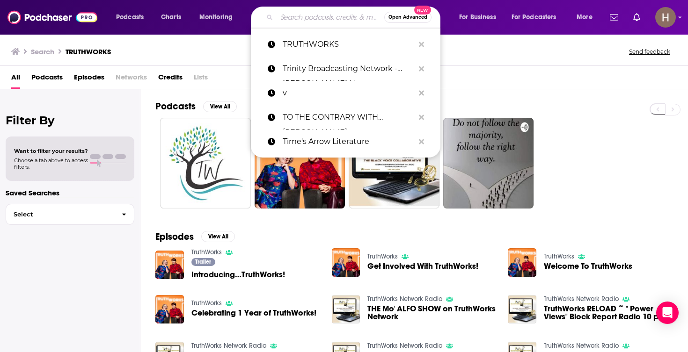
paste input "UN Global Dispatches podcast"
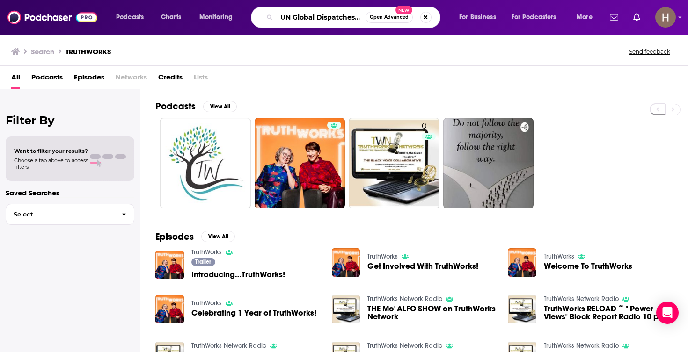
type input "UN Global Dispatches podcast"
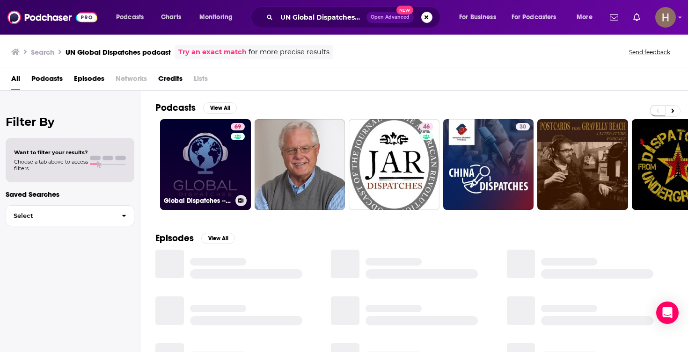
click at [197, 162] on link "69 Global Dispatches -- World News That Matters" at bounding box center [205, 164] width 91 height 91
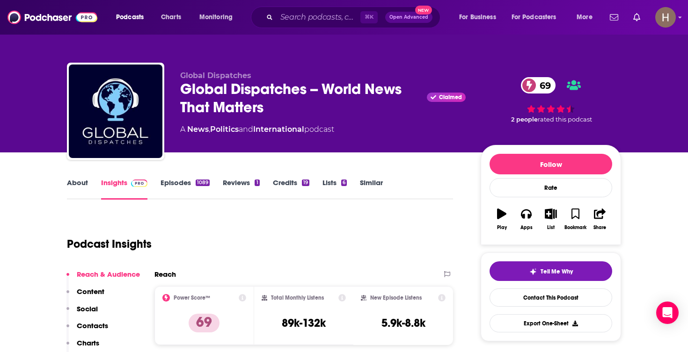
click at [549, 216] on icon "button" at bounding box center [551, 214] width 12 height 10
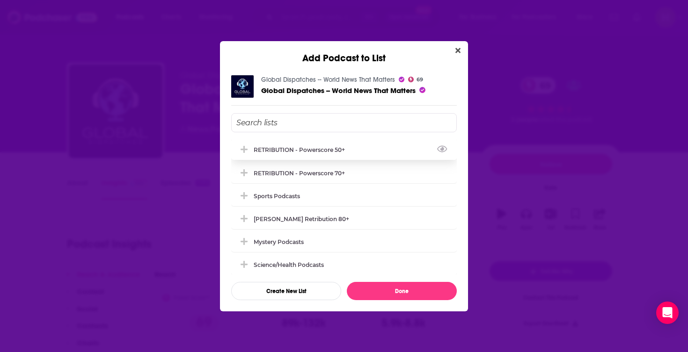
click at [315, 144] on div "RETRIBUTION - Powerscore 50+" at bounding box center [344, 149] width 226 height 21
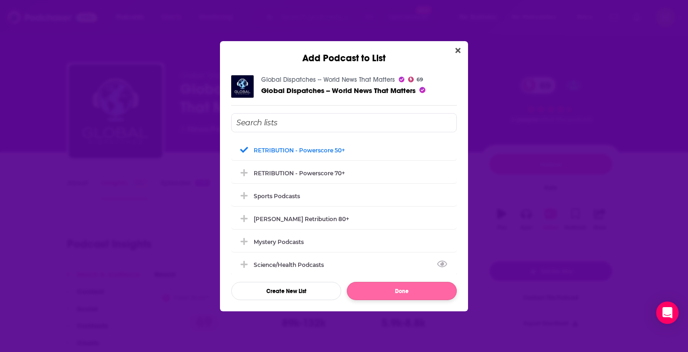
click at [374, 291] on button "Done" at bounding box center [402, 291] width 110 height 18
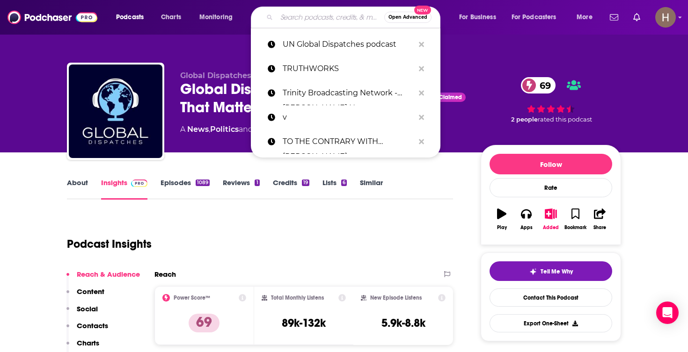
click at [322, 13] on input "Search podcasts, credits, & more..." at bounding box center [331, 17] width 108 height 15
paste input "Unashamed with [PERSON_NAME]"
type input "Unashamed with [PERSON_NAME]"
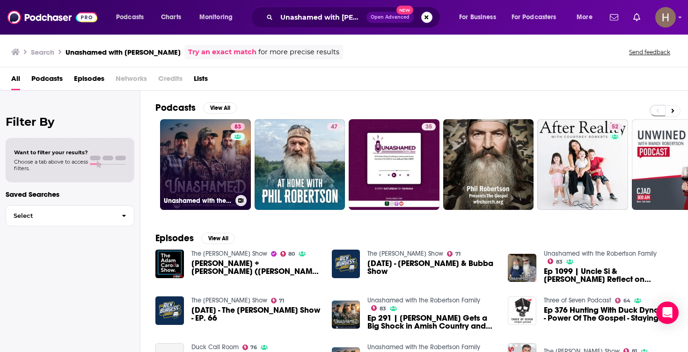
click at [215, 179] on link "83 Unashamed with the [PERSON_NAME] Family" at bounding box center [205, 164] width 91 height 91
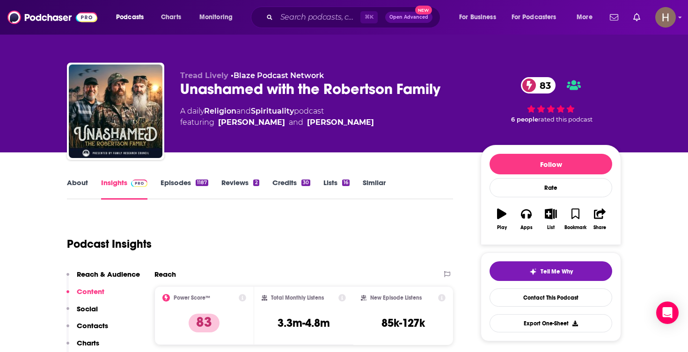
click at [551, 213] on icon "button" at bounding box center [551, 214] width 12 height 10
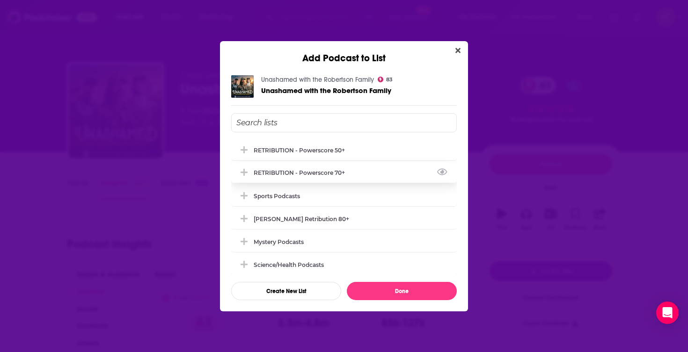
click at [326, 169] on div "RETRIBUTION - Powerscore 70+" at bounding box center [344, 172] width 226 height 21
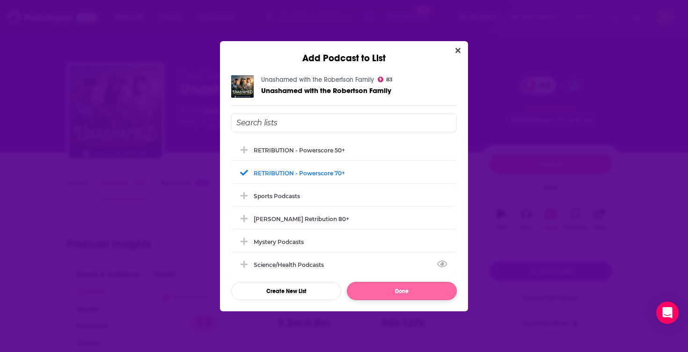
click at [402, 288] on button "Done" at bounding box center [402, 291] width 110 height 18
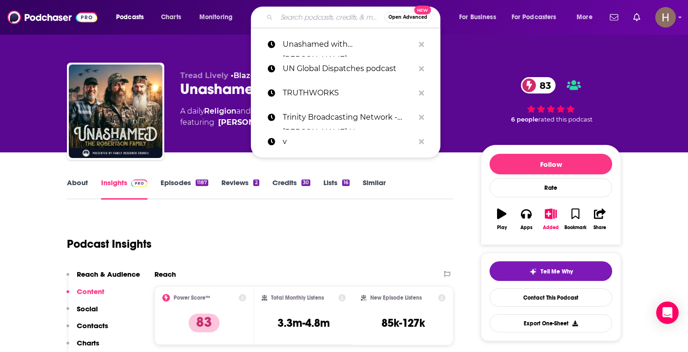
click at [341, 19] on input "Search podcasts, credits, & more..." at bounding box center [331, 17] width 108 height 15
paste input "Uncertain Things"
type input "Uncertain Things"
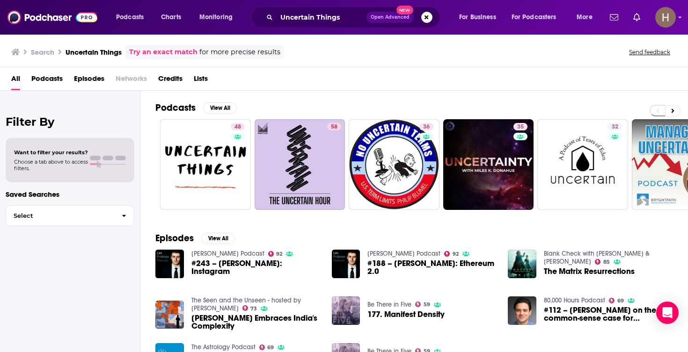
click at [428, 24] on div "Uncertain Things Open Advanced New" at bounding box center [346, 18] width 190 height 22
click at [427, 21] on button "Search podcasts, credits, & more..." at bounding box center [426, 17] width 11 height 11
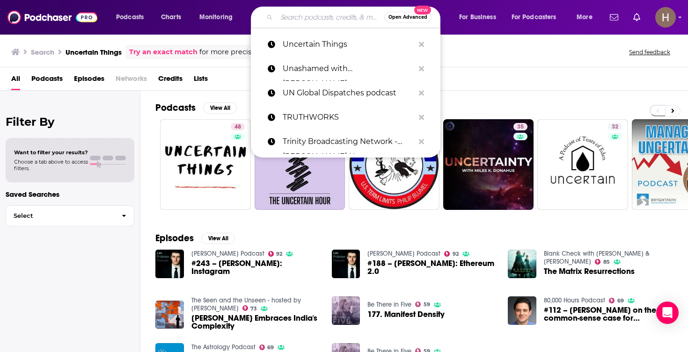
paste input "Under the Influence with [PERSON_NAME]"
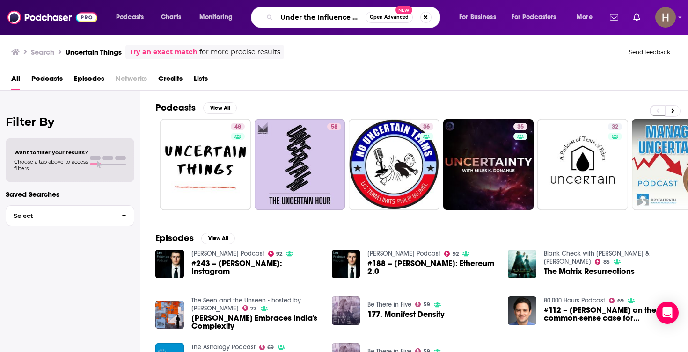
type input "Under the Influence with [PERSON_NAME]"
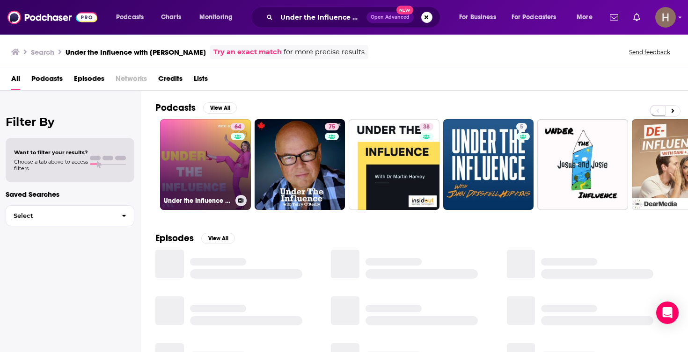
click at [223, 176] on link "64 Under the Influence with [PERSON_NAME]" at bounding box center [205, 164] width 91 height 91
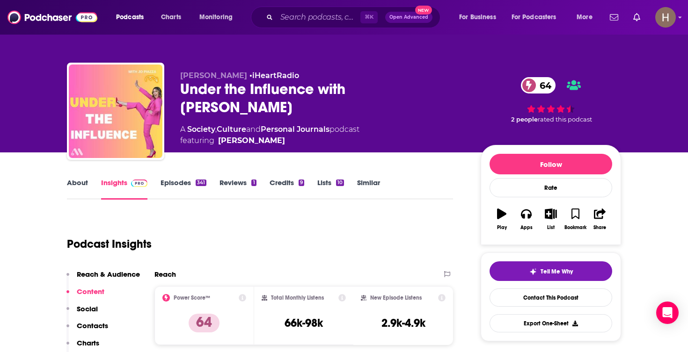
click at [553, 213] on icon "button" at bounding box center [551, 214] width 12 height 10
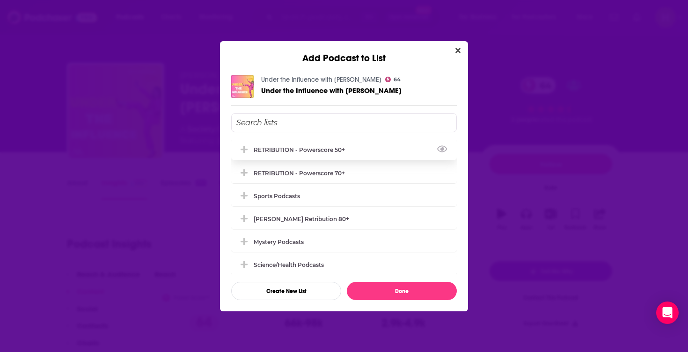
click at [340, 151] on div "RETRIBUTION - Powerscore 50+" at bounding box center [302, 149] width 97 height 7
click at [403, 293] on button "Done" at bounding box center [402, 291] width 110 height 18
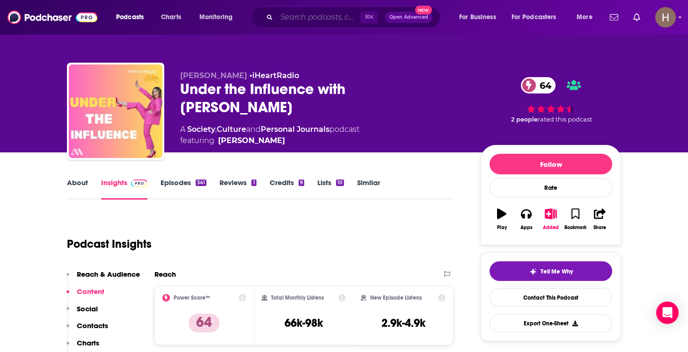
click at [336, 16] on input "Search podcasts, credits, & more..." at bounding box center [319, 17] width 84 height 15
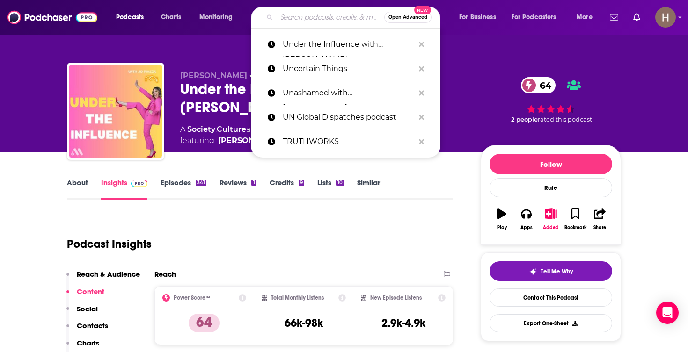
paste input "Unmistakable Creative podcast"
type input "Unmistakable Creative podcast"
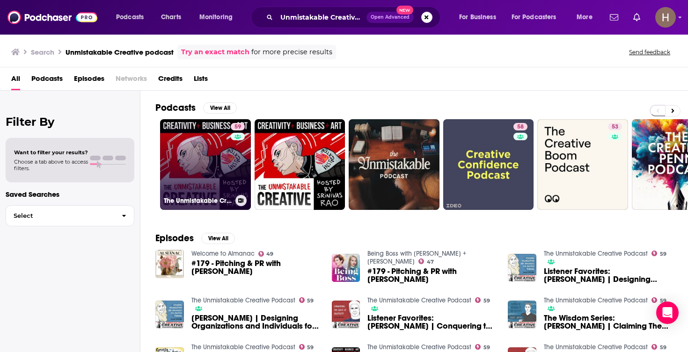
click at [221, 168] on link "59 The Unmistakable Creative Podcast" at bounding box center [205, 164] width 91 height 91
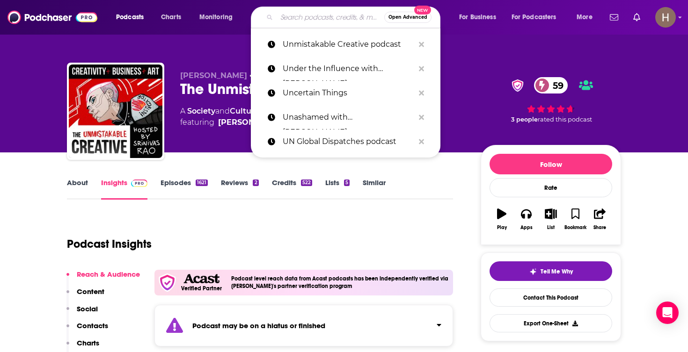
click at [334, 21] on input "Search podcasts, credits, & more..." at bounding box center [331, 17] width 108 height 15
paste input "Up with [PERSON_NAME]"
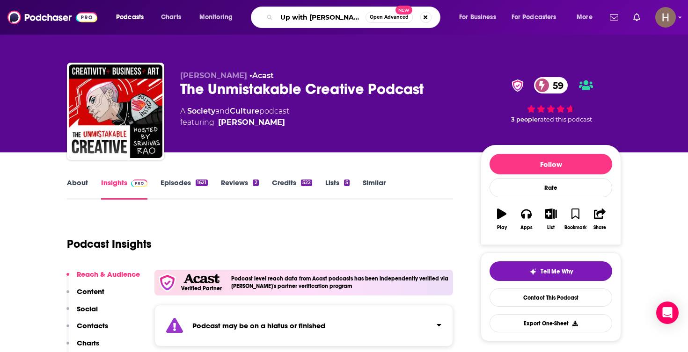
type input "Up with [PERSON_NAME]"
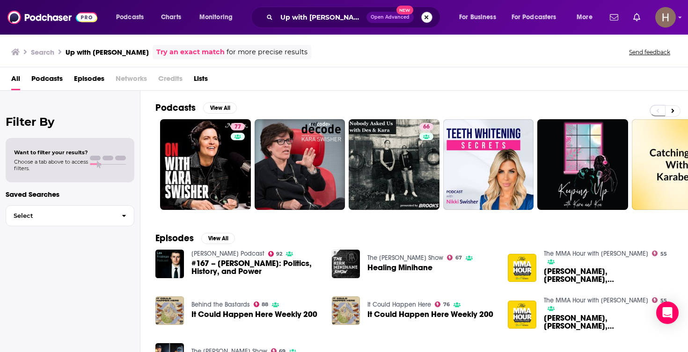
click at [428, 16] on button "Search podcasts, credits, & more..." at bounding box center [426, 17] width 11 height 11
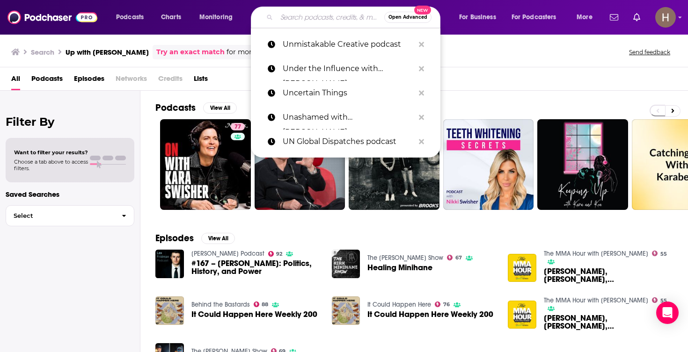
paste input "Vanity Fair's the Hive podcast"
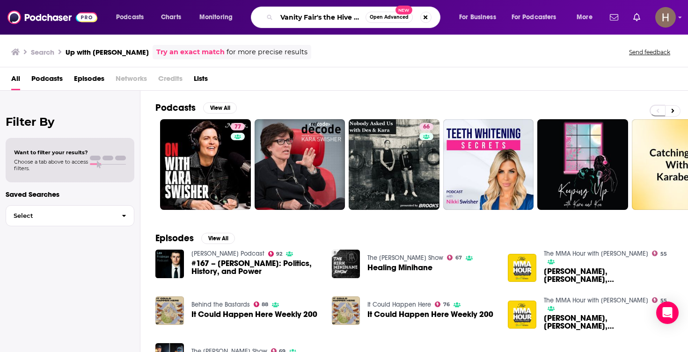
type input "Vanity Fair's the Hive podcast"
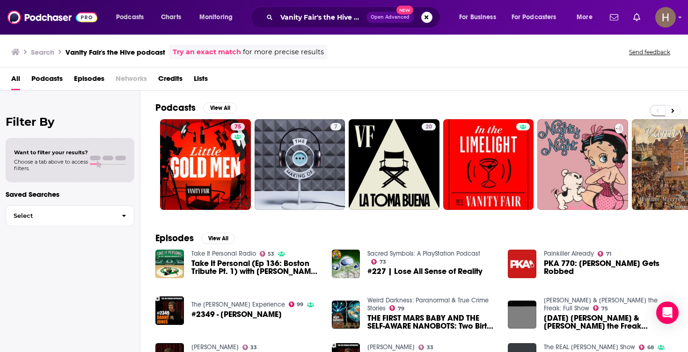
click at [428, 19] on button "Search podcasts, credits, & more..." at bounding box center [426, 17] width 11 height 11
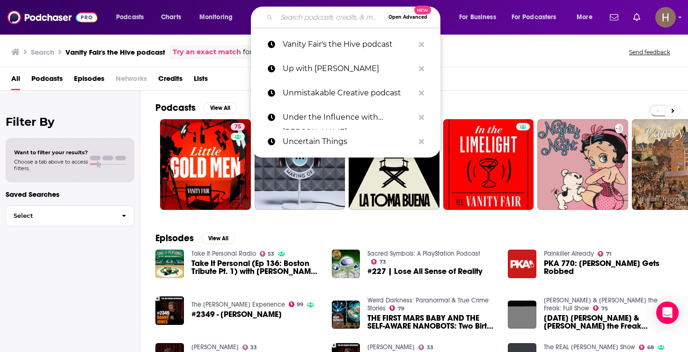
paste input "WABE - Closer Look with [PERSON_NAME]"
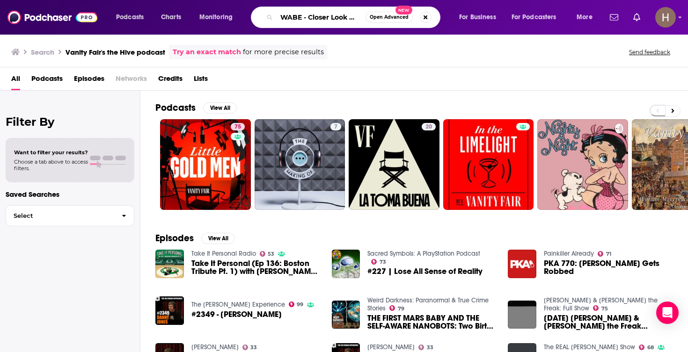
type input "WABE - Closer Look with [PERSON_NAME]"
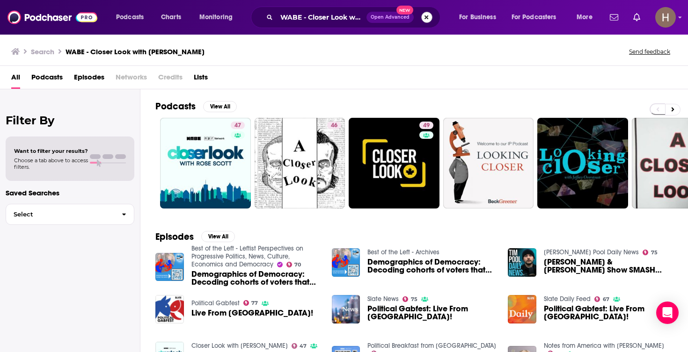
click at [426, 17] on button "Search podcasts, credits, & more..." at bounding box center [426, 17] width 11 height 11
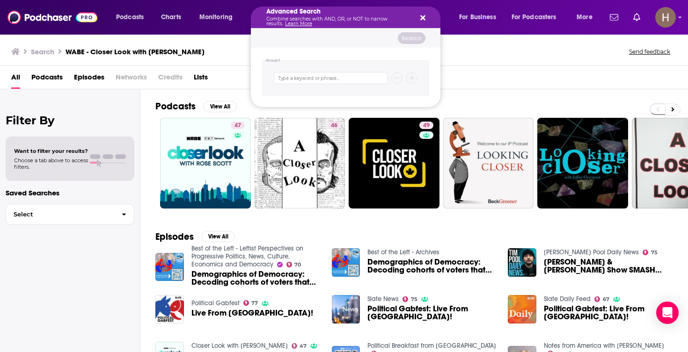
click at [421, 19] on icon "Search podcasts, credits, & more..." at bounding box center [422, 17] width 5 height 5
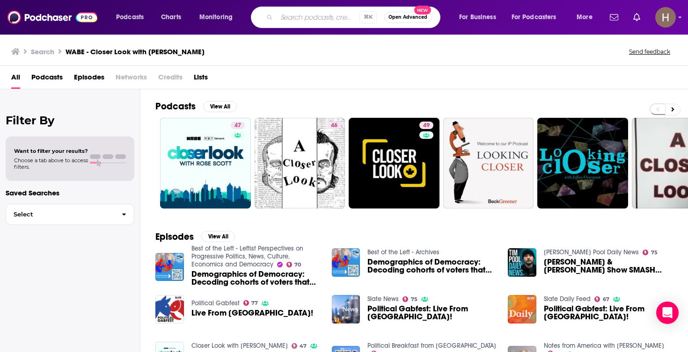
click at [319, 16] on input "Search podcasts, credits, & more..." at bounding box center [318, 17] width 83 height 15
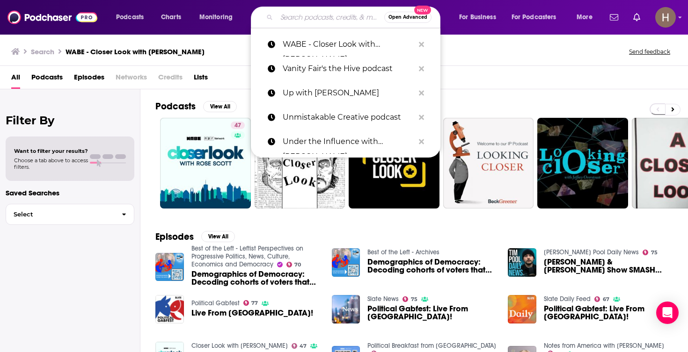
paste input "Wake Up to Politics Book Club"
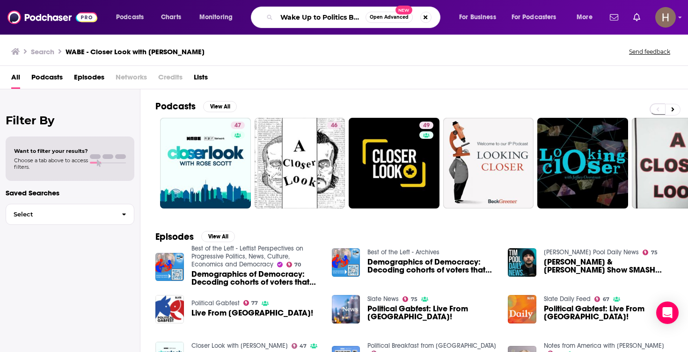
type input "Wake Up to Politics Book Club"
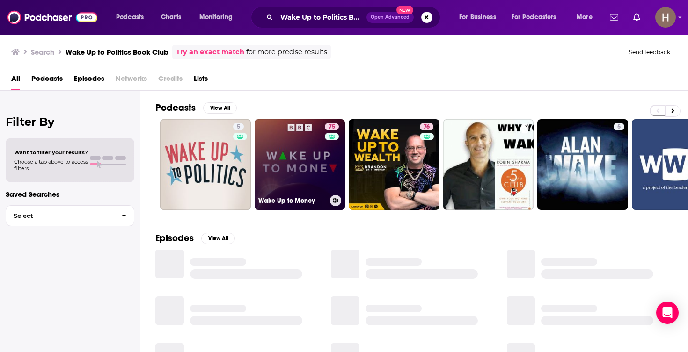
click at [302, 160] on link "75 Wake Up to Money" at bounding box center [300, 164] width 91 height 91
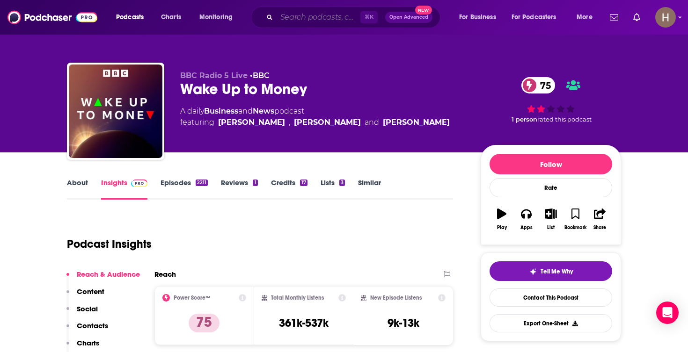
click at [336, 19] on input "Search podcasts, credits, & more..." at bounding box center [319, 17] width 84 height 15
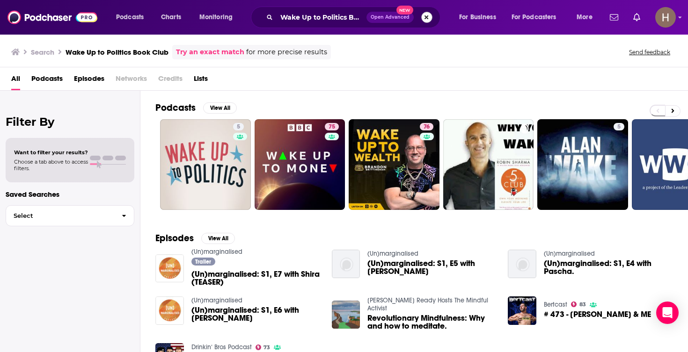
click at [424, 19] on button "Search podcasts, credits, & more..." at bounding box center [426, 17] width 11 height 11
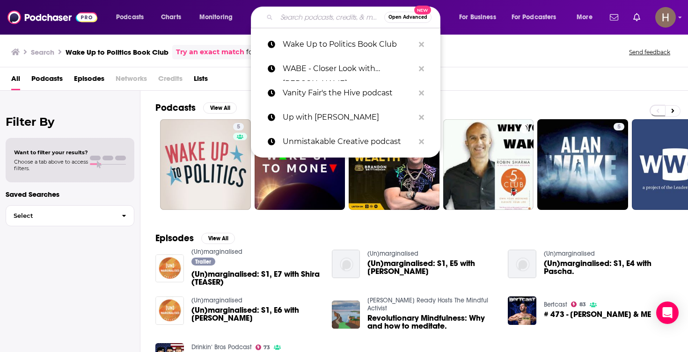
paste input "Walk-Ins Welcome with [PERSON_NAME]"
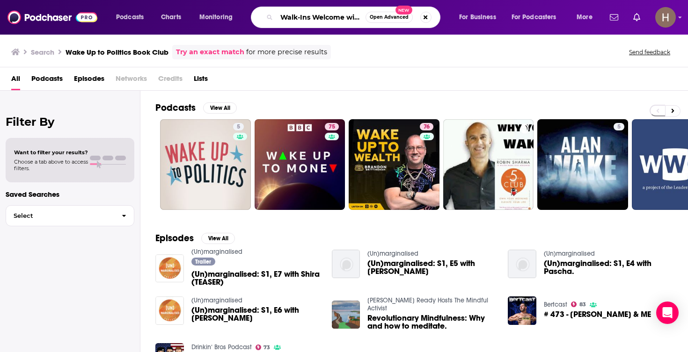
type input "Walk-Ins Welcome with [PERSON_NAME]"
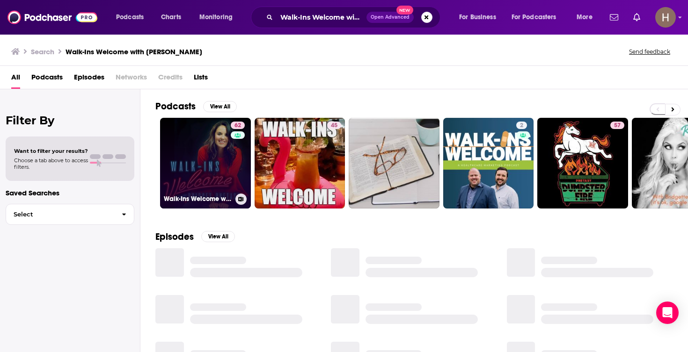
click at [215, 168] on link "62 Walk-Ins Welcome with [PERSON_NAME]" at bounding box center [205, 163] width 91 height 91
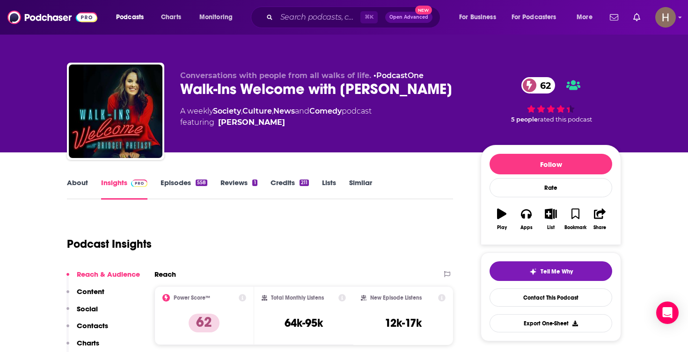
click at [552, 210] on icon "button" at bounding box center [551, 214] width 12 height 10
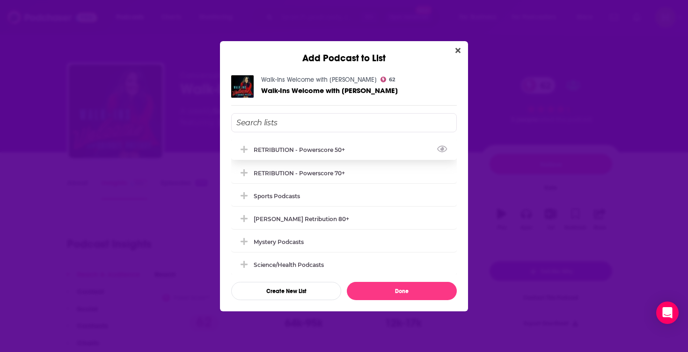
click at [338, 149] on div "RETRIBUTION - Powerscore 50+" at bounding box center [302, 149] width 97 height 7
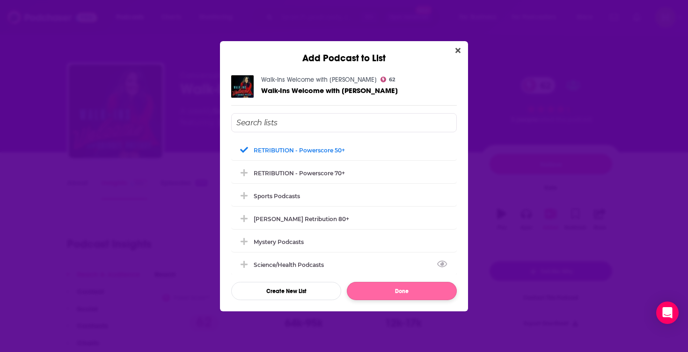
click at [390, 290] on button "Done" at bounding box center [402, 291] width 110 height 18
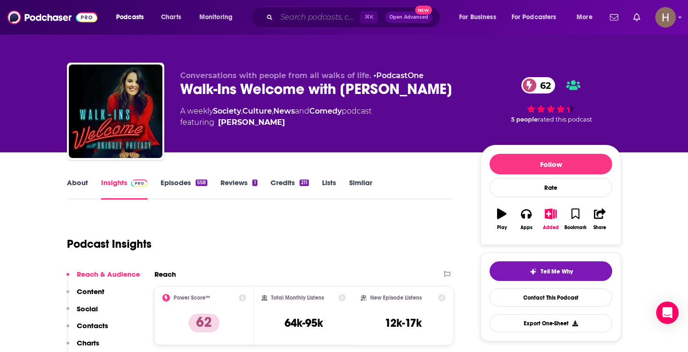
click at [319, 14] on input "Search podcasts, credits, & more..." at bounding box center [319, 17] width 84 height 15
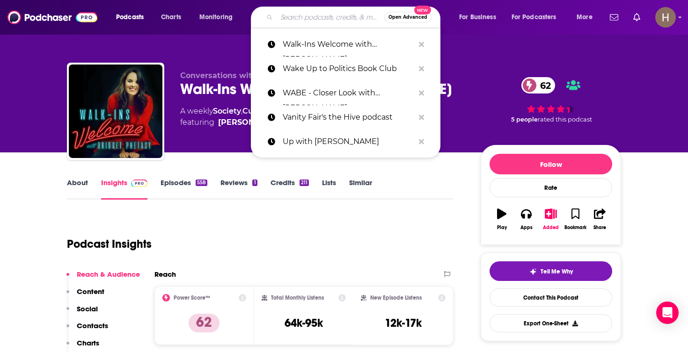
paste input "Wall Street Journal Free Expression Podcast"
type input "Wall Street Journal Free Expression Podcast"
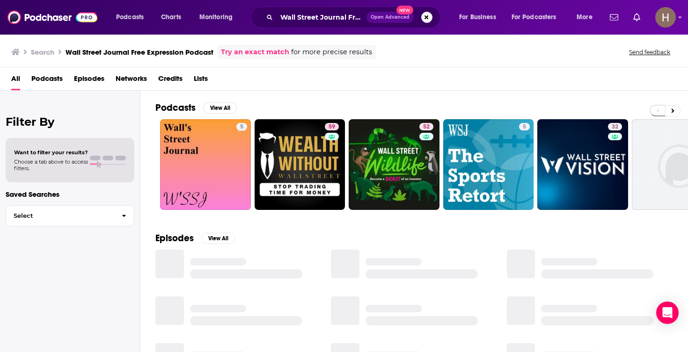
click at [425, 20] on button "Search podcasts, credits, & more..." at bounding box center [426, 17] width 11 height 11
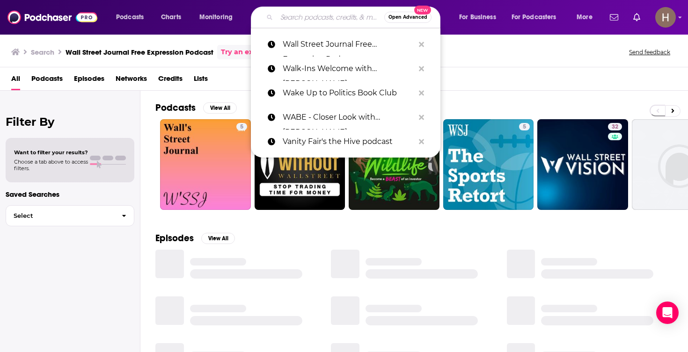
paste input "WarRoom with [PERSON_NAME]"
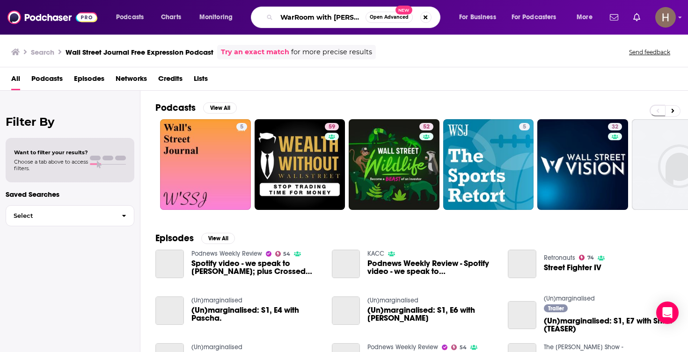
type input "WarRoom with [PERSON_NAME]"
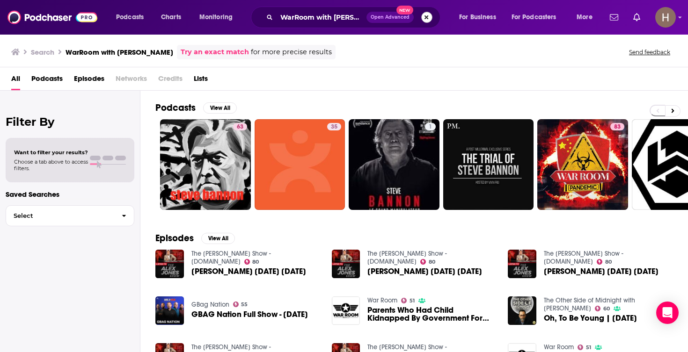
click at [425, 16] on button "Search podcasts, credits, & more..." at bounding box center [426, 17] width 11 height 11
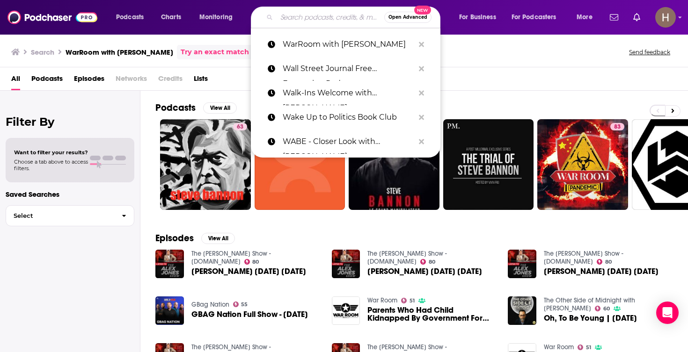
paste input "[US_STATE] Post"
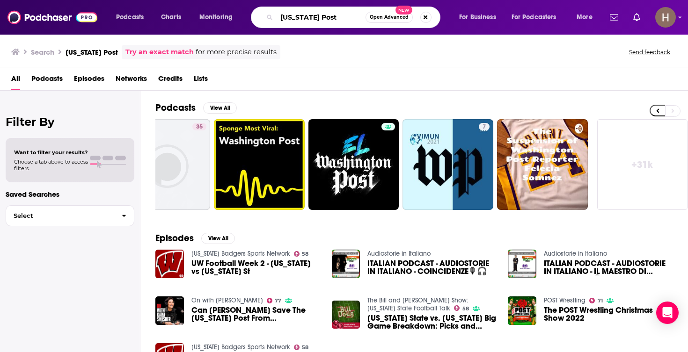
click at [356, 19] on input "[US_STATE] Post" at bounding box center [321, 17] width 89 height 15
type input "[US_STATE] Post live"
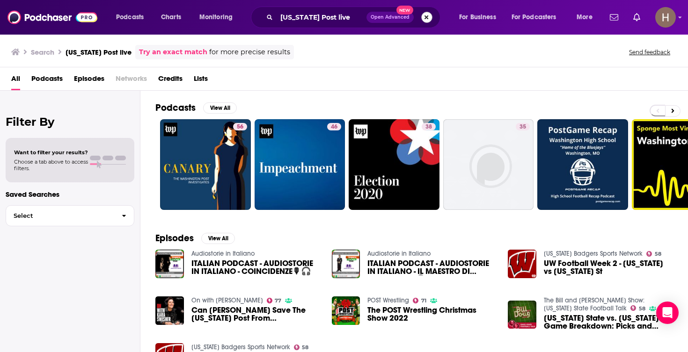
click at [421, 17] on button "Search podcasts, credits, & more..." at bounding box center [426, 17] width 11 height 11
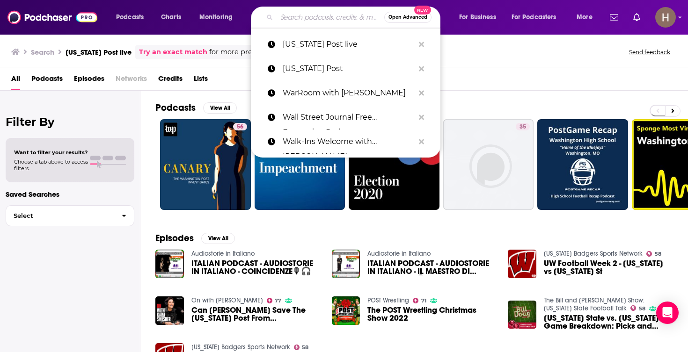
paste input "We Can Do Hard Things with [PERSON_NAME]"
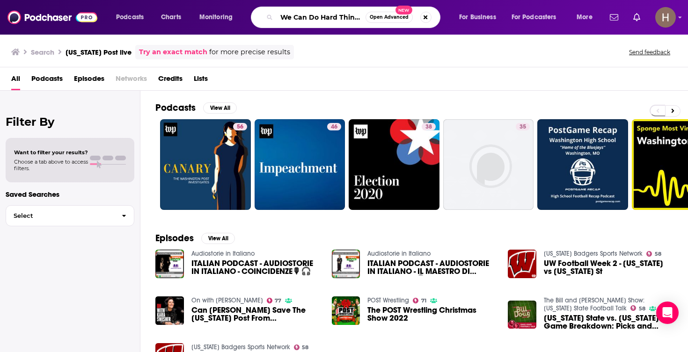
type input "We Can Do Hard Things with [PERSON_NAME]"
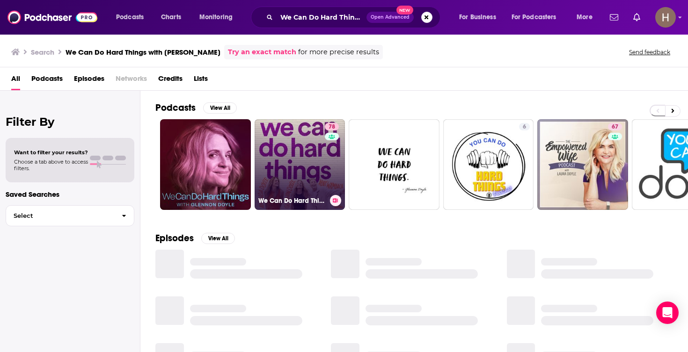
click at [308, 150] on link "78 We Can Do Hard Things" at bounding box center [300, 164] width 91 height 91
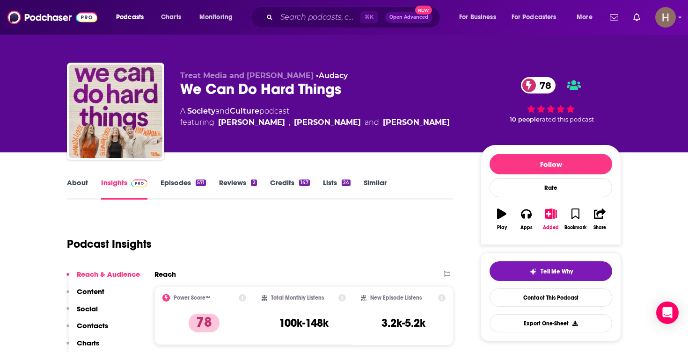
click at [548, 213] on icon "button" at bounding box center [551, 214] width 12 height 10
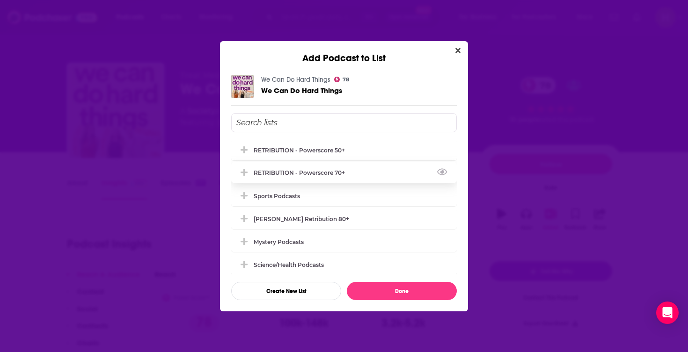
click at [327, 176] on div "RETRIBUTION - Powerscore 70+" at bounding box center [302, 172] width 97 height 7
click at [410, 301] on div "We Can Do Hard Things 78 We Can Do Hard Things RETRIBUTION - Powerscore 50+ RET…" at bounding box center [344, 188] width 248 height 248
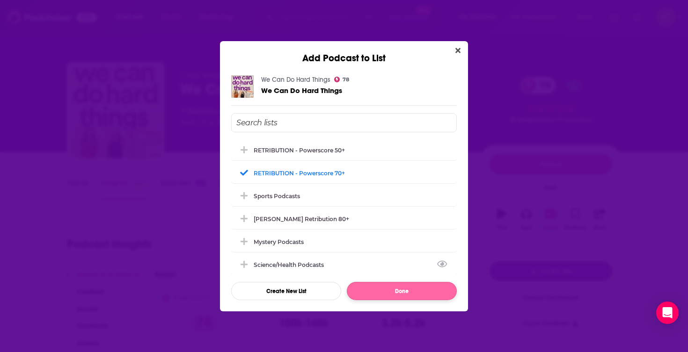
click at [411, 292] on button "Done" at bounding box center [402, 291] width 110 height 18
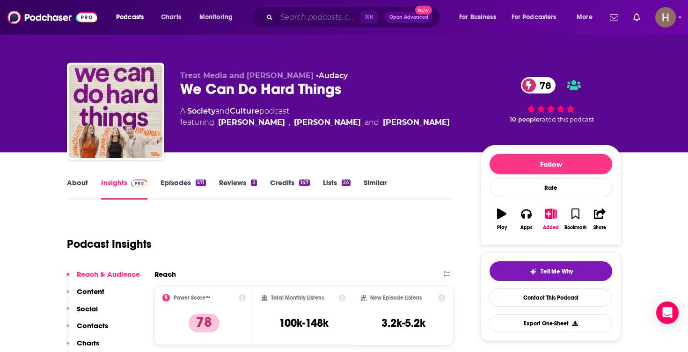
click at [329, 19] on input "Search podcasts, credits, & more..." at bounding box center [319, 17] width 84 height 15
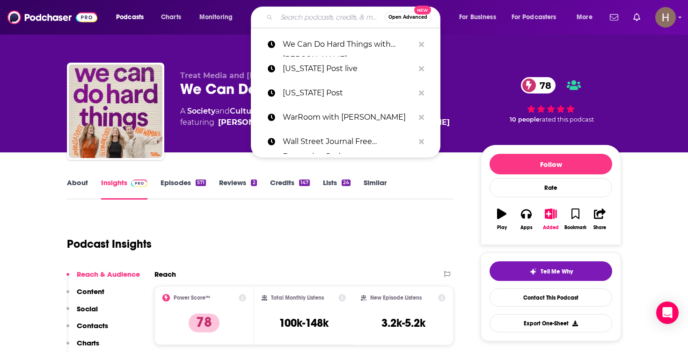
paste input "We The People"
type input "We The People"
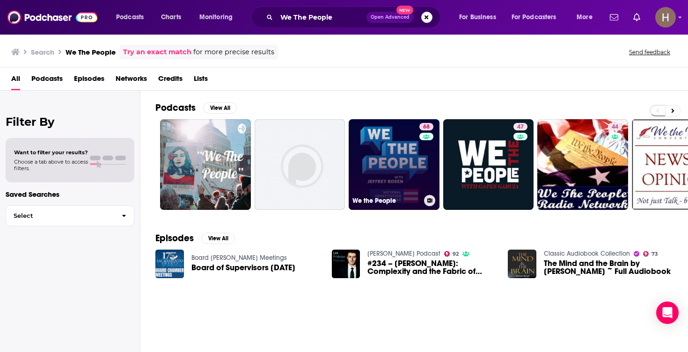
click at [413, 171] on link "68 We the People" at bounding box center [394, 164] width 91 height 91
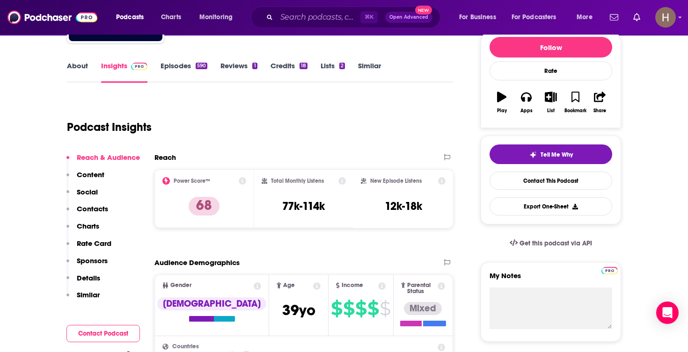
scroll to position [50, 0]
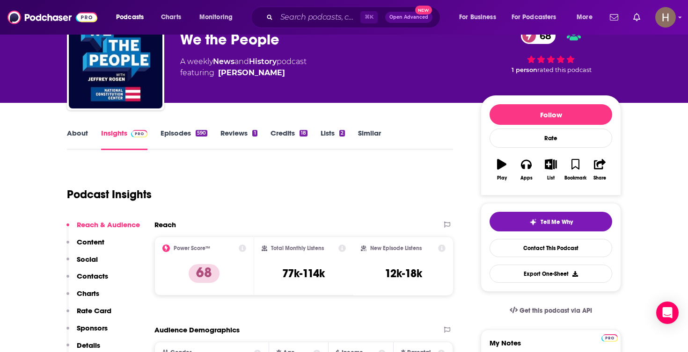
click at [545, 161] on icon "button" at bounding box center [551, 164] width 12 height 10
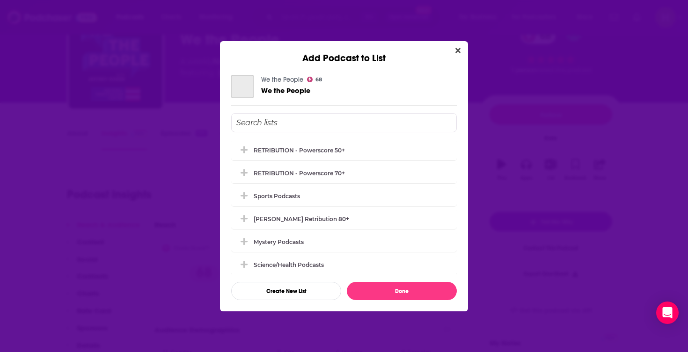
scroll to position [0, 0]
click at [313, 151] on div "RETRIBUTION - Powerscore 50+" at bounding box center [302, 149] width 97 height 7
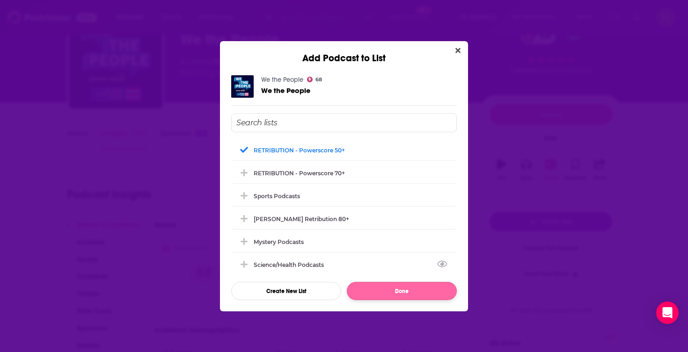
click at [368, 290] on button "Done" at bounding box center [402, 291] width 110 height 18
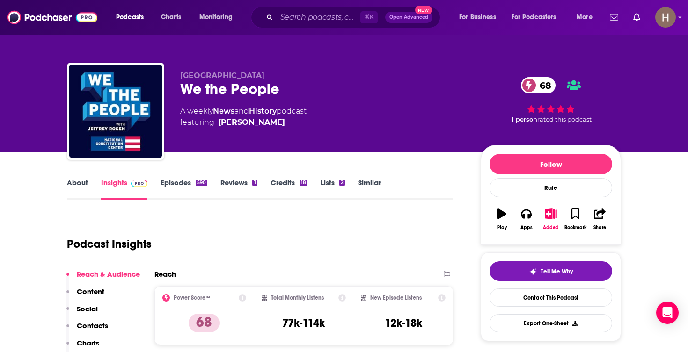
scroll to position [50, 0]
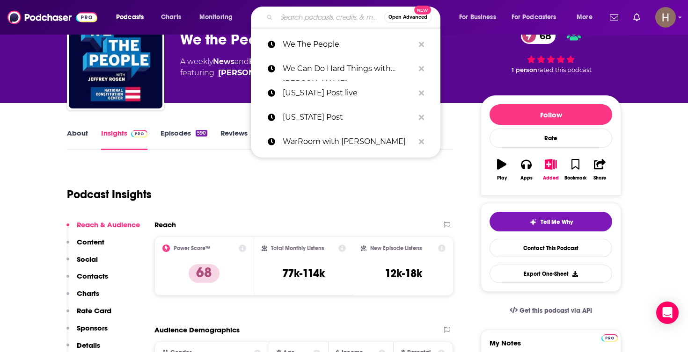
click at [321, 17] on input "Search podcasts, credits, & more..." at bounding box center [331, 17] width 108 height 15
paste input "We've Got Issues"
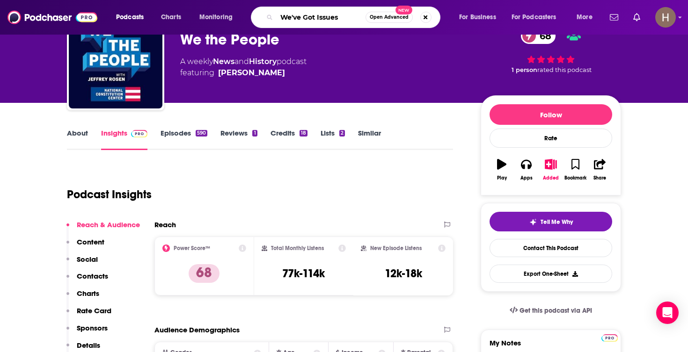
type input "We've Got Issues"
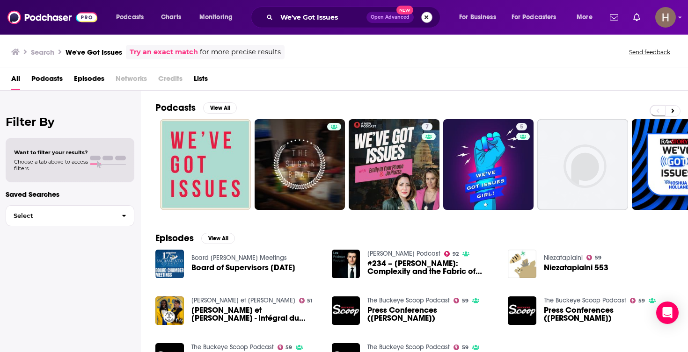
click at [432, 16] on button "Search podcasts, credits, & more..." at bounding box center [426, 17] width 11 height 11
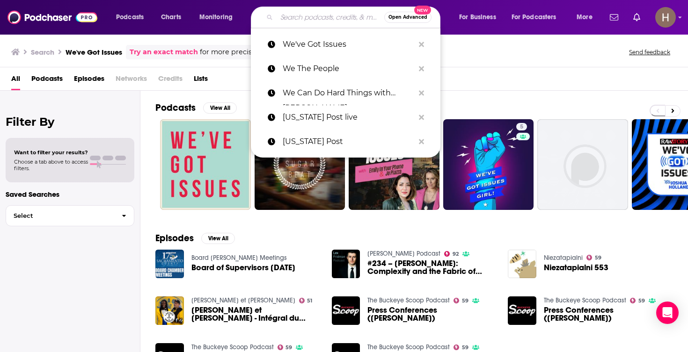
paste input "Why Is This Happening? with [PERSON_NAME]"
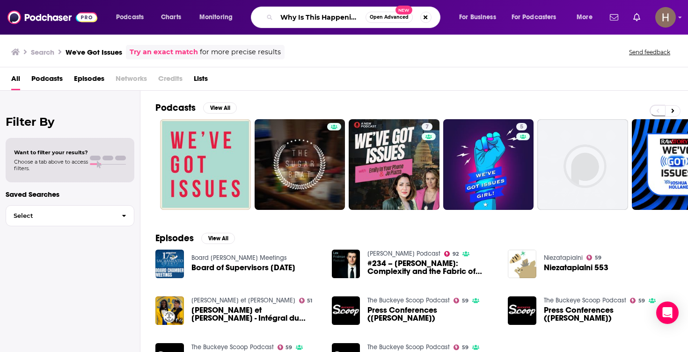
type input "Why Is This Happening? with [PERSON_NAME]"
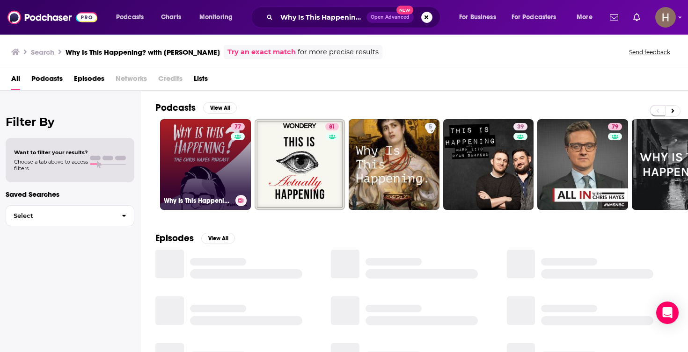
click at [219, 144] on link "77 Why Is This Happening? The [PERSON_NAME] Podcast" at bounding box center [205, 164] width 91 height 91
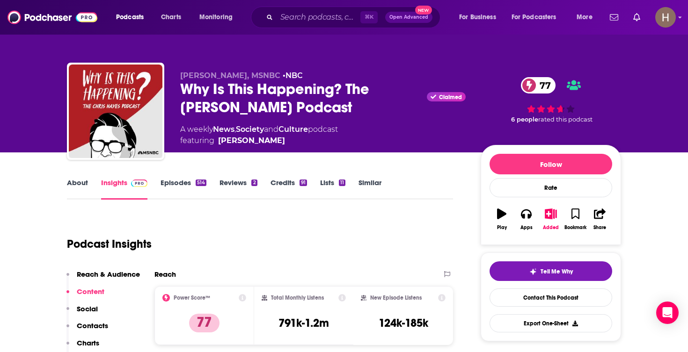
click at [545, 212] on button "Added" at bounding box center [551, 220] width 24 height 34
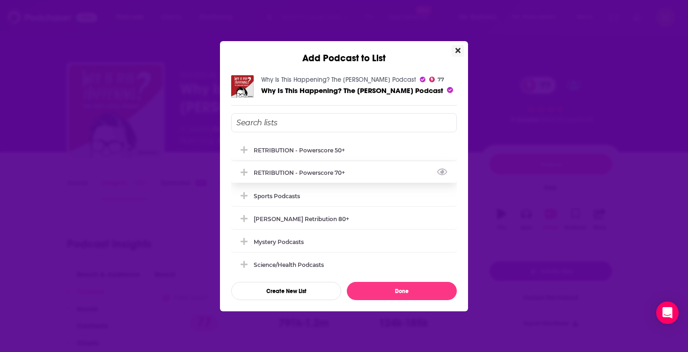
click at [354, 167] on div "RETRIBUTION - Powerscore 70+" at bounding box center [344, 172] width 226 height 21
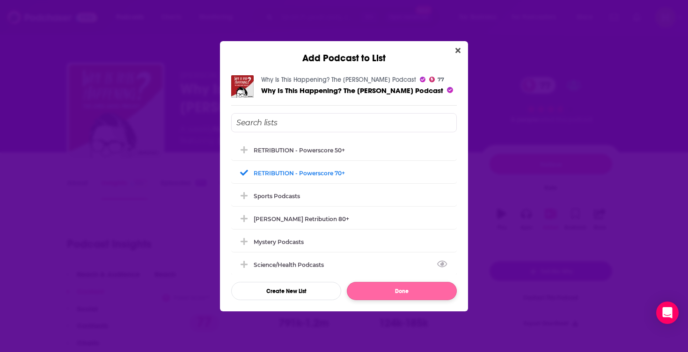
click at [397, 294] on button "Done" at bounding box center [402, 291] width 110 height 18
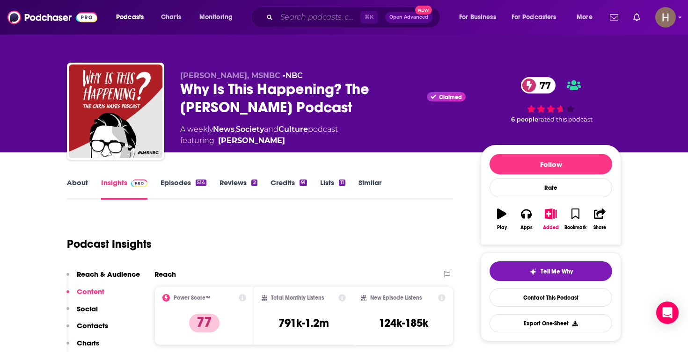
click at [330, 22] on input "Search podcasts, credits, & more..." at bounding box center [319, 17] width 84 height 15
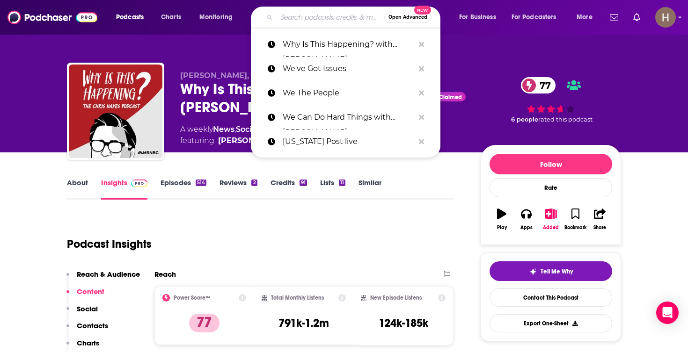
paste input "WHY SHOULD I TRUST YOU? podcast"
type input "WHY SHOULD I TRUST YOU? podcast"
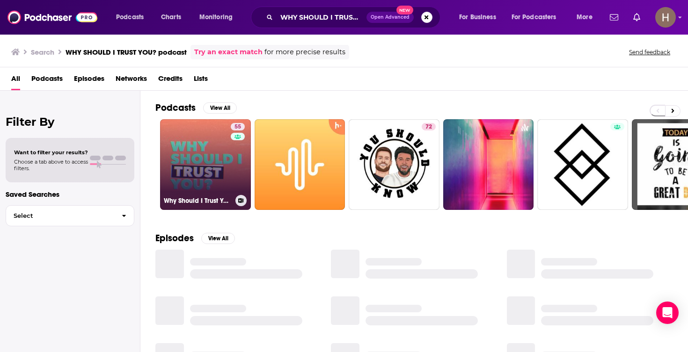
click at [189, 163] on link "55 Why Should I Trust You?" at bounding box center [205, 164] width 91 height 91
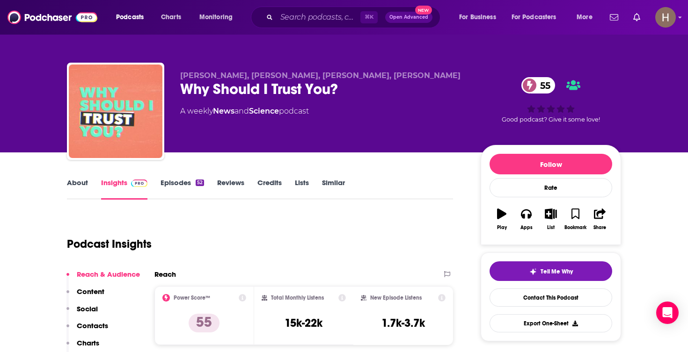
click at [543, 214] on button "List" at bounding box center [551, 220] width 24 height 34
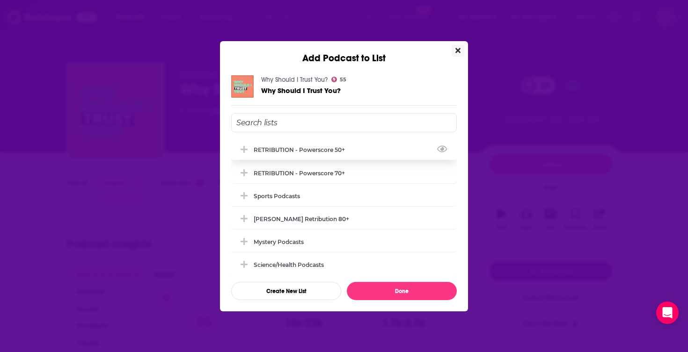
click at [345, 150] on div "RETRIBUTION - Powerscore 50+" at bounding box center [302, 149] width 97 height 7
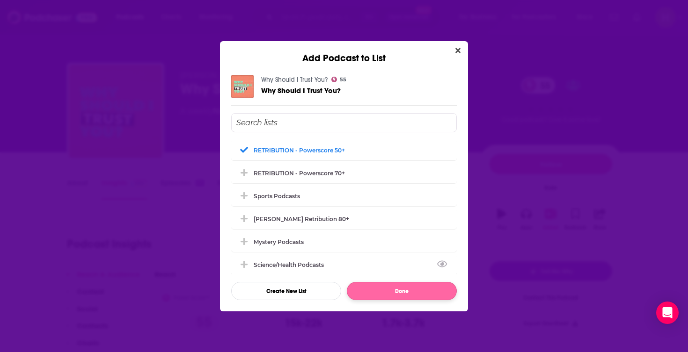
click at [395, 297] on button "Done" at bounding box center [402, 291] width 110 height 18
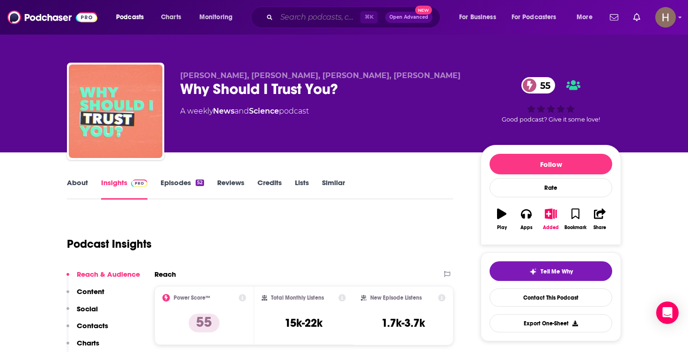
click at [322, 20] on input "Search podcasts, credits, & more..." at bounding box center [319, 17] width 84 height 15
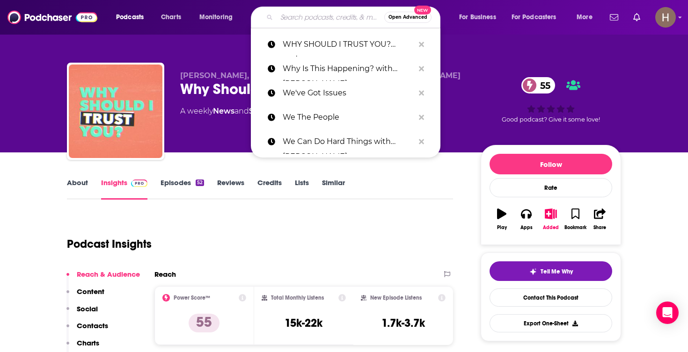
paste input "Within Reason with [PERSON_NAME],[PERSON_NAME]"
type input "Within Reason with [PERSON_NAME],[PERSON_NAME]"
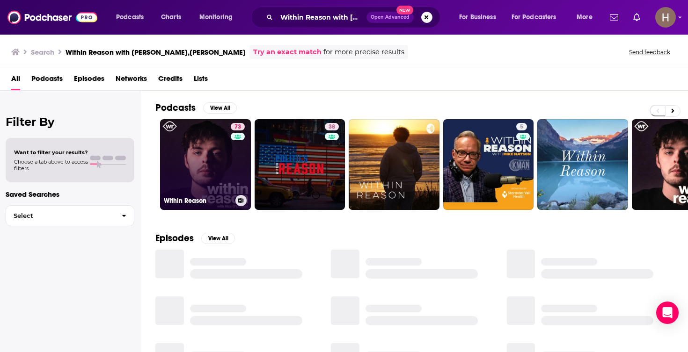
click at [212, 152] on link "73 Within Reason" at bounding box center [205, 164] width 91 height 91
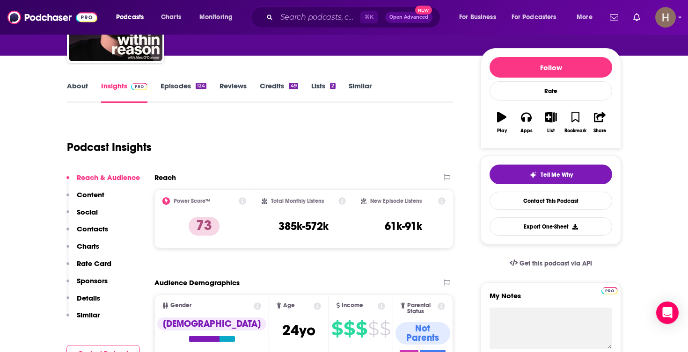
scroll to position [2, 0]
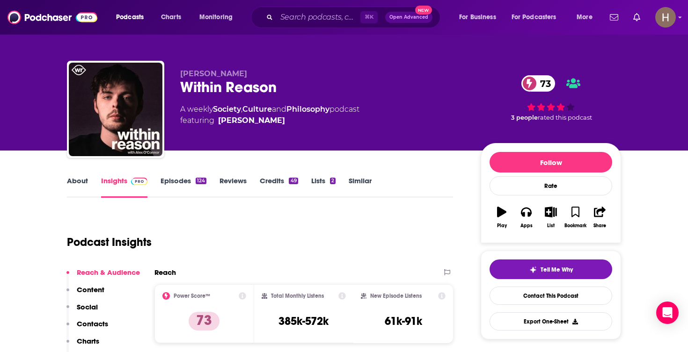
click at [550, 213] on icon "button" at bounding box center [551, 212] width 12 height 10
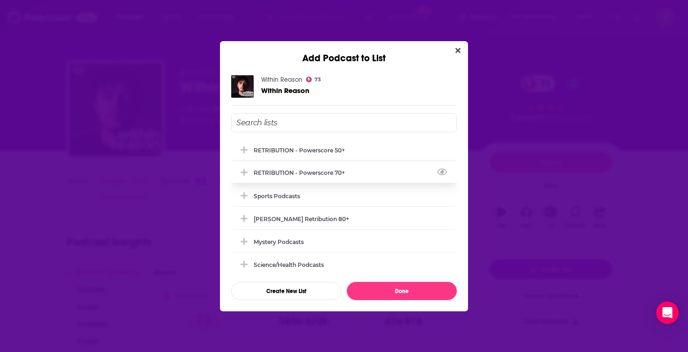
click at [341, 174] on div "RETRIBUTION - Powerscore 70+" at bounding box center [302, 172] width 97 height 7
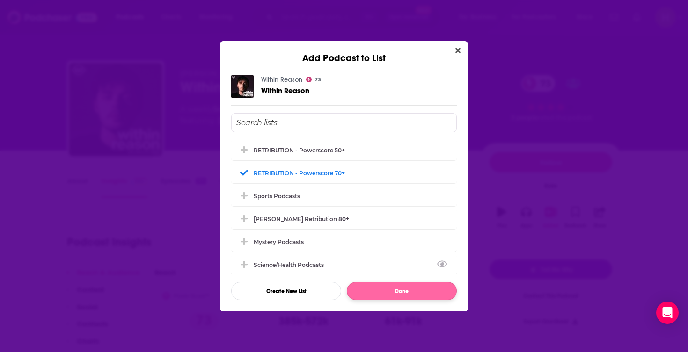
click at [392, 298] on button "Done" at bounding box center [402, 291] width 110 height 18
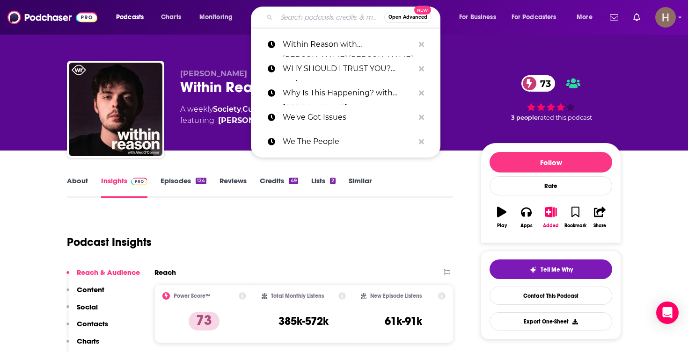
click at [331, 18] on input "Search podcasts, credits, & more..." at bounding box center [331, 17] width 108 height 15
paste input "Work in Progress with [PERSON_NAME]"
type input "Work in Progress with [PERSON_NAME]"
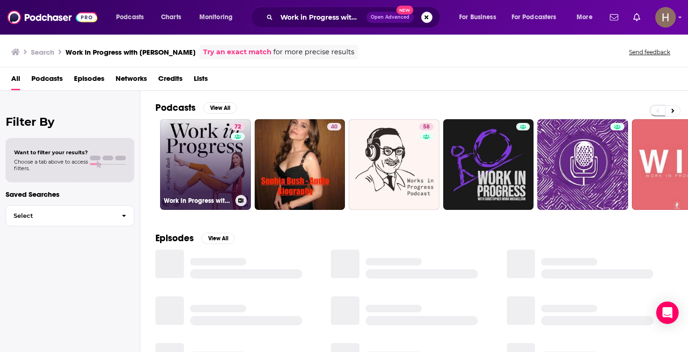
click at [193, 165] on link "72 Work in Progress with [PERSON_NAME]" at bounding box center [205, 164] width 91 height 91
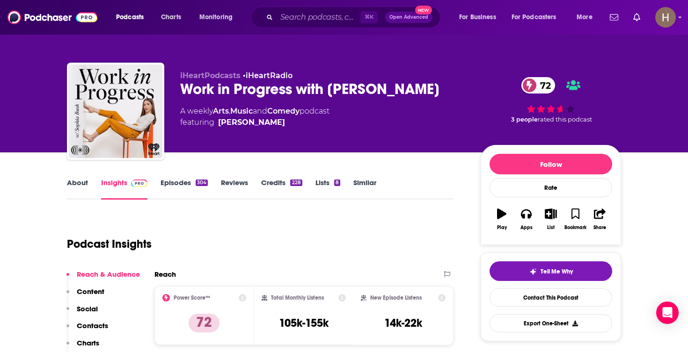
click at [549, 212] on icon "button" at bounding box center [551, 214] width 12 height 10
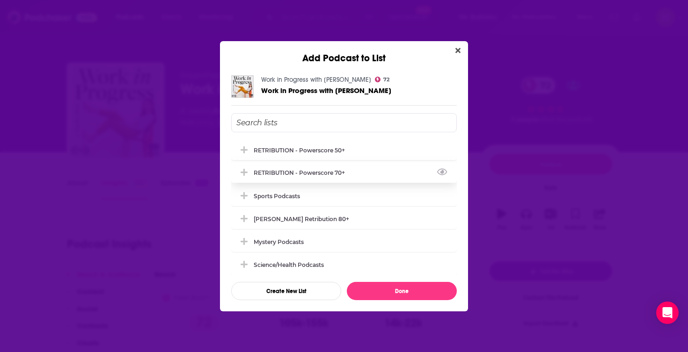
click at [297, 179] on div "RETRIBUTION - Powerscore 70+" at bounding box center [344, 172] width 226 height 21
click at [391, 300] on div "Work in Progress with [PERSON_NAME] 72 Work in Progress with [PERSON_NAME] RETR…" at bounding box center [344, 188] width 248 height 248
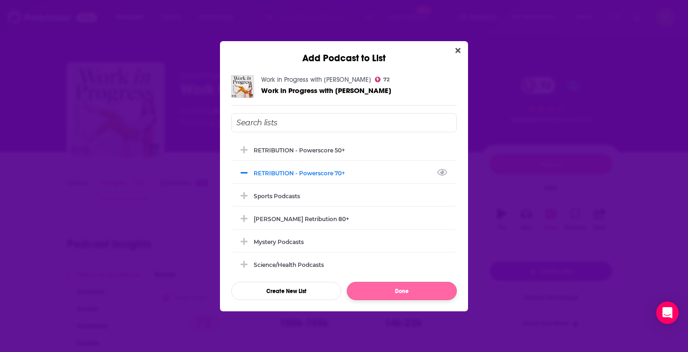
click at [392, 298] on button "Done" at bounding box center [402, 291] width 110 height 18
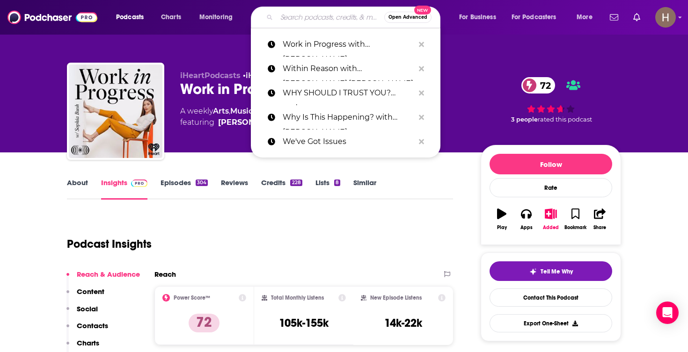
click at [336, 16] on input "Search podcasts, credits, & more..." at bounding box center [331, 17] width 108 height 15
paste input "Zero Hour"
type input "Zero Hour"
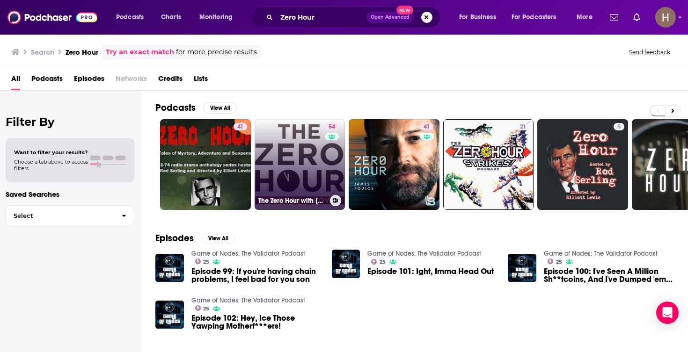
click at [277, 182] on link "54 The Zero Hour with [PERSON_NAME]" at bounding box center [300, 164] width 91 height 91
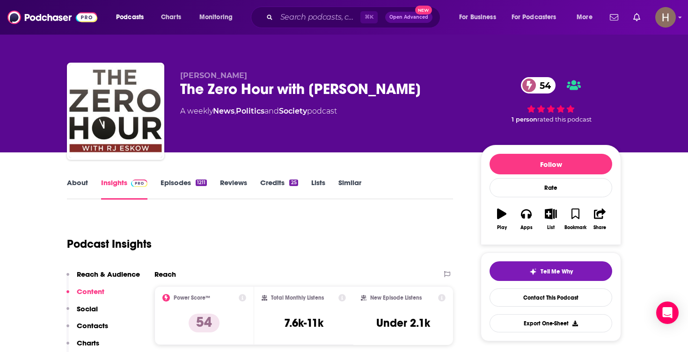
click at [546, 214] on icon "button" at bounding box center [551, 214] width 12 height 10
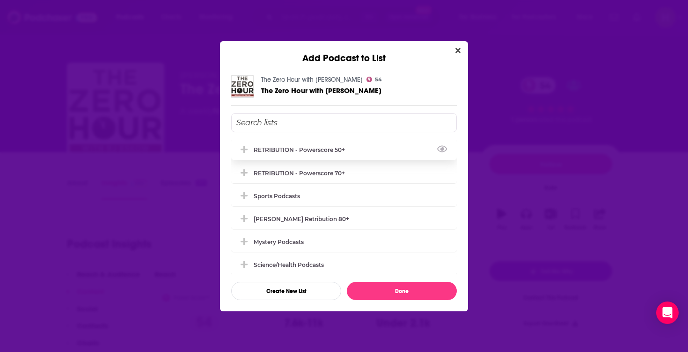
click at [322, 157] on div "RETRIBUTION - Powerscore 50+" at bounding box center [344, 149] width 226 height 21
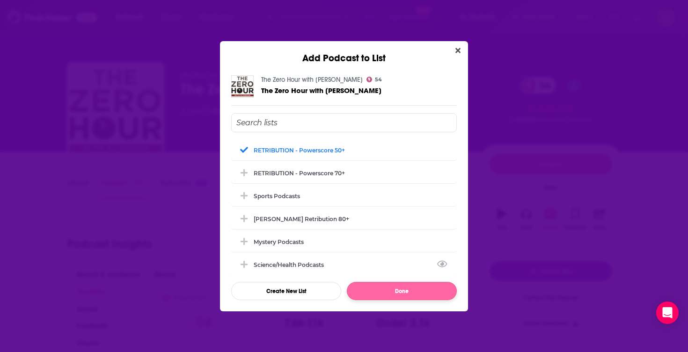
click at [386, 293] on button "Done" at bounding box center [402, 291] width 110 height 18
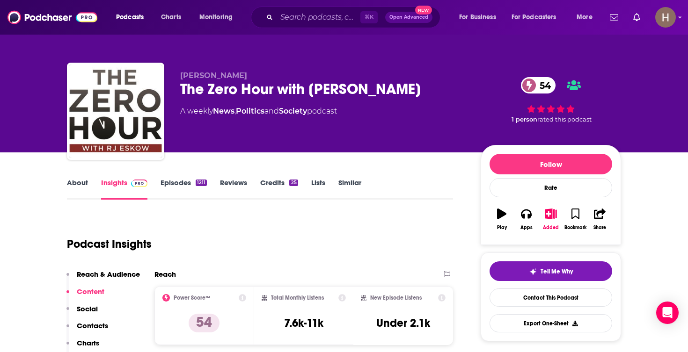
click at [667, 20] on img "Logged in as hpoole" at bounding box center [665, 17] width 21 height 21
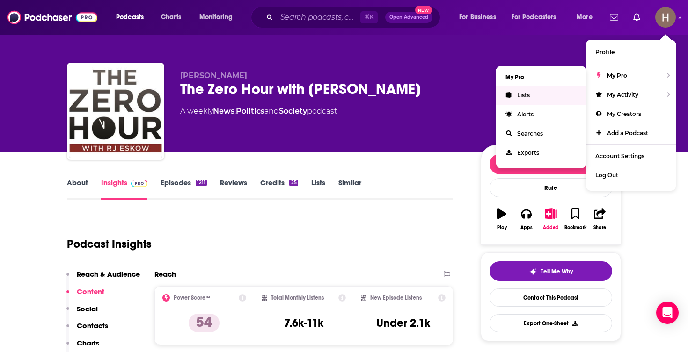
click at [545, 96] on link "Lists" at bounding box center [541, 95] width 90 height 19
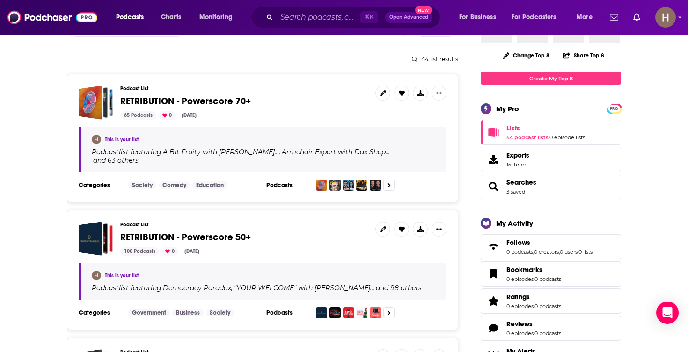
scroll to position [95, 0]
